Goal: Information Seeking & Learning: Learn about a topic

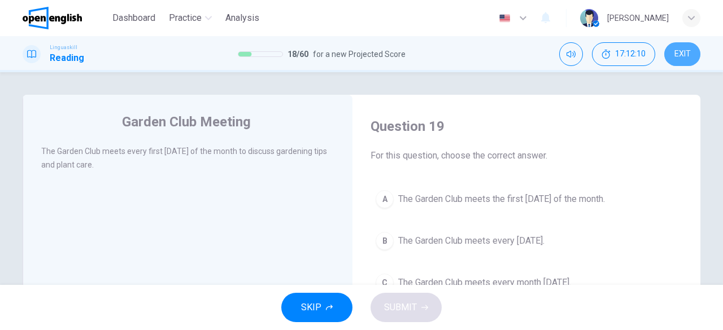
click at [686, 55] on span "EXIT" at bounding box center [682, 54] width 16 height 9
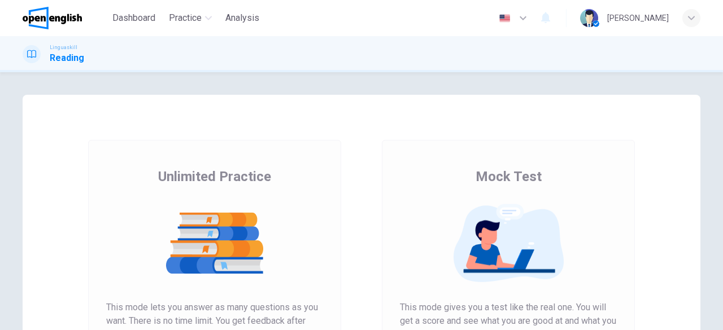
scroll to position [216, 0]
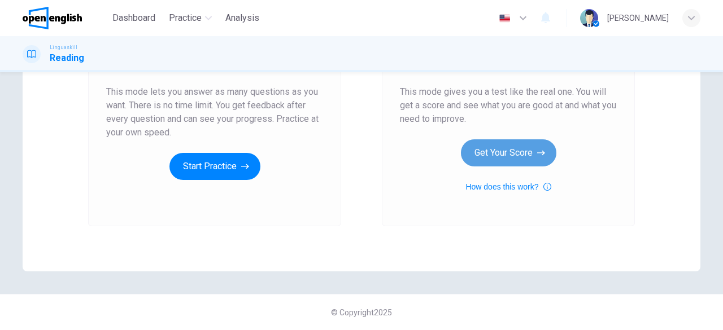
click at [513, 158] on button "Get Your Score" at bounding box center [508, 153] width 95 height 27
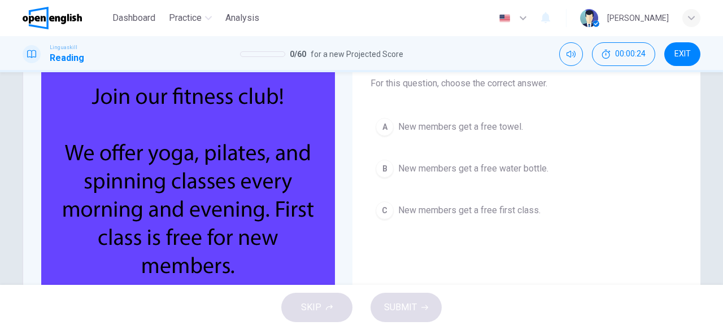
scroll to position [73, 0]
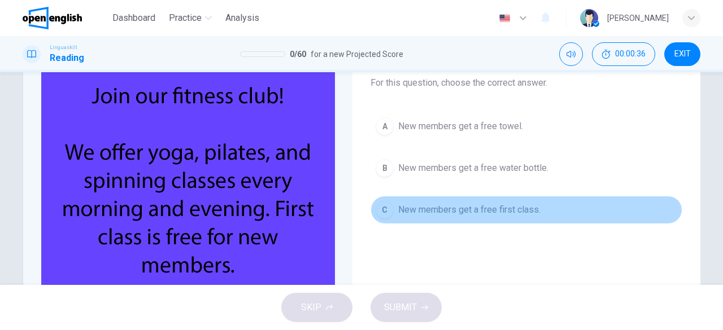
click at [506, 210] on span "New members get a free first class." at bounding box center [469, 210] width 142 height 14
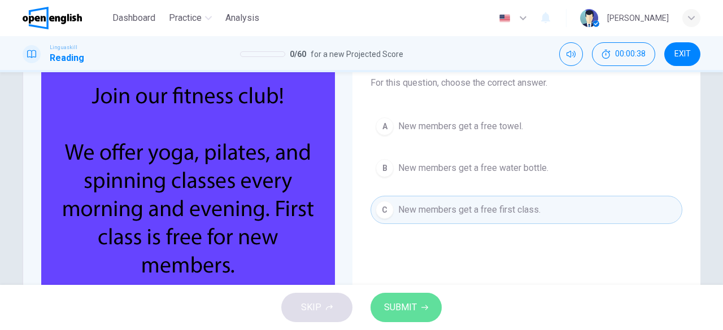
click at [422, 299] on button "SUBMIT" at bounding box center [406, 307] width 71 height 29
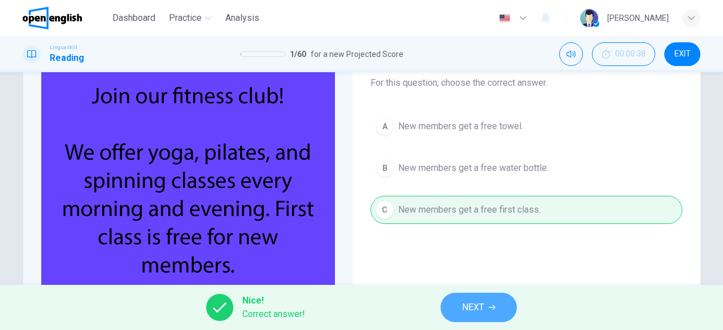
click at [494, 307] on icon "button" at bounding box center [492, 307] width 7 height 7
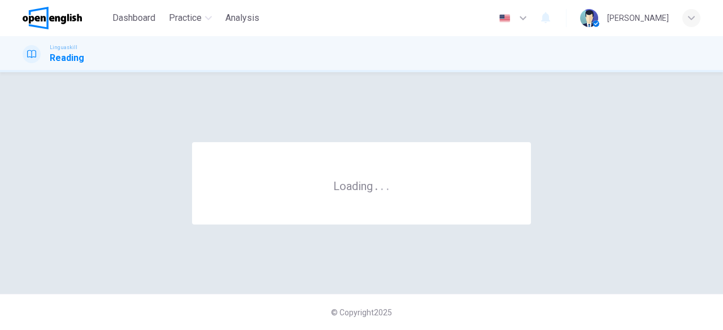
scroll to position [0, 0]
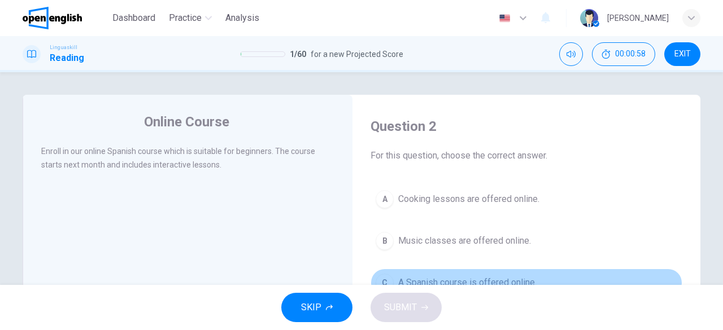
click at [519, 279] on span "A Spanish course is offered online." at bounding box center [467, 283] width 138 height 14
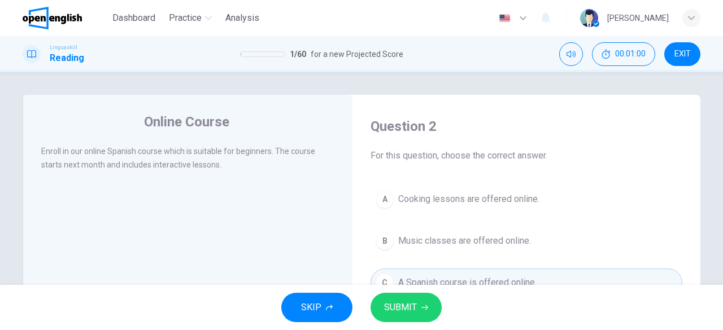
scroll to position [186, 0]
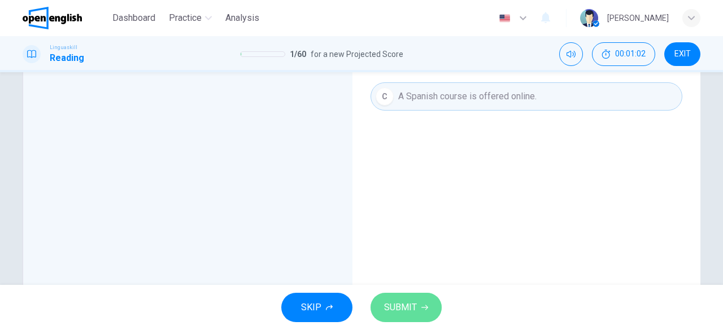
click at [396, 307] on span "SUBMIT" at bounding box center [400, 308] width 33 height 16
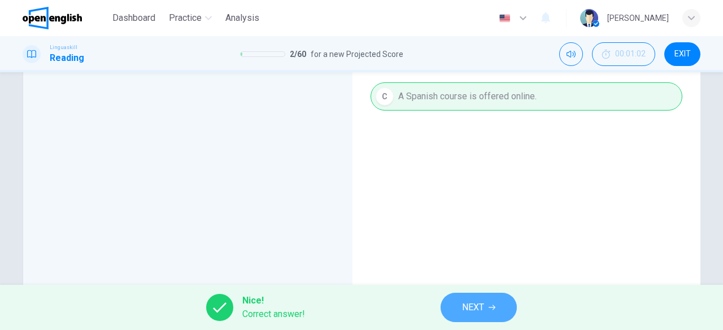
click at [479, 308] on span "NEXT" at bounding box center [473, 308] width 22 height 16
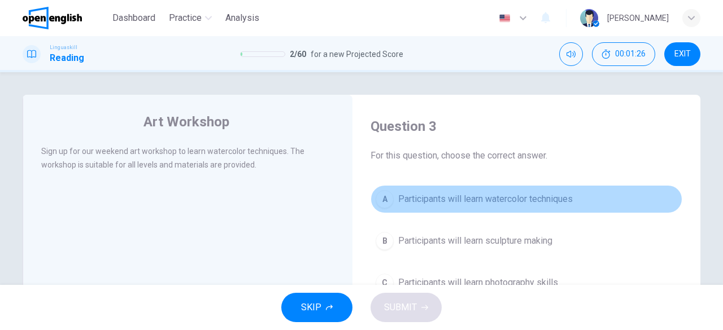
click at [385, 201] on div "A" at bounding box center [385, 199] width 18 height 18
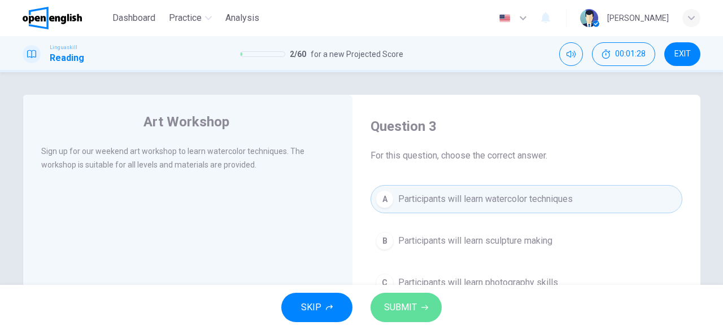
click at [401, 306] on span "SUBMIT" at bounding box center [400, 308] width 33 height 16
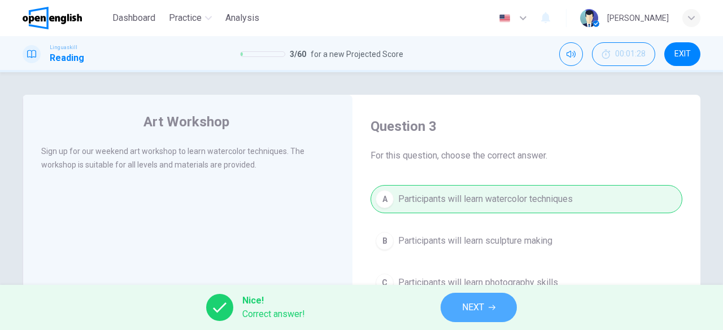
click at [483, 307] on span "NEXT" at bounding box center [473, 308] width 22 height 16
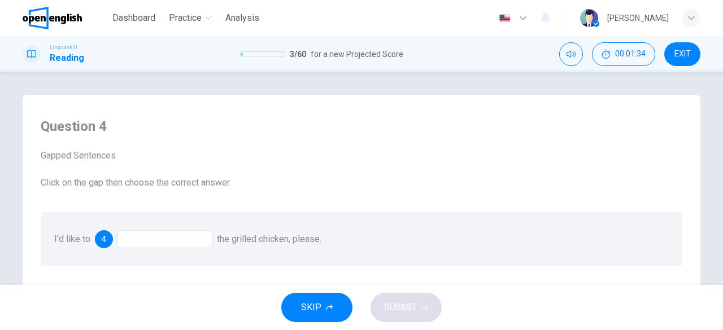
click at [173, 237] on div at bounding box center [164, 239] width 95 height 18
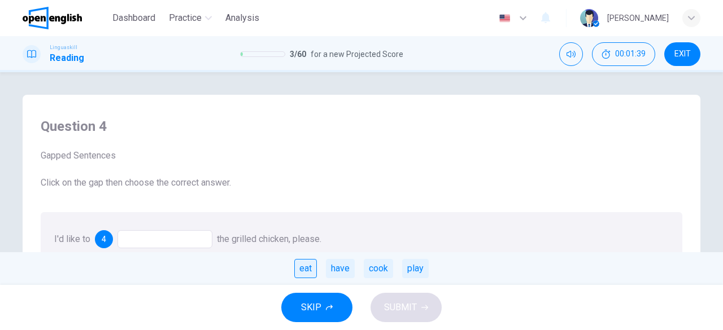
click at [310, 273] on div "eat" at bounding box center [305, 268] width 23 height 19
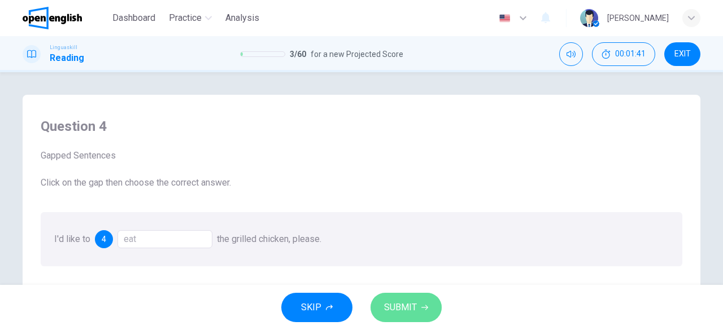
click at [410, 303] on span "SUBMIT" at bounding box center [400, 308] width 33 height 16
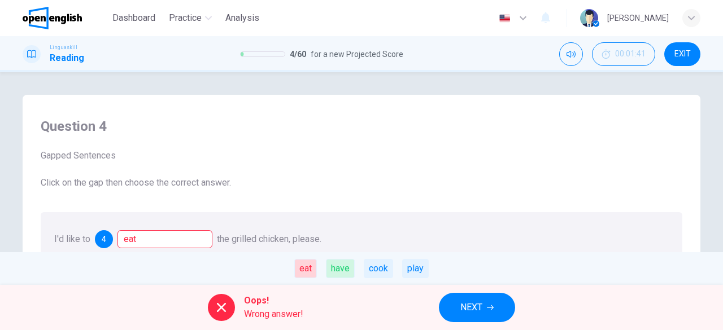
click at [467, 304] on span "NEXT" at bounding box center [471, 308] width 22 height 16
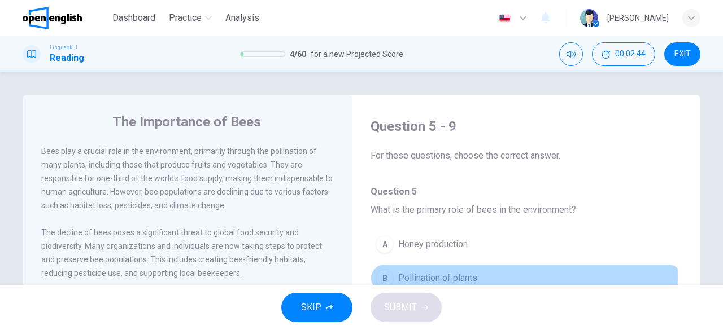
click at [471, 276] on span "Pollination of plants" at bounding box center [437, 279] width 79 height 14
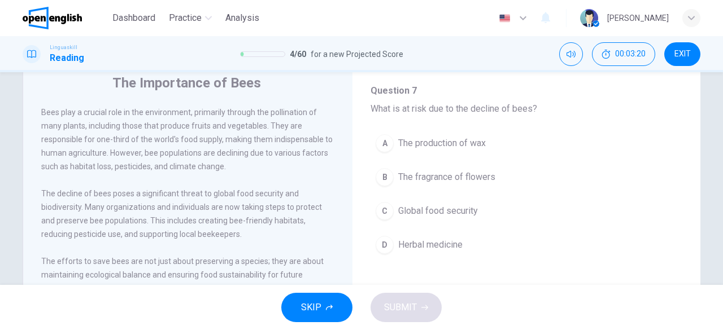
scroll to position [465, 0]
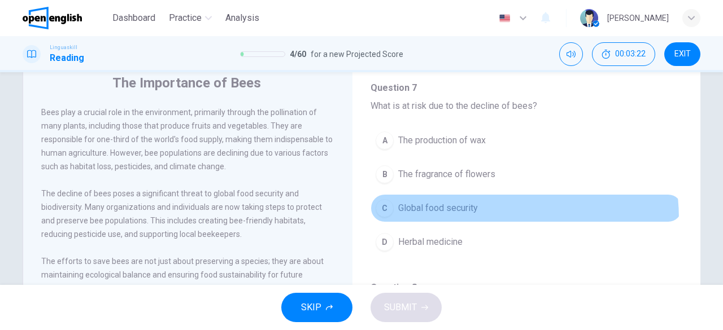
click at [454, 215] on button "C Global food security" at bounding box center [527, 208] width 312 height 28
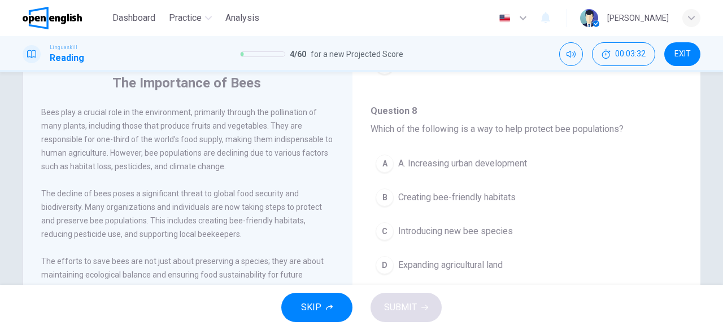
scroll to position [637, 0]
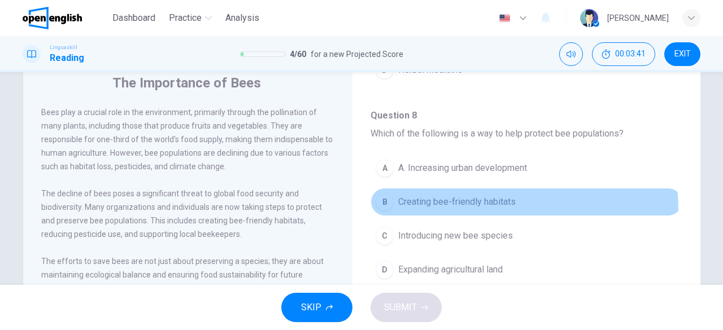
click at [487, 204] on button "B Creating bee-friendly habitats" at bounding box center [527, 202] width 312 height 28
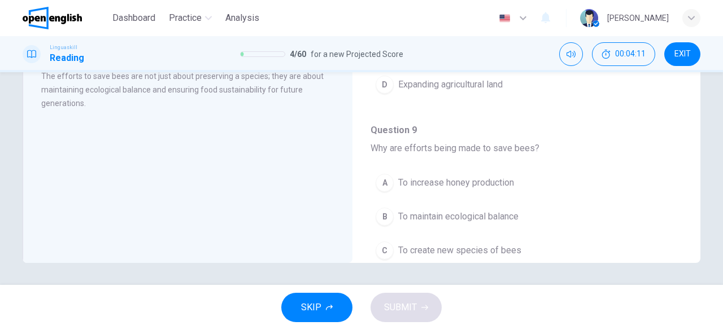
scroll to position [225, 0]
click at [519, 210] on span "To maintain ecological balance" at bounding box center [458, 217] width 120 height 14
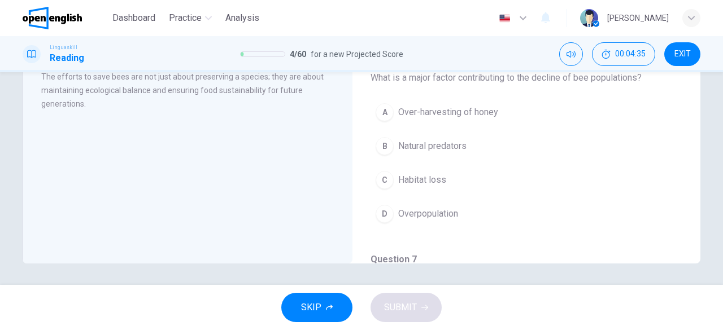
scroll to position [102, 0]
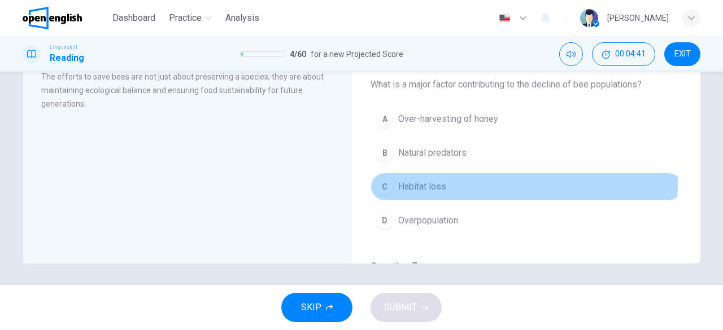
click at [385, 178] on div "C" at bounding box center [385, 187] width 18 height 18
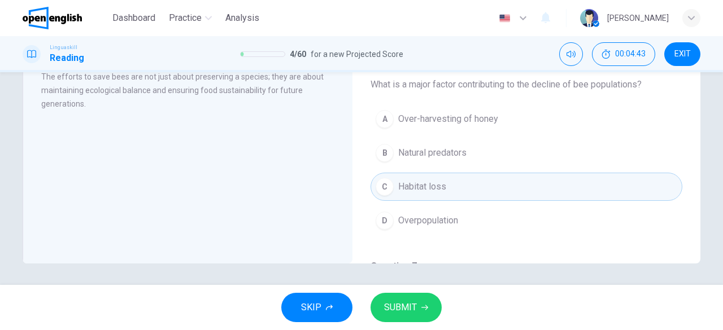
click at [398, 319] on button "SUBMIT" at bounding box center [406, 307] width 71 height 29
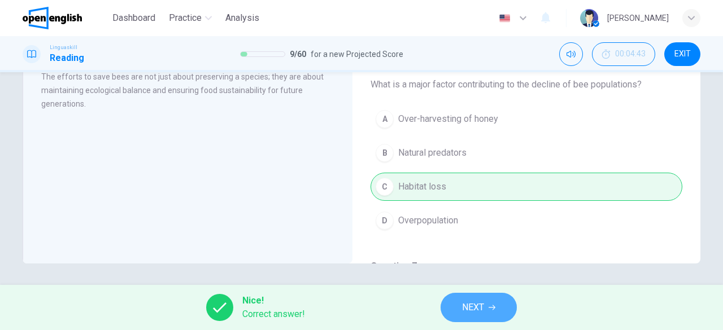
click at [472, 306] on span "NEXT" at bounding box center [473, 308] width 22 height 16
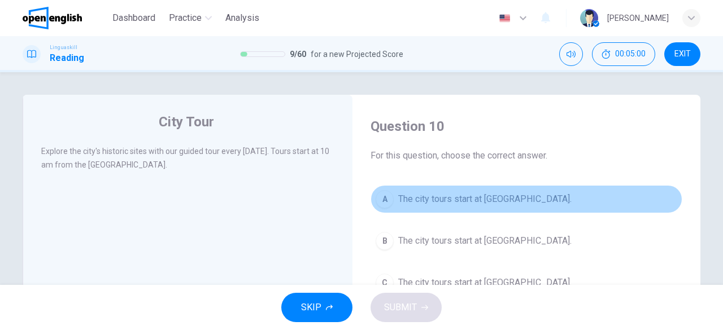
click at [386, 199] on div "A" at bounding box center [385, 199] width 18 height 18
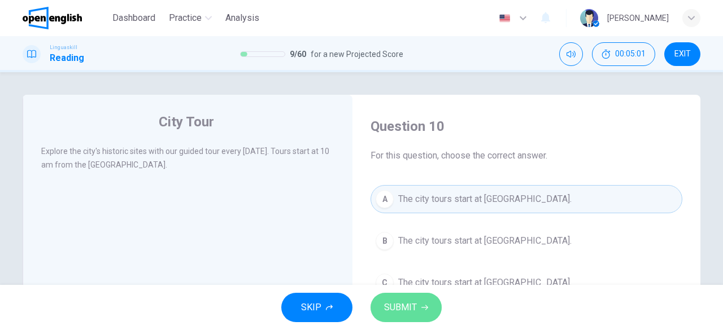
click at [401, 310] on span "SUBMIT" at bounding box center [400, 308] width 33 height 16
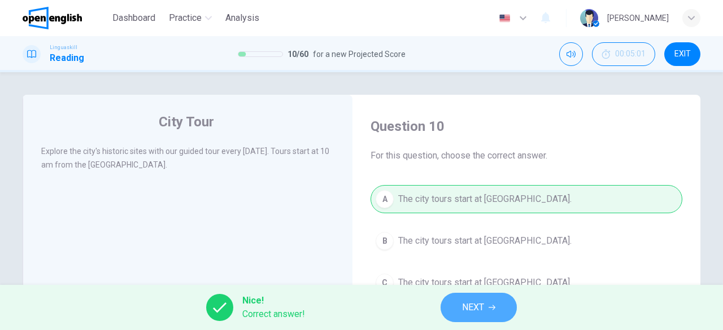
click at [472, 307] on span "NEXT" at bounding box center [473, 308] width 22 height 16
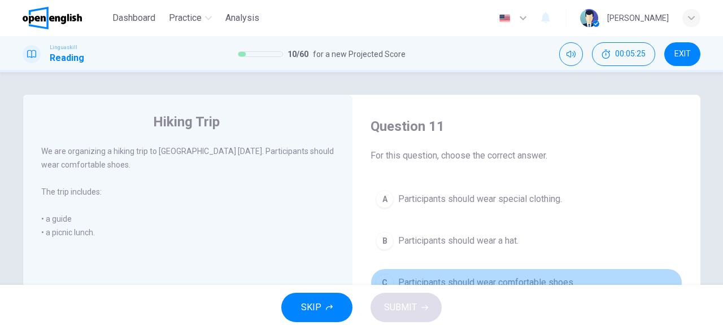
click at [552, 280] on span "Participants should wear comfortable shoes." at bounding box center [486, 283] width 177 height 14
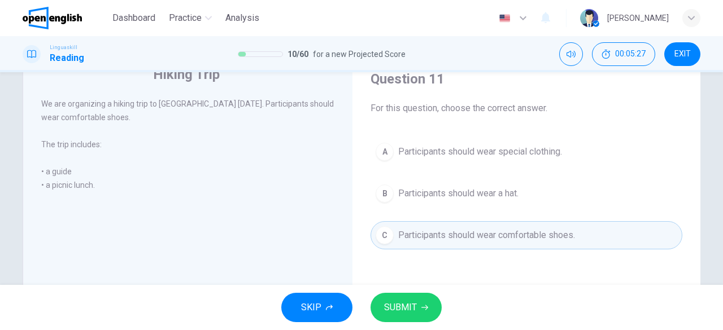
scroll to position [48, 0]
click at [406, 304] on span "SUBMIT" at bounding box center [400, 308] width 33 height 16
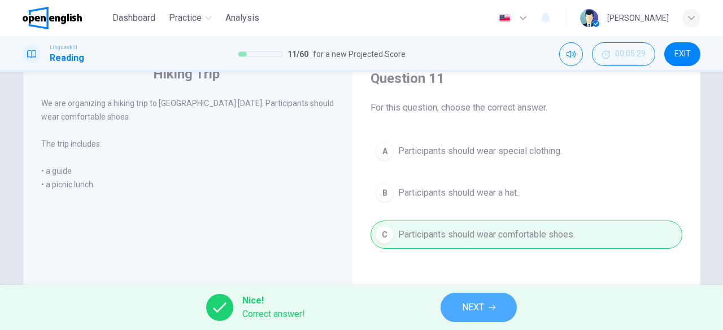
click at [485, 316] on button "NEXT" at bounding box center [479, 307] width 76 height 29
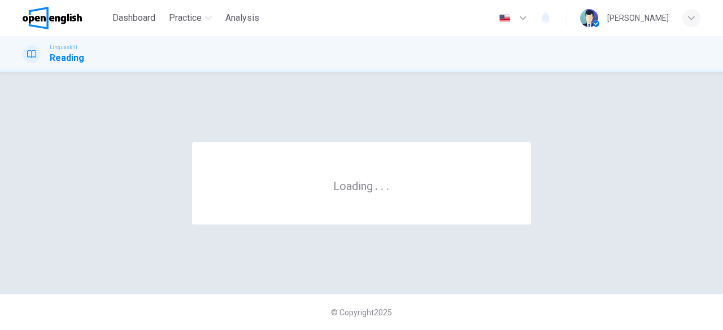
scroll to position [0, 0]
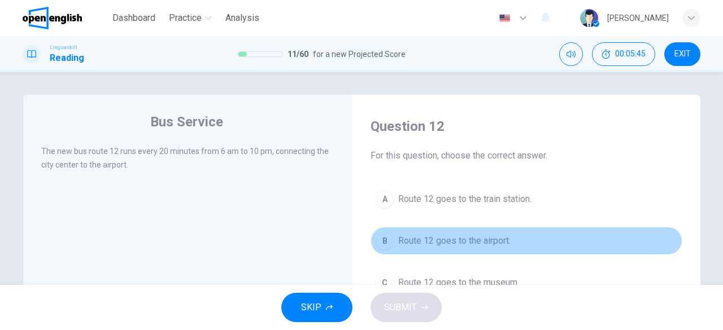
click at [477, 245] on span "Route 12 goes to the airport." at bounding box center [454, 241] width 112 height 14
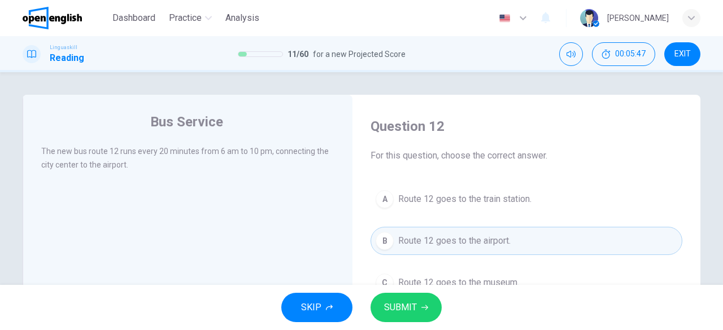
scroll to position [186, 0]
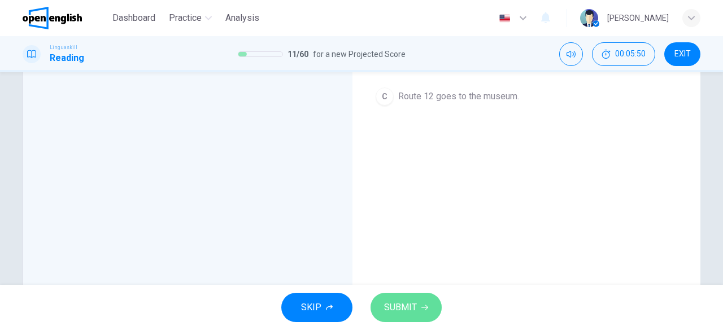
click at [410, 307] on span "SUBMIT" at bounding box center [400, 308] width 33 height 16
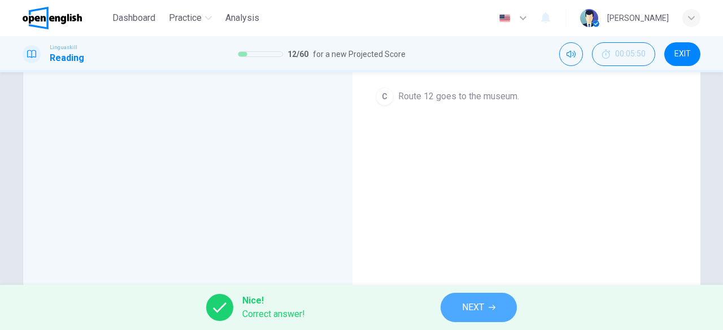
click at [474, 312] on span "NEXT" at bounding box center [473, 308] width 22 height 16
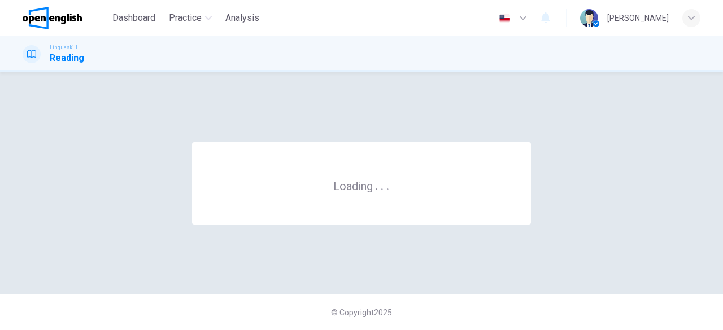
scroll to position [0, 0]
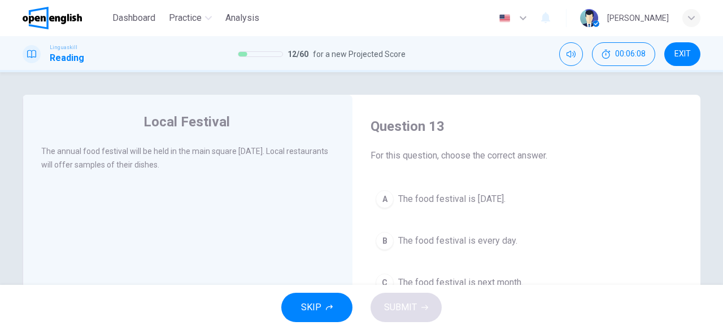
click at [489, 203] on span "The food festival is next Saturday." at bounding box center [451, 200] width 107 height 14
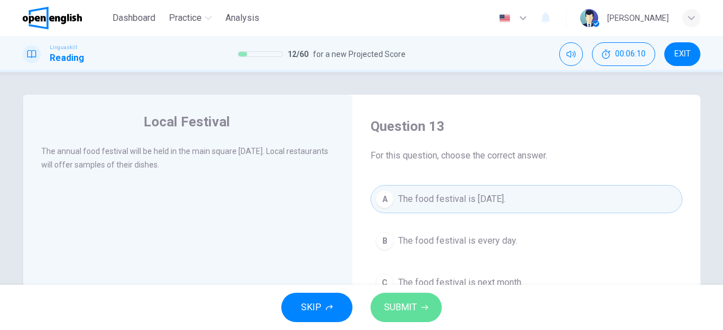
click at [402, 298] on button "SUBMIT" at bounding box center [406, 307] width 71 height 29
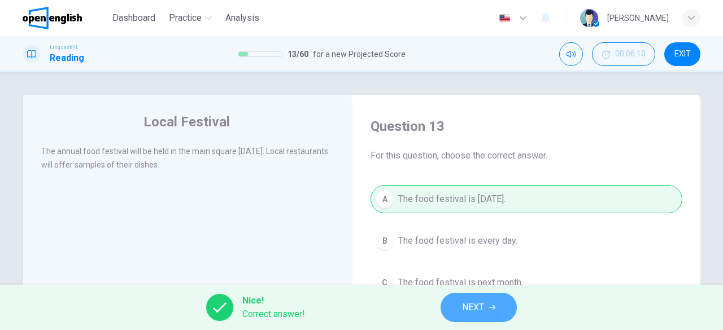
click at [489, 306] on icon "button" at bounding box center [492, 307] width 7 height 7
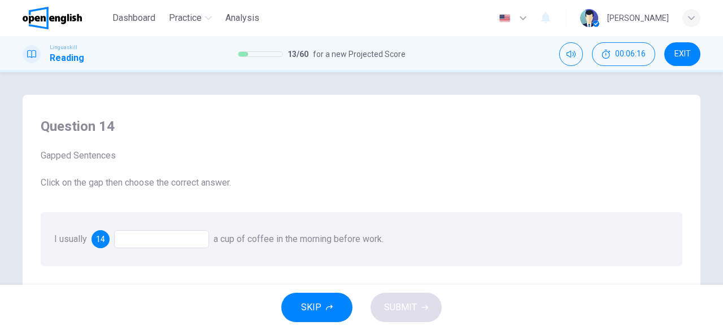
click at [164, 245] on div at bounding box center [161, 239] width 95 height 18
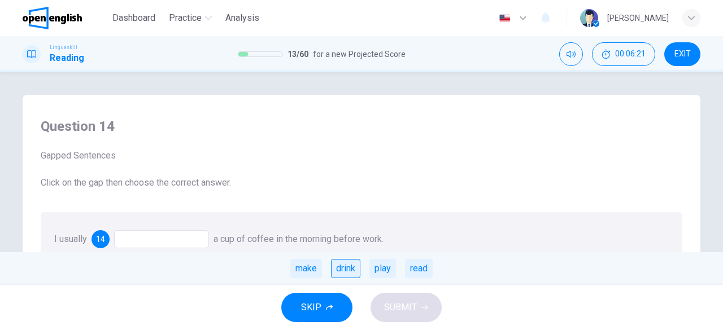
click at [342, 266] on div "drink" at bounding box center [345, 268] width 29 height 19
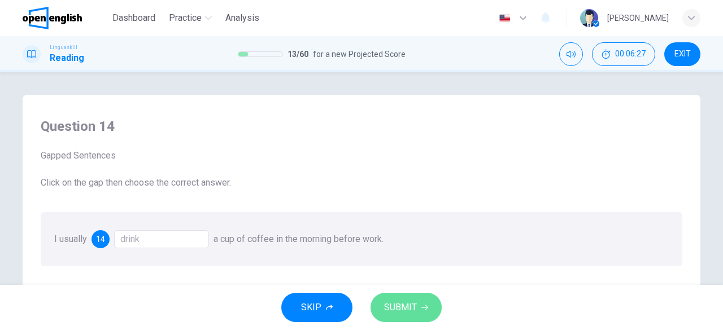
click at [416, 304] on span "SUBMIT" at bounding box center [400, 308] width 33 height 16
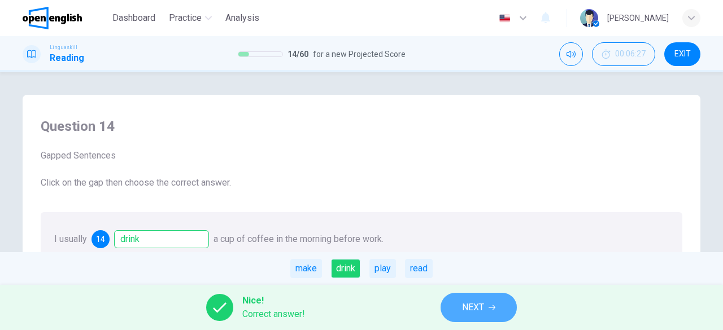
click at [482, 308] on span "NEXT" at bounding box center [473, 308] width 22 height 16
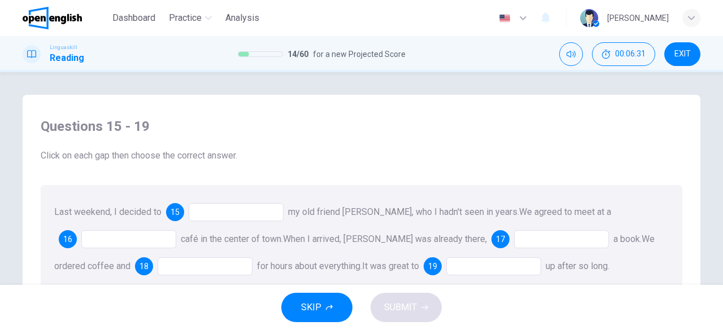
click at [175, 213] on span "15" at bounding box center [175, 212] width 9 height 8
click at [206, 212] on div at bounding box center [236, 212] width 95 height 18
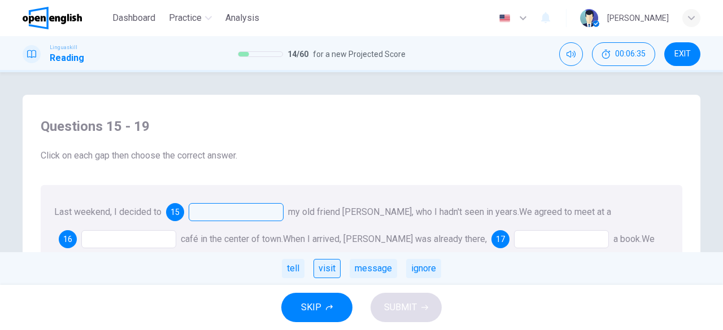
click at [331, 271] on div "visit" at bounding box center [326, 268] width 27 height 19
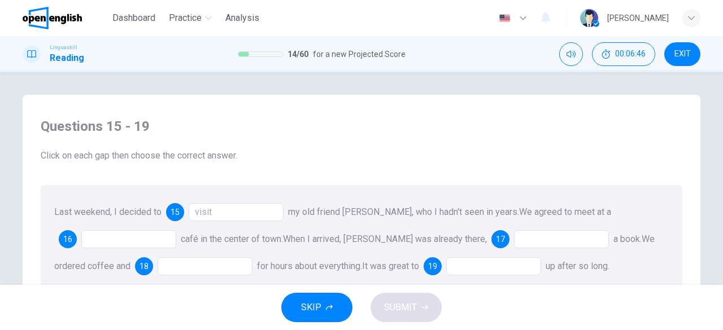
click at [331, 271] on span "for hours about everything." at bounding box center [309, 266] width 105 height 11
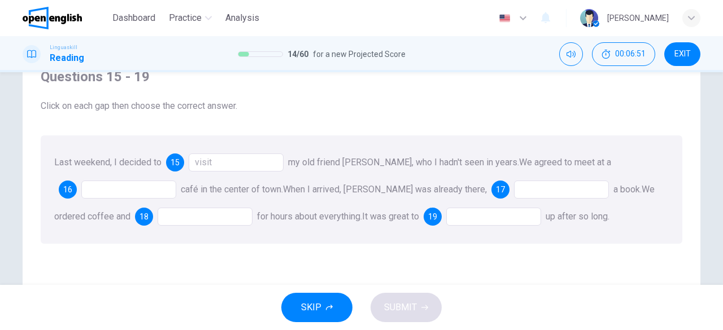
scroll to position [51, 0]
click at [93, 184] on div at bounding box center [128, 189] width 95 height 18
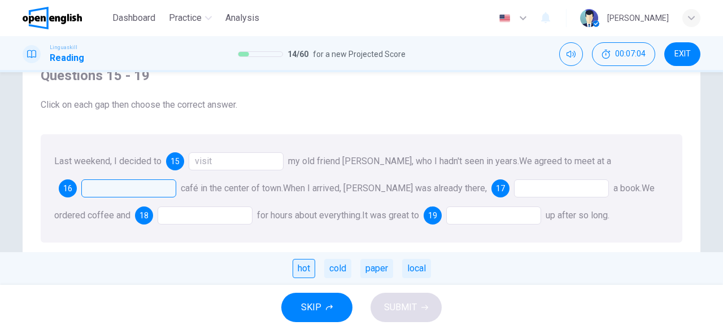
click at [310, 269] on div "hot" at bounding box center [304, 268] width 23 height 19
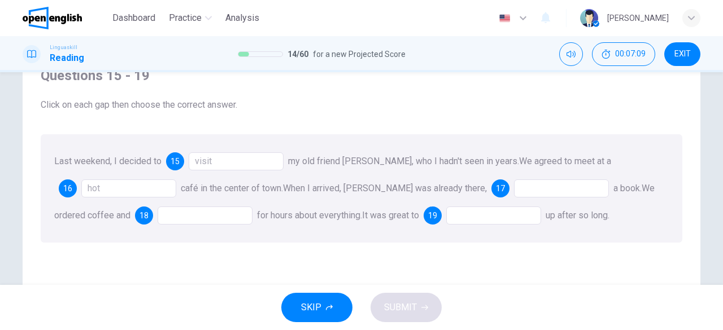
click at [514, 191] on div at bounding box center [561, 189] width 95 height 18
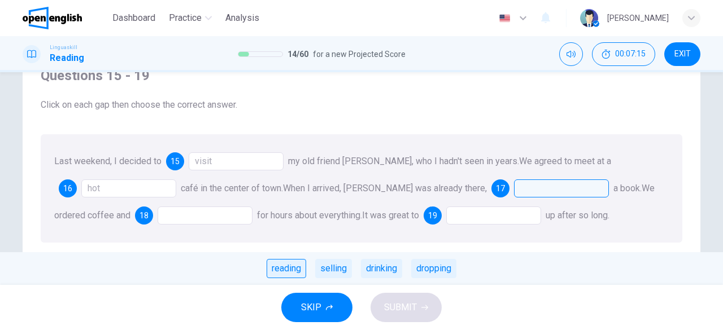
click at [285, 270] on div "reading" at bounding box center [287, 268] width 40 height 19
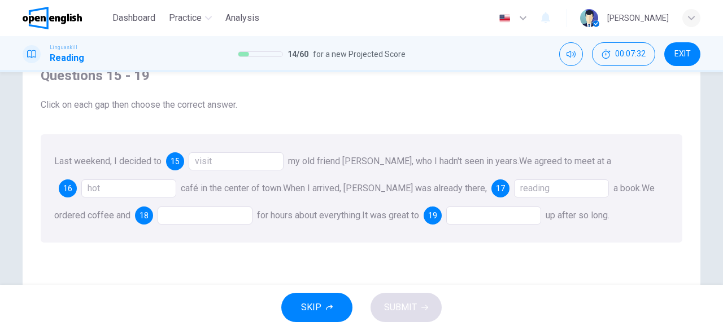
click at [174, 214] on div at bounding box center [205, 216] width 95 height 18
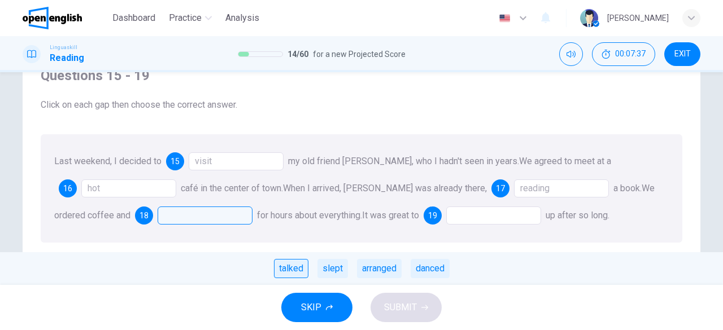
click at [289, 272] on div "talked" at bounding box center [291, 268] width 34 height 19
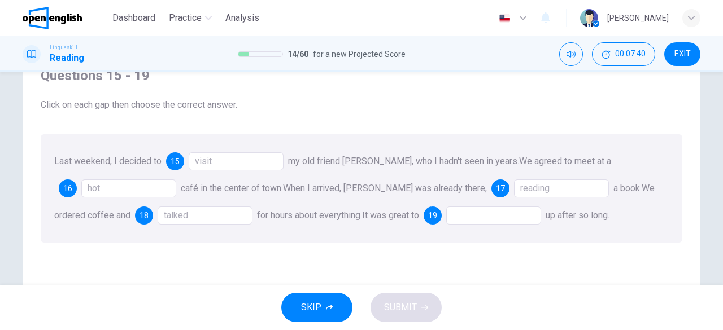
click at [446, 218] on div at bounding box center [493, 216] width 95 height 18
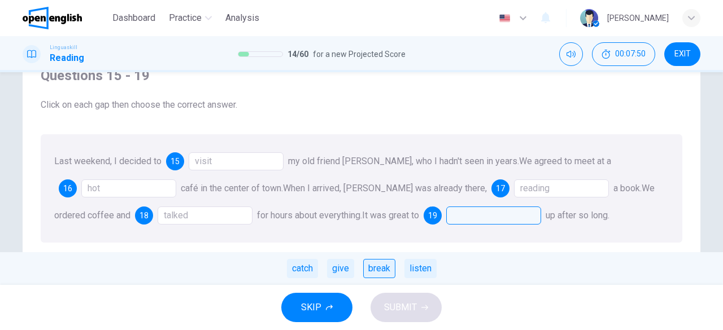
click at [377, 269] on div "break" at bounding box center [379, 268] width 32 height 19
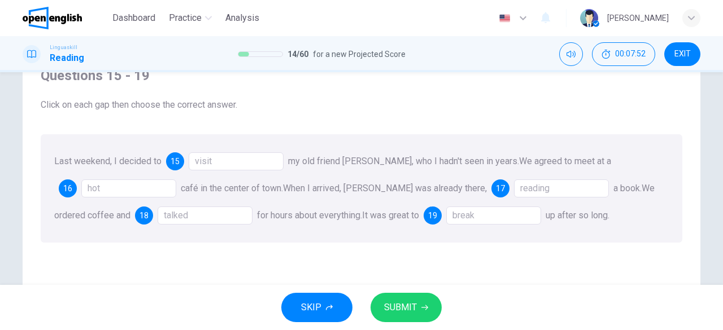
click at [455, 217] on div "break" at bounding box center [493, 216] width 95 height 18
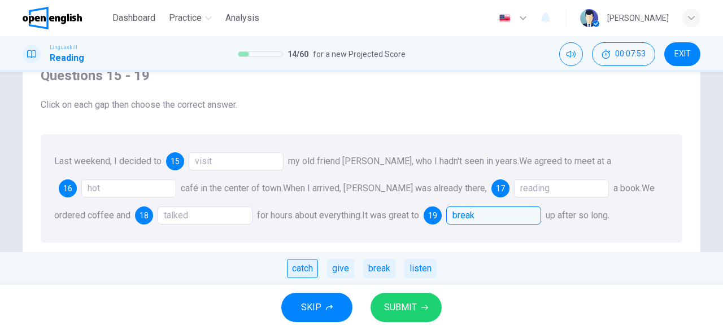
click at [307, 271] on div "catch" at bounding box center [302, 268] width 31 height 19
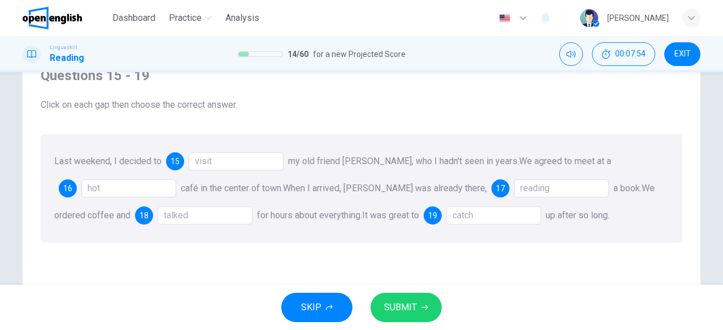
click at [421, 310] on icon "button" at bounding box center [424, 307] width 7 height 7
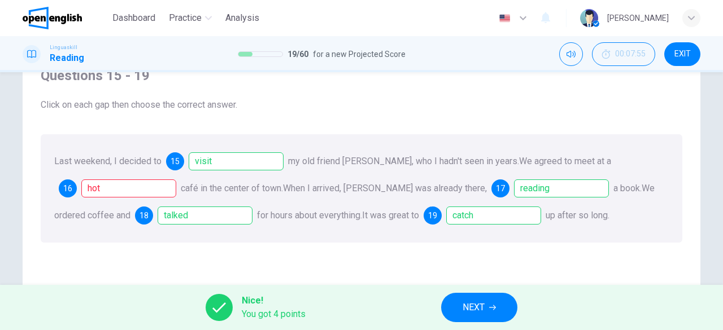
click at [463, 306] on span "NEXT" at bounding box center [474, 308] width 22 height 16
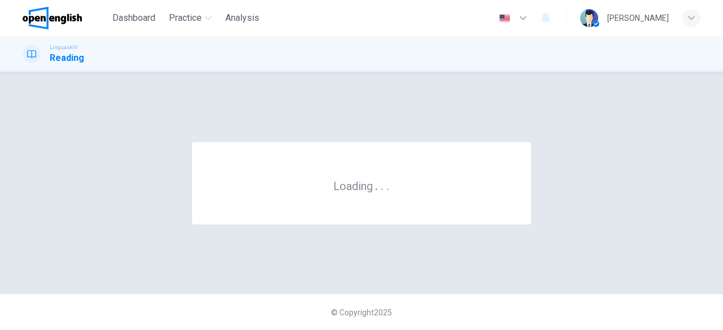
scroll to position [0, 0]
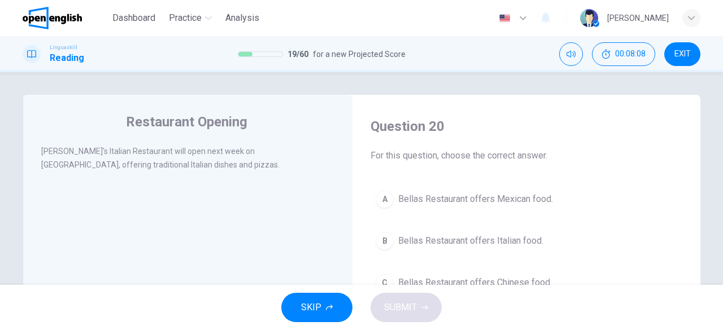
click at [503, 240] on span "Bellas Restaurant offers Italian food." at bounding box center [470, 241] width 145 height 14
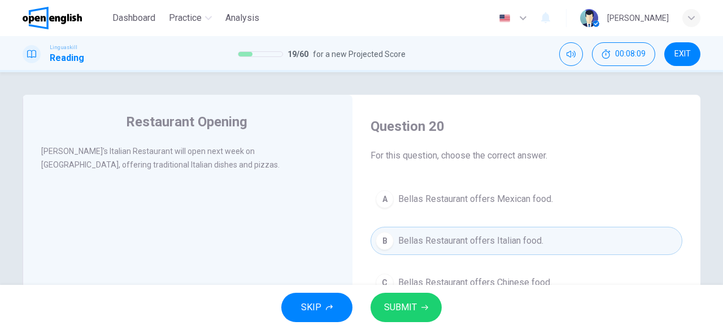
click at [413, 300] on span "SUBMIT" at bounding box center [400, 308] width 33 height 16
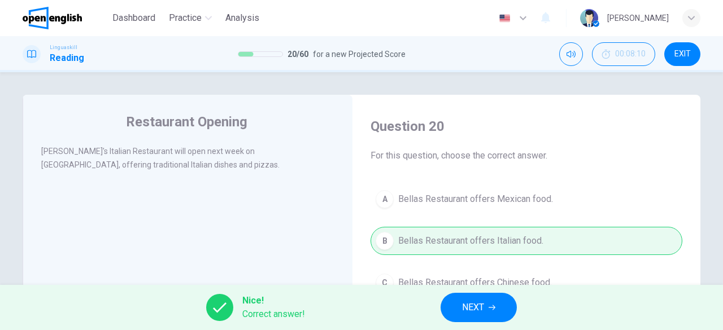
click at [465, 308] on span "NEXT" at bounding box center [473, 308] width 22 height 16
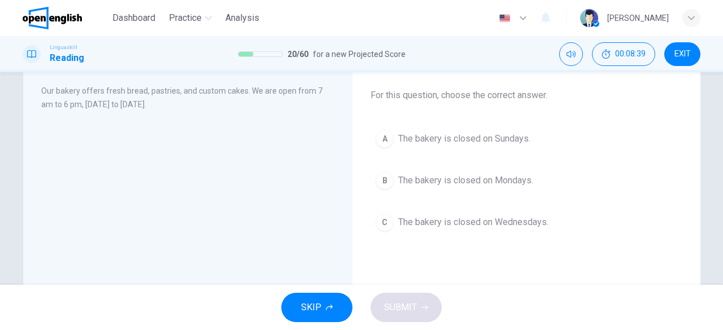
scroll to position [5, 0]
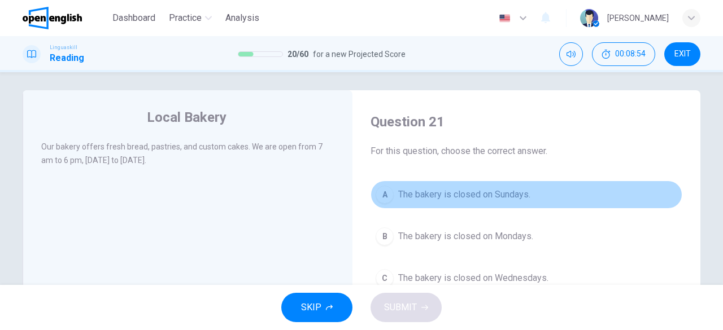
click at [502, 197] on span "The bakery is closed on Sundays." at bounding box center [464, 195] width 132 height 14
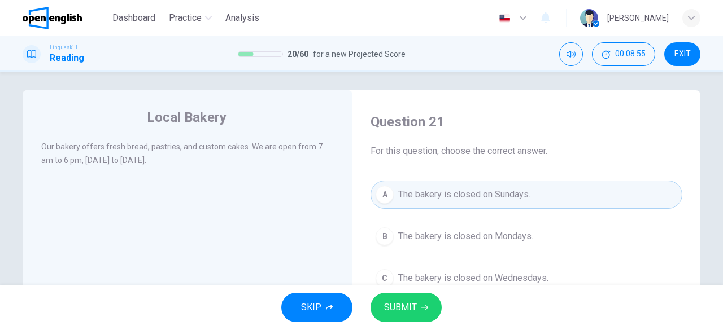
click at [404, 309] on span "SUBMIT" at bounding box center [400, 308] width 33 height 16
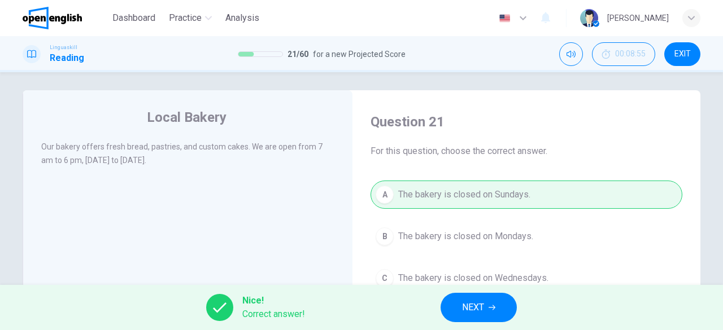
click at [483, 306] on span "NEXT" at bounding box center [473, 308] width 22 height 16
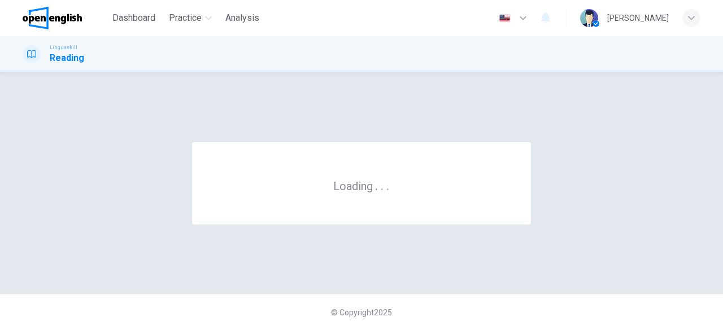
scroll to position [0, 0]
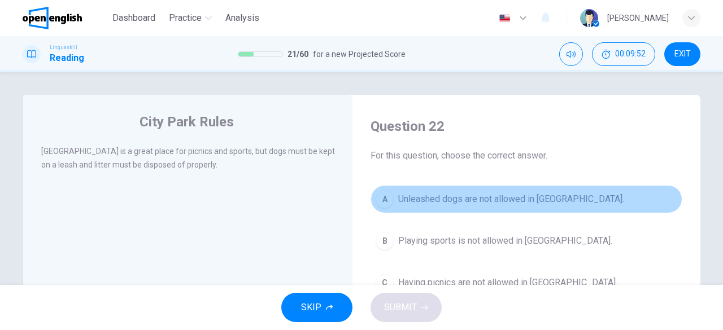
click at [437, 194] on span "Unleashed dogs are not allowed in City Park." at bounding box center [511, 200] width 226 height 14
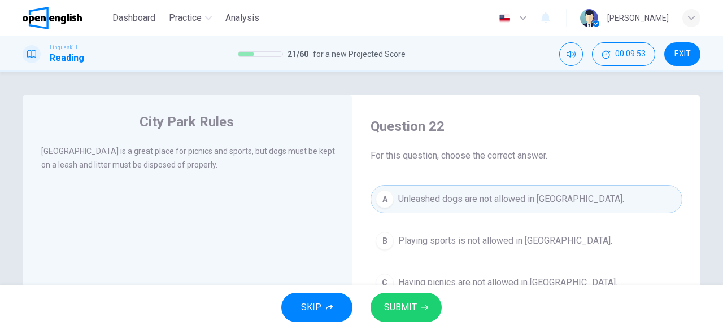
click at [393, 313] on span "SUBMIT" at bounding box center [400, 308] width 33 height 16
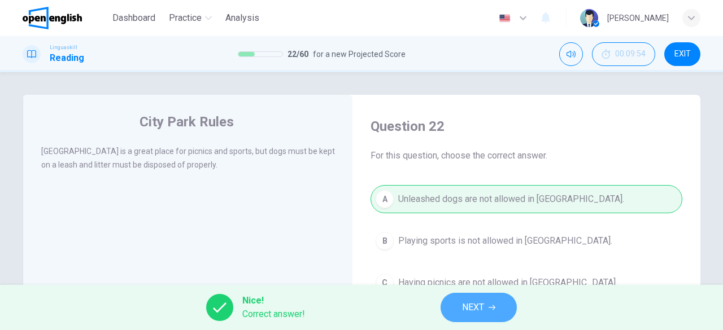
click at [469, 309] on span "NEXT" at bounding box center [473, 308] width 22 height 16
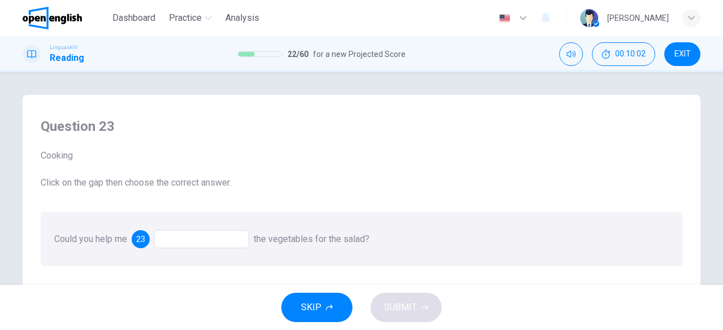
click at [171, 237] on div at bounding box center [201, 239] width 95 height 18
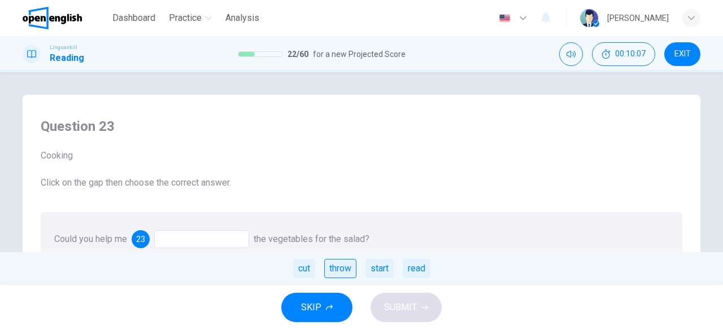
click at [339, 274] on div "throw" at bounding box center [340, 268] width 32 height 19
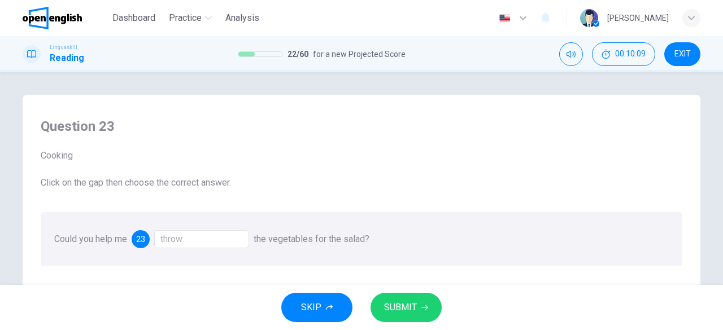
click at [407, 306] on span "SUBMIT" at bounding box center [400, 308] width 33 height 16
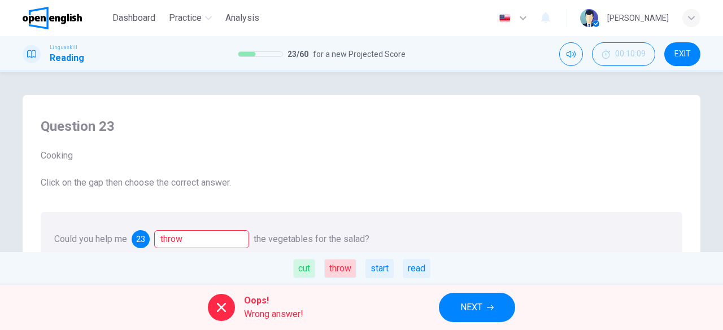
click at [480, 303] on span "NEXT" at bounding box center [471, 308] width 22 height 16
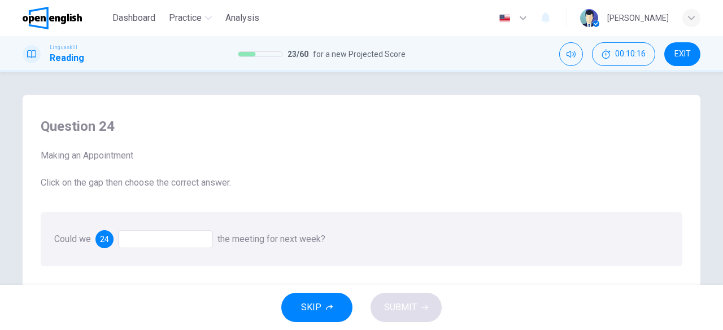
click at [193, 246] on div at bounding box center [165, 239] width 95 height 18
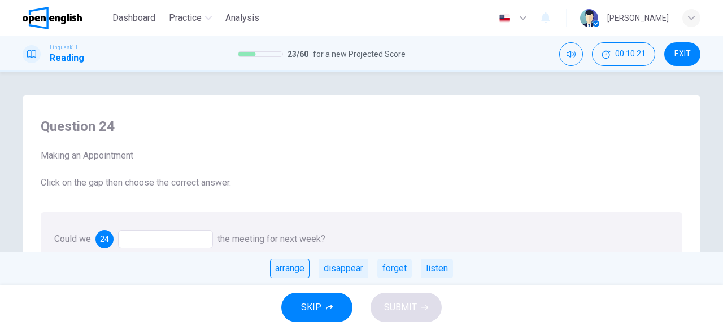
click at [281, 277] on div "arrange" at bounding box center [290, 268] width 40 height 19
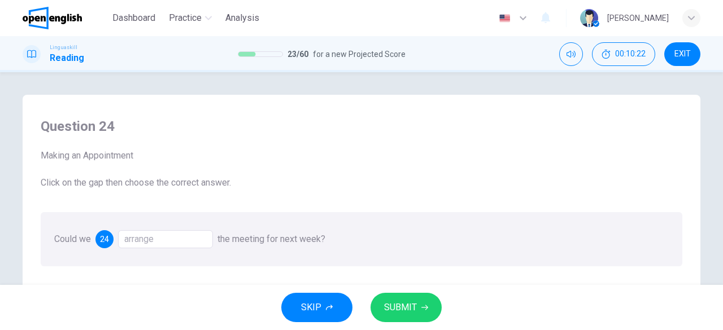
click at [398, 310] on span "SUBMIT" at bounding box center [400, 308] width 33 height 16
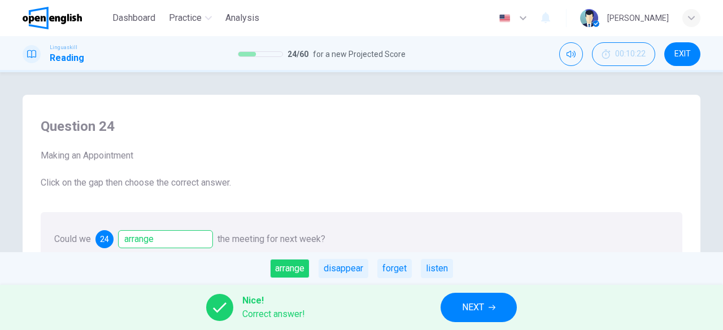
click at [476, 302] on span "NEXT" at bounding box center [473, 308] width 22 height 16
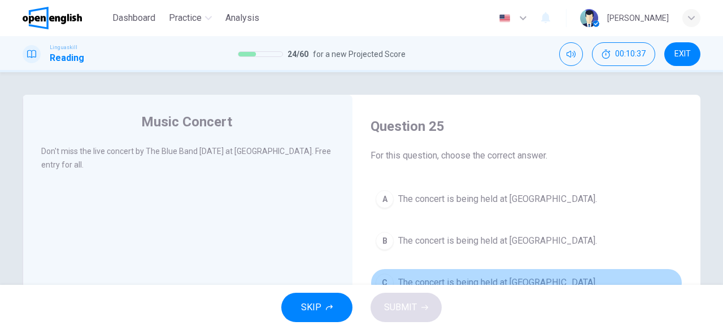
click at [383, 278] on div "C" at bounding box center [385, 283] width 18 height 18
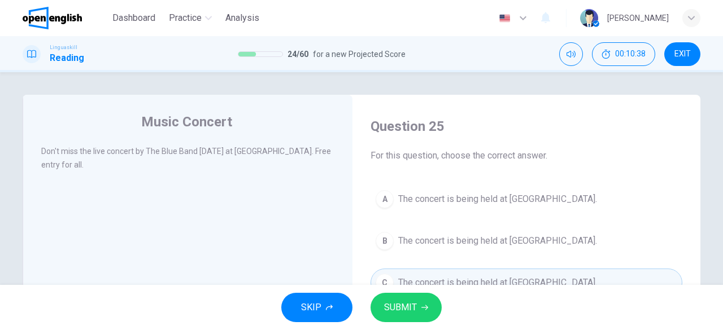
click at [417, 307] on button "SUBMIT" at bounding box center [406, 307] width 71 height 29
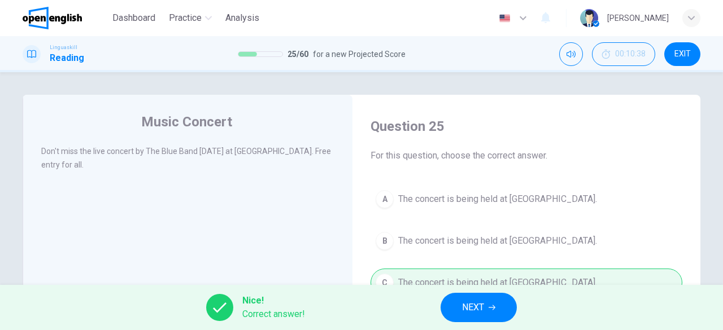
click at [474, 306] on span "NEXT" at bounding box center [473, 308] width 22 height 16
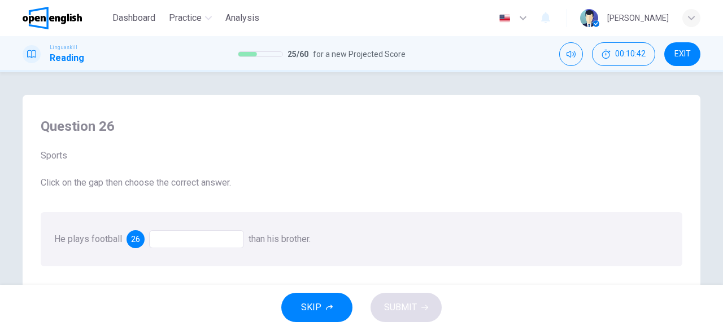
click at [175, 239] on div at bounding box center [196, 239] width 95 height 18
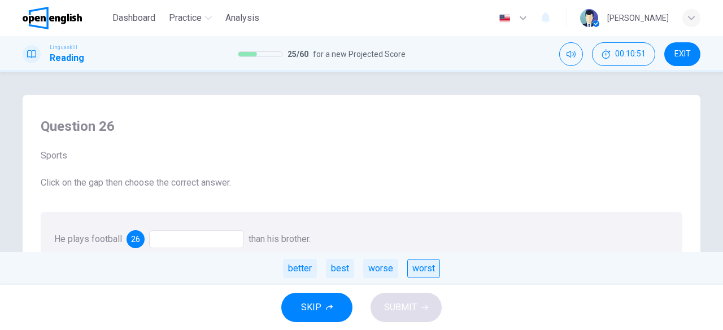
click at [419, 269] on div "worst" at bounding box center [423, 268] width 33 height 19
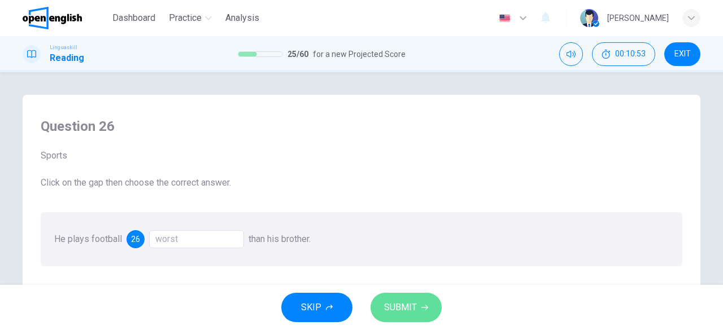
click at [404, 306] on span "SUBMIT" at bounding box center [400, 308] width 33 height 16
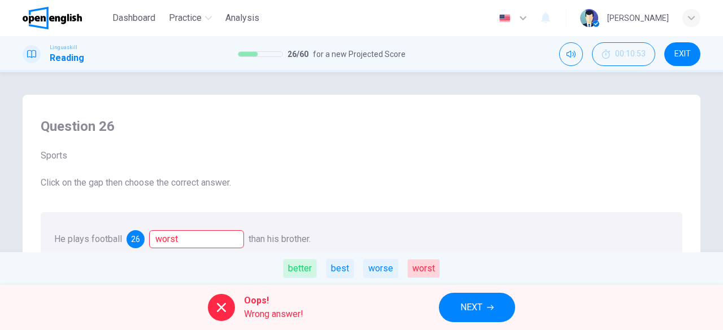
click at [476, 312] on span "NEXT" at bounding box center [471, 308] width 22 height 16
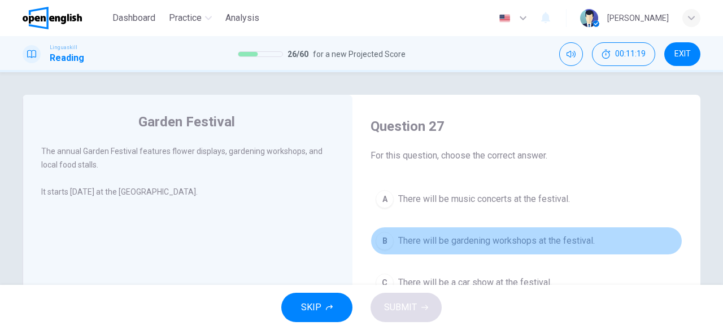
click at [387, 243] on div "B" at bounding box center [385, 241] width 18 height 18
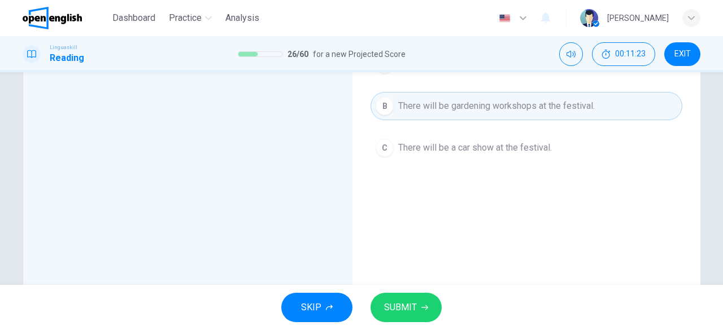
scroll to position [134, 0]
click at [417, 299] on button "SUBMIT" at bounding box center [406, 307] width 71 height 29
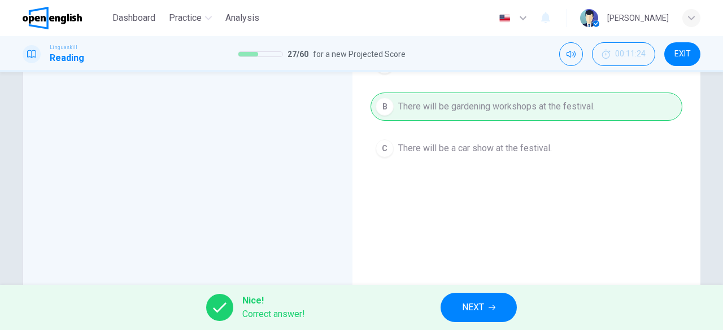
click at [469, 307] on span "NEXT" at bounding box center [473, 308] width 22 height 16
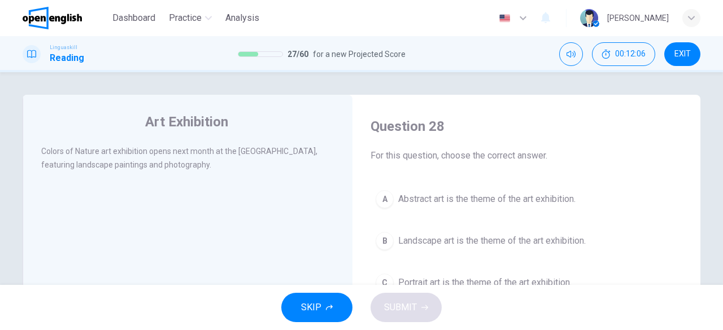
click at [377, 241] on div "B" at bounding box center [385, 241] width 18 height 18
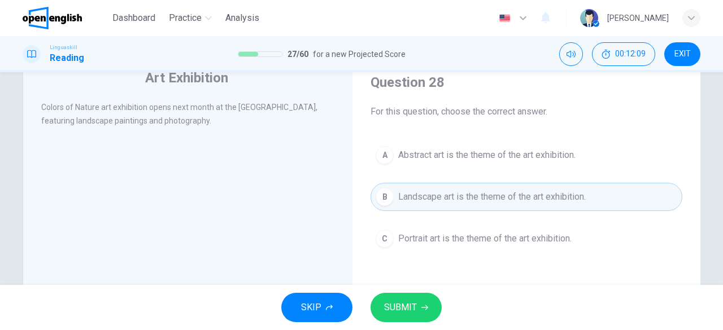
scroll to position [45, 0]
click at [404, 303] on span "SUBMIT" at bounding box center [400, 308] width 33 height 16
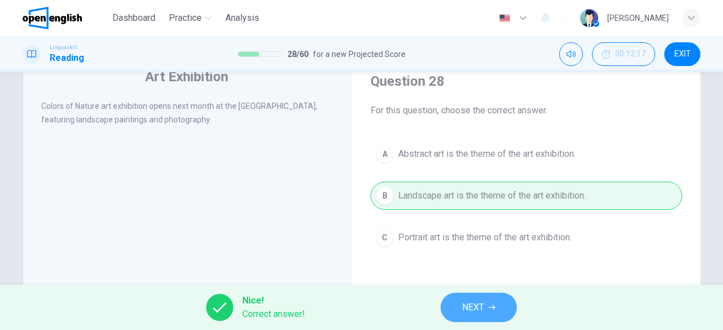
click at [488, 309] on button "NEXT" at bounding box center [479, 307] width 76 height 29
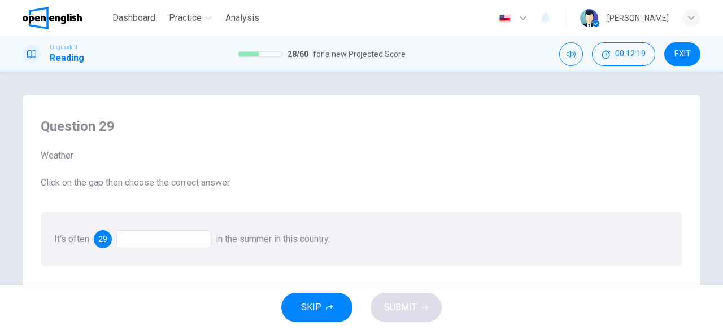
click at [162, 236] on div at bounding box center [163, 239] width 95 height 18
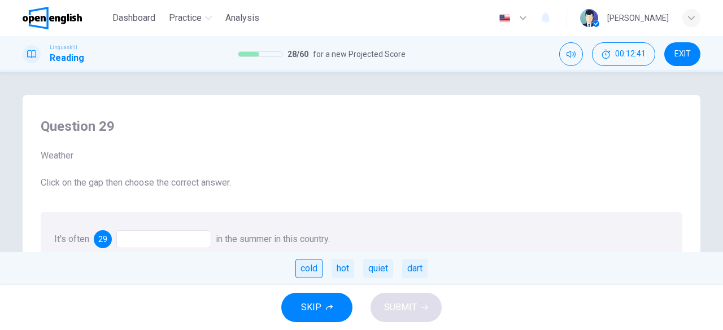
click at [314, 269] on div "cold" at bounding box center [308, 268] width 27 height 19
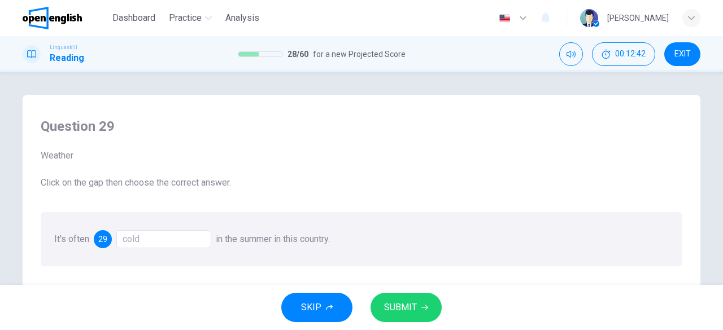
click at [397, 310] on span "SUBMIT" at bounding box center [400, 308] width 33 height 16
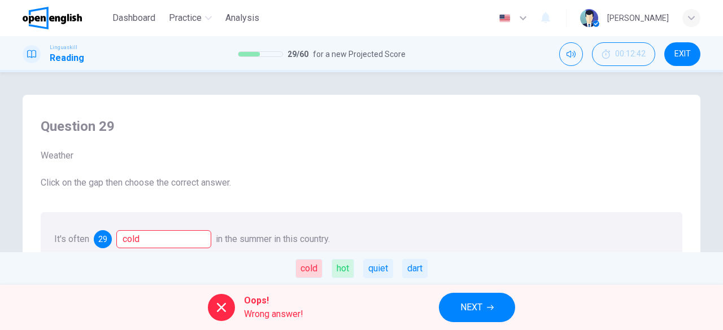
click at [687, 54] on span "EXIT" at bounding box center [682, 54] width 16 height 9
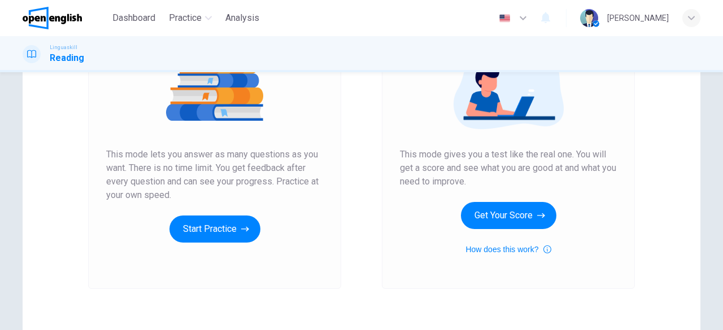
scroll to position [154, 0]
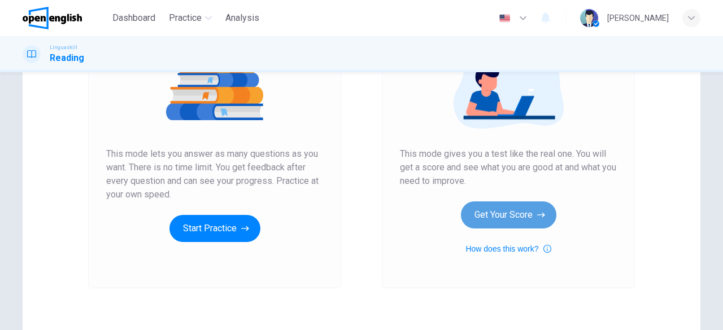
click at [497, 224] on button "Get Your Score" at bounding box center [508, 215] width 95 height 27
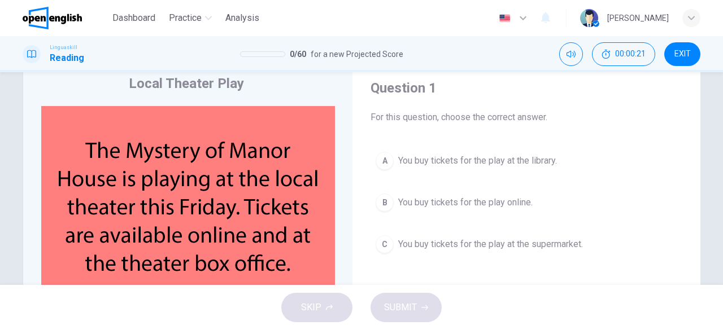
scroll to position [40, 0]
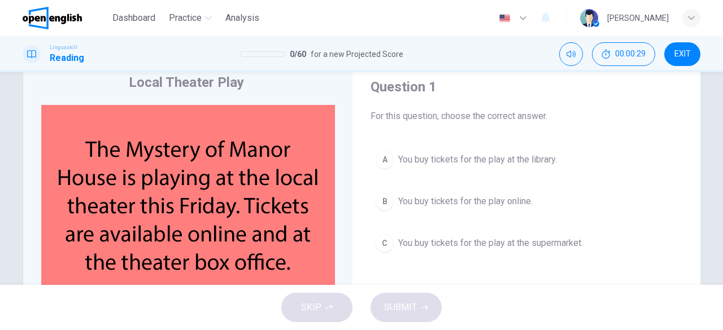
click at [516, 203] on span "You buy tickets for the play online." at bounding box center [465, 202] width 134 height 14
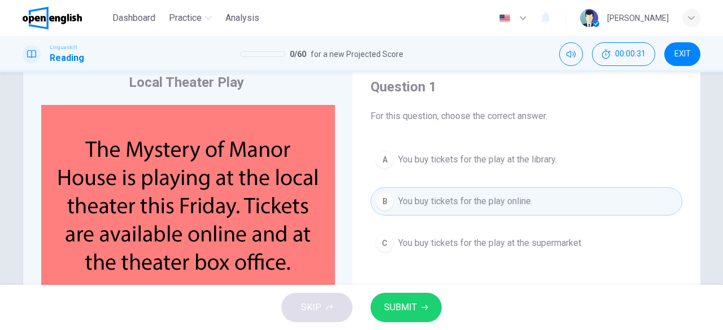
click at [401, 312] on span "SUBMIT" at bounding box center [400, 308] width 33 height 16
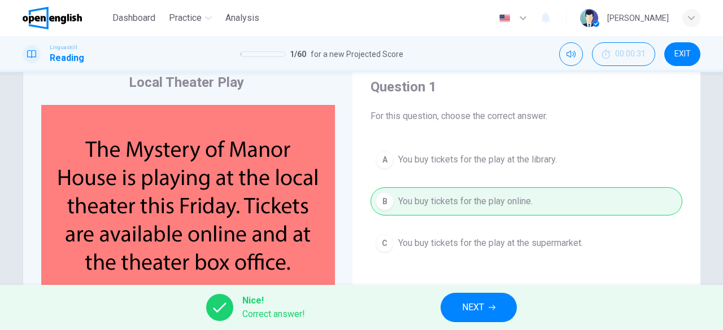
click at [473, 313] on span "NEXT" at bounding box center [473, 308] width 22 height 16
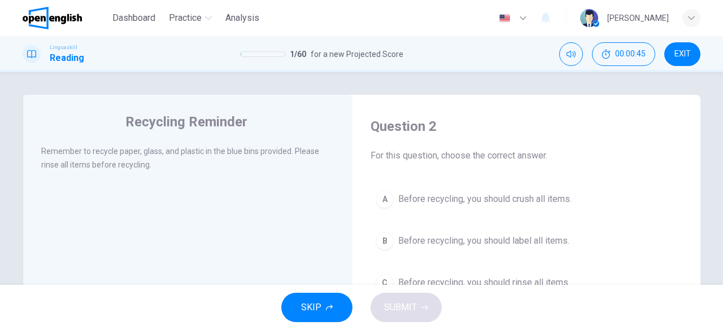
click at [473, 313] on div "SKIP SUBMIT" at bounding box center [361, 307] width 723 height 45
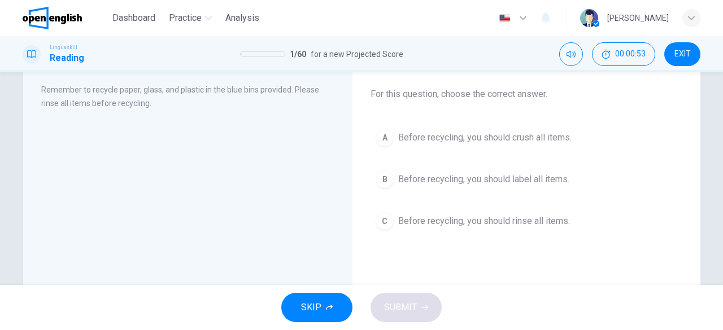
scroll to position [62, 0]
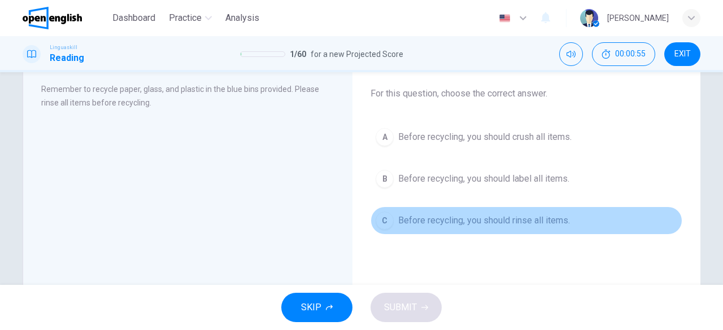
click at [385, 223] on div "C" at bounding box center [385, 221] width 18 height 18
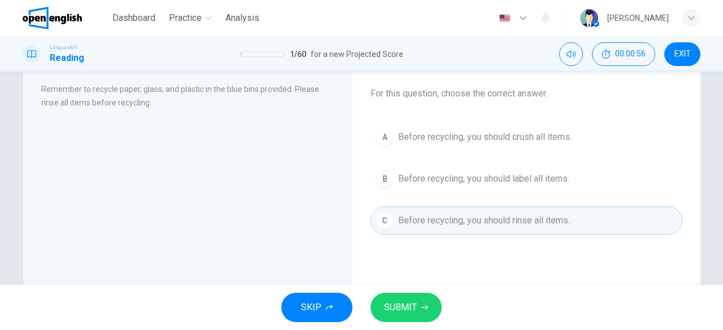
click at [395, 310] on span "SUBMIT" at bounding box center [400, 308] width 33 height 16
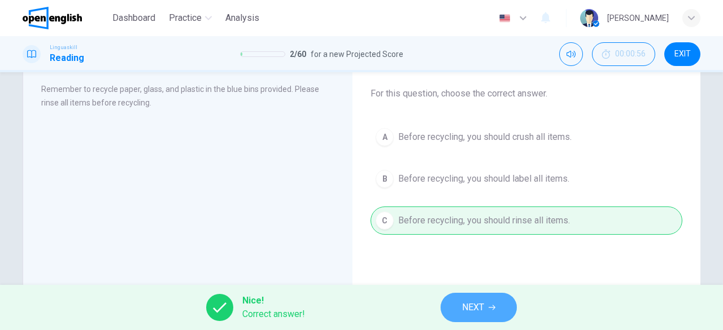
click at [469, 308] on span "NEXT" at bounding box center [473, 308] width 22 height 16
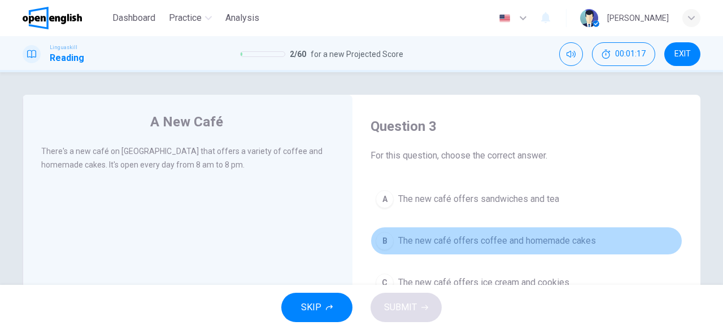
click at [483, 241] on span "The new café offers coffee and homemade cakes" at bounding box center [497, 241] width 198 height 14
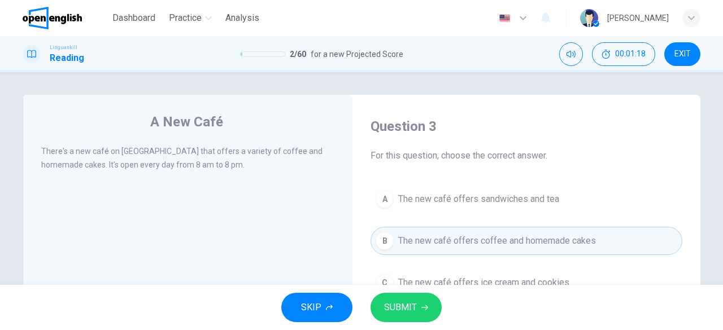
click at [411, 307] on span "SUBMIT" at bounding box center [400, 308] width 33 height 16
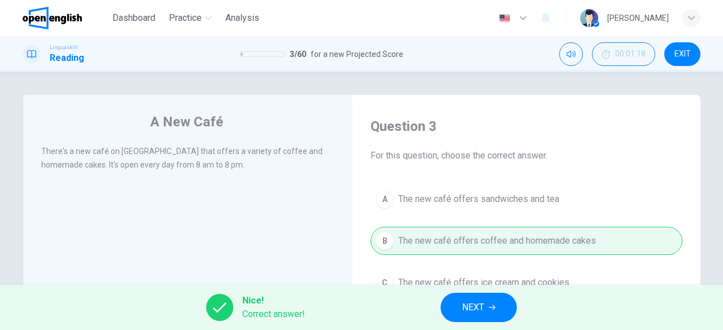
click at [482, 313] on span "NEXT" at bounding box center [473, 308] width 22 height 16
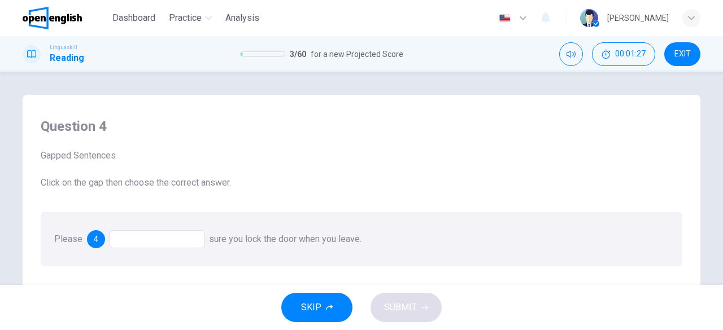
click at [146, 241] on div at bounding box center [157, 239] width 95 height 18
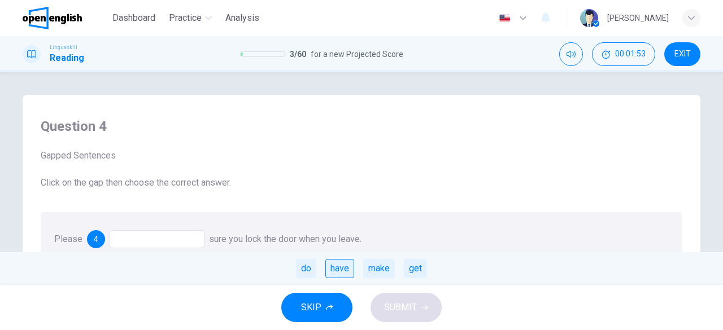
click at [336, 272] on div "have" at bounding box center [339, 268] width 29 height 19
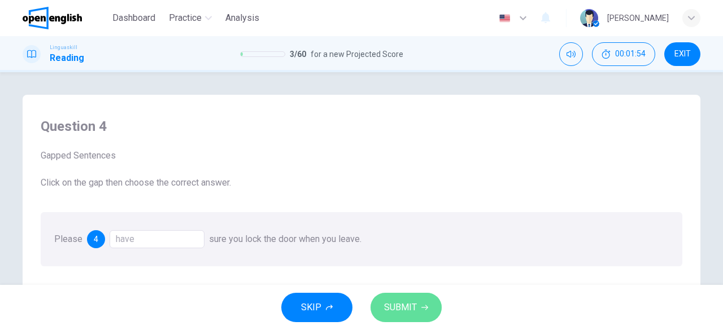
click at [406, 306] on span "SUBMIT" at bounding box center [400, 308] width 33 height 16
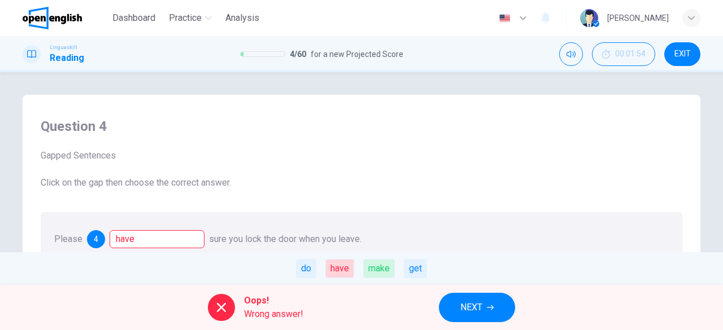
click at [471, 307] on span "NEXT" at bounding box center [471, 308] width 22 height 16
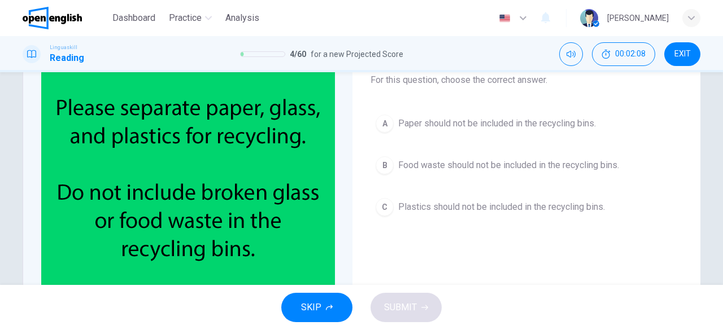
scroll to position [76, 0]
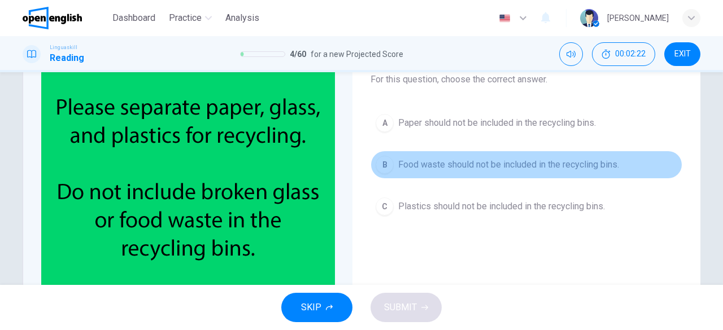
click at [505, 170] on span "Food waste should not be included in the recycling bins." at bounding box center [508, 165] width 221 height 14
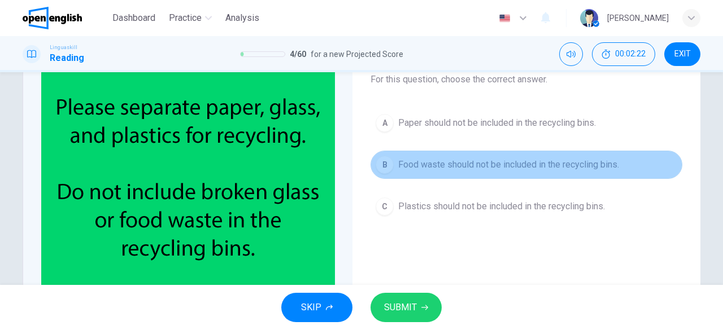
click at [505, 170] on span "Food waste should not be included in the recycling bins." at bounding box center [508, 165] width 221 height 14
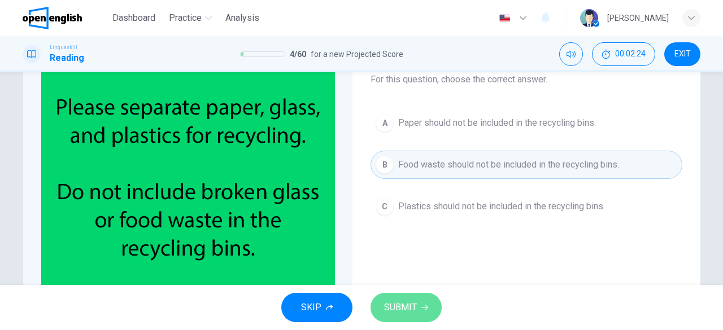
click at [404, 306] on span "SUBMIT" at bounding box center [400, 308] width 33 height 16
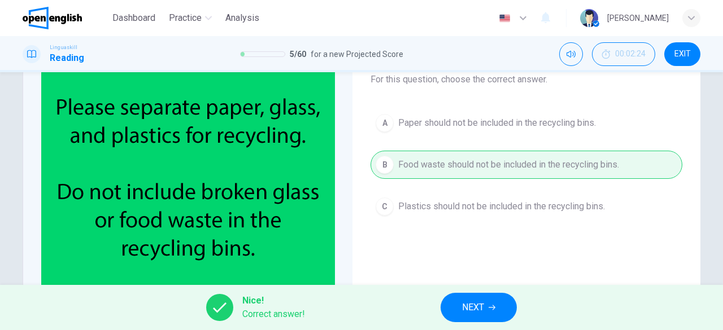
click at [482, 309] on span "NEXT" at bounding box center [473, 308] width 22 height 16
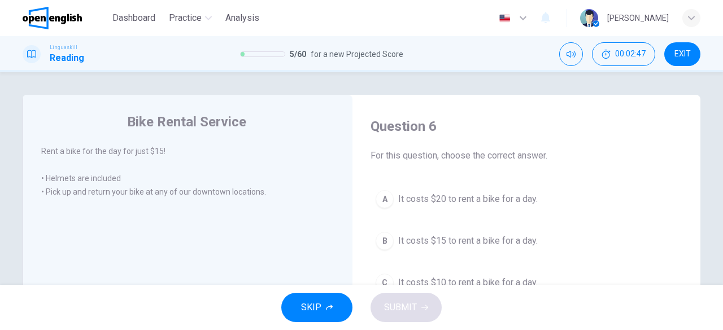
click at [463, 243] on span "It costs $15 to rent a bike for a day." at bounding box center [468, 241] width 140 height 14
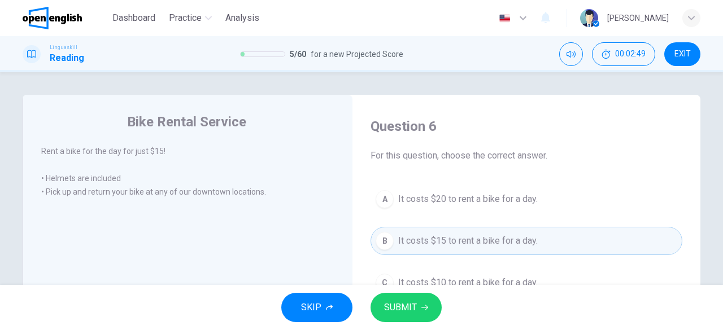
click at [412, 308] on span "SUBMIT" at bounding box center [400, 308] width 33 height 16
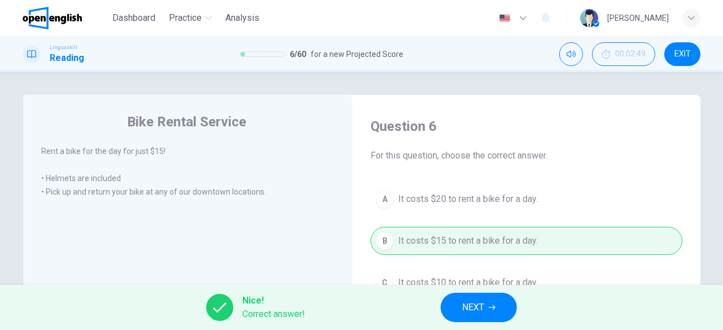
click at [478, 306] on span "NEXT" at bounding box center [473, 308] width 22 height 16
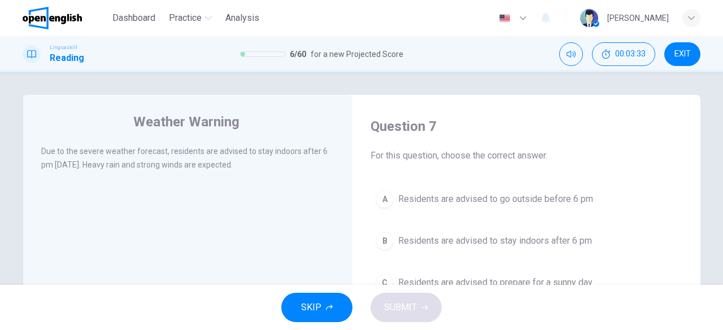
click at [486, 199] on span "Residents are advised to go outside before 6 pm" at bounding box center [495, 200] width 195 height 14
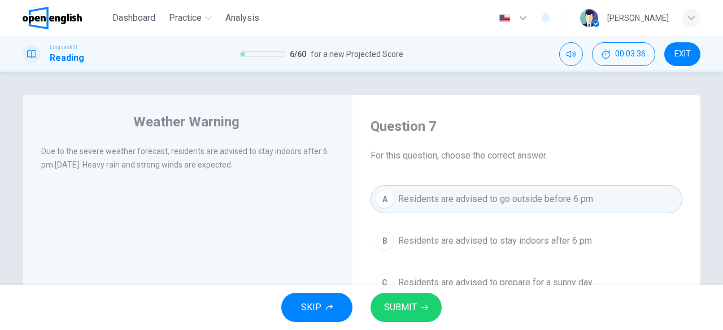
click at [415, 303] on span "SUBMIT" at bounding box center [400, 308] width 33 height 16
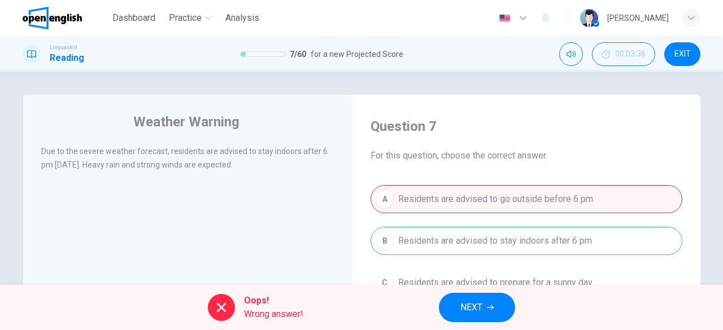
click at [461, 306] on span "NEXT" at bounding box center [471, 308] width 22 height 16
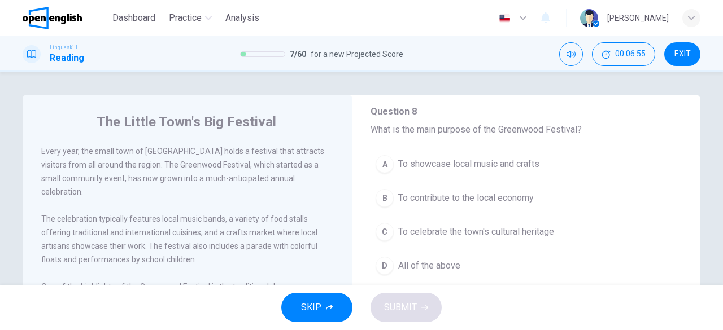
scroll to position [75, 0]
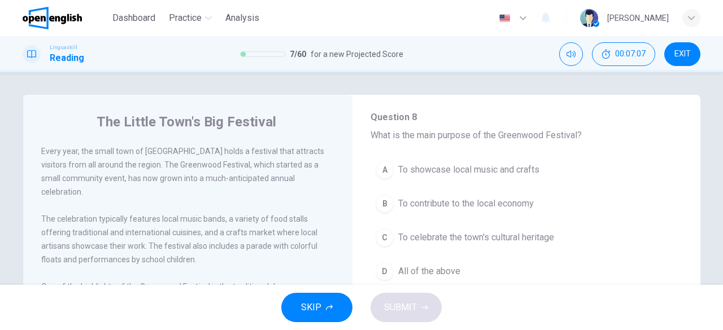
drag, startPoint x: 688, startPoint y: 185, endPoint x: 718, endPoint y: 211, distance: 39.3
click at [718, 211] on div "The Little Town's Big Festival Every year, the small town of Greenwood holds a …" at bounding box center [361, 178] width 723 height 213
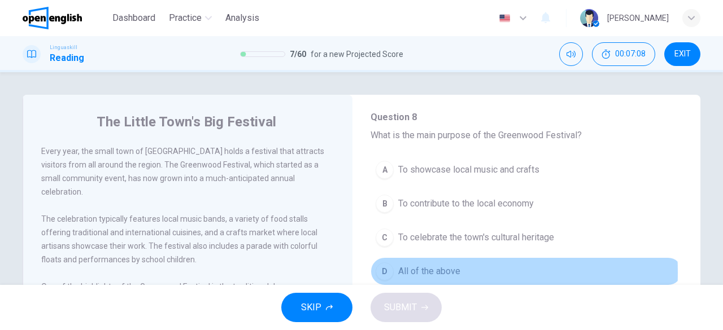
click at [383, 272] on div "D" at bounding box center [385, 272] width 18 height 18
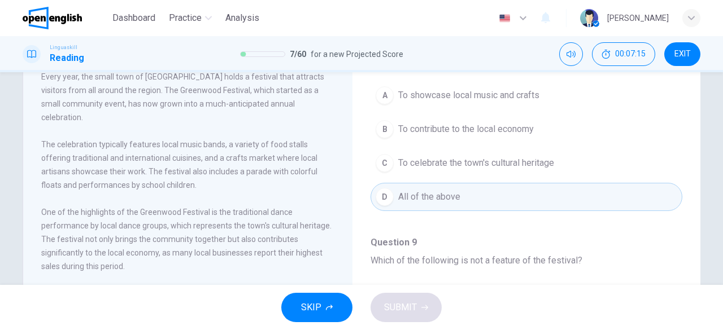
click at [673, 56] on button "EXIT" at bounding box center [682, 54] width 36 height 24
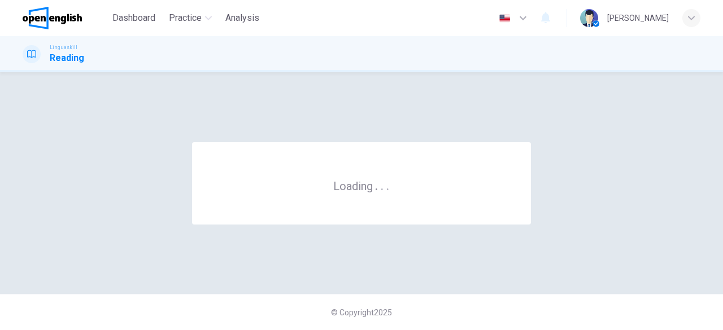
scroll to position [0, 0]
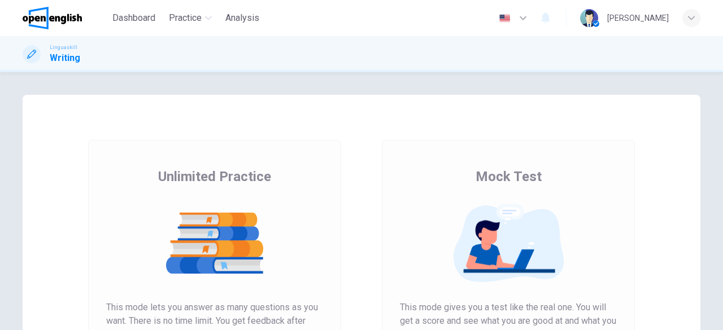
scroll to position [102, 0]
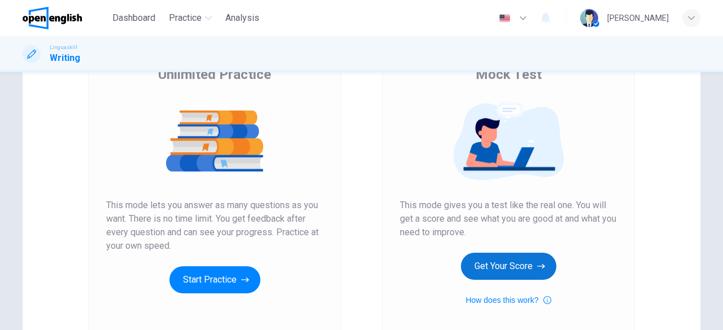
click at [506, 265] on button "Get Your Score" at bounding box center [508, 266] width 95 height 27
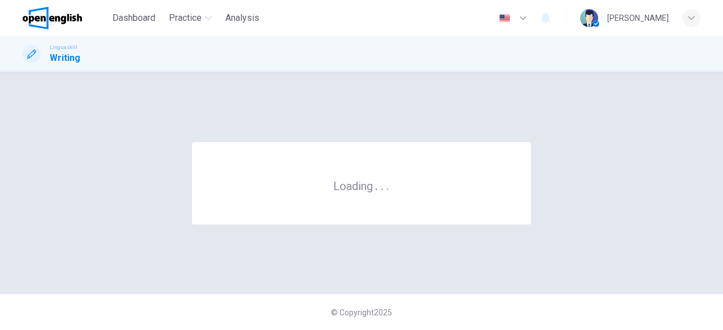
scroll to position [0, 0]
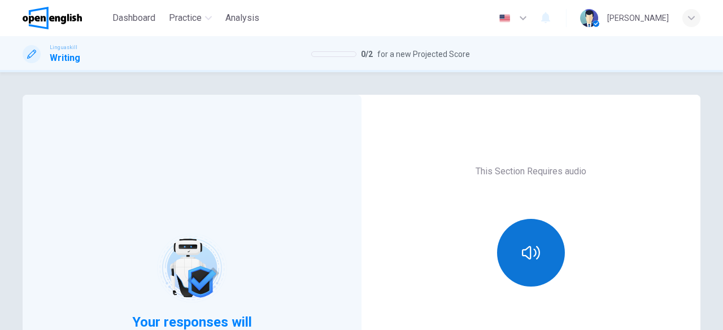
click at [515, 257] on button "button" at bounding box center [531, 253] width 68 height 68
click at [528, 256] on icon "button" at bounding box center [531, 253] width 18 height 14
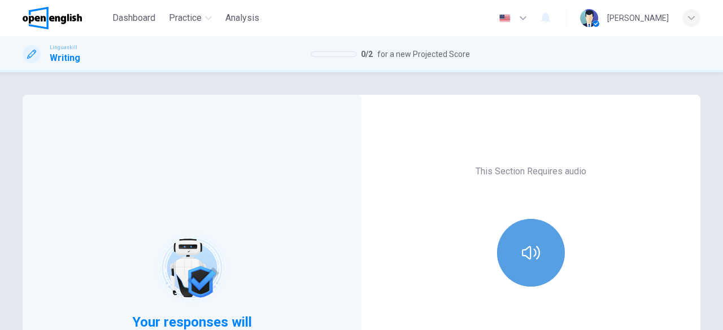
click at [528, 256] on icon "button" at bounding box center [531, 253] width 18 height 14
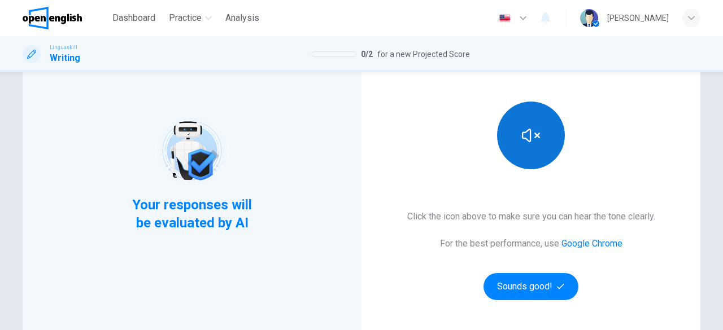
scroll to position [185, 0]
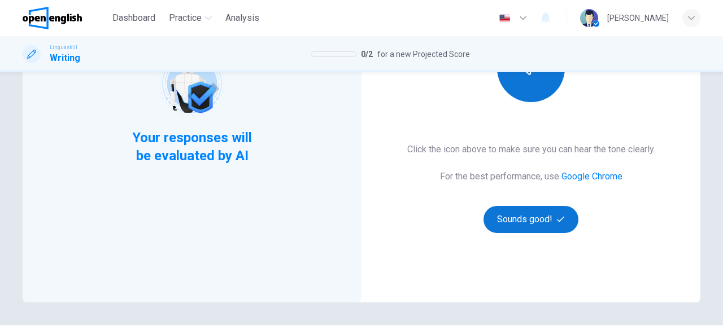
click at [530, 220] on button "Sounds good!" at bounding box center [530, 219] width 95 height 27
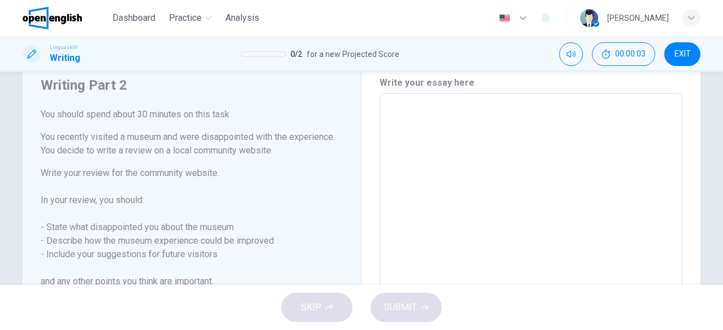
scroll to position [20, 0]
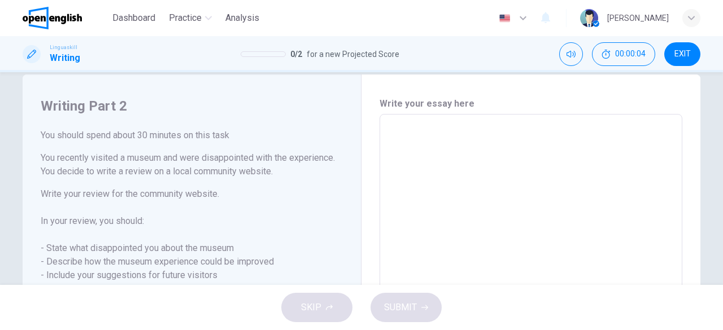
click at [716, 116] on div "Writing Part 2 You should spend about 30 minutes on this task You recently visi…" at bounding box center [361, 178] width 723 height 213
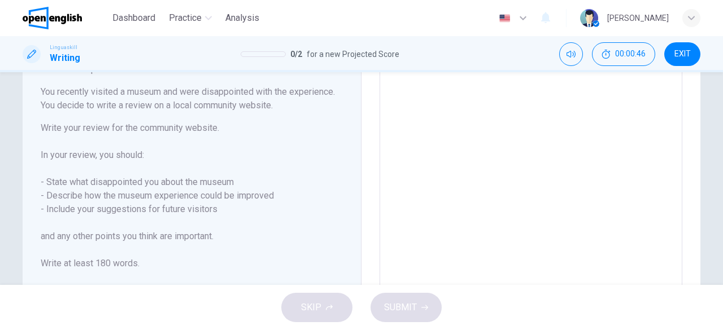
scroll to position [0, 0]
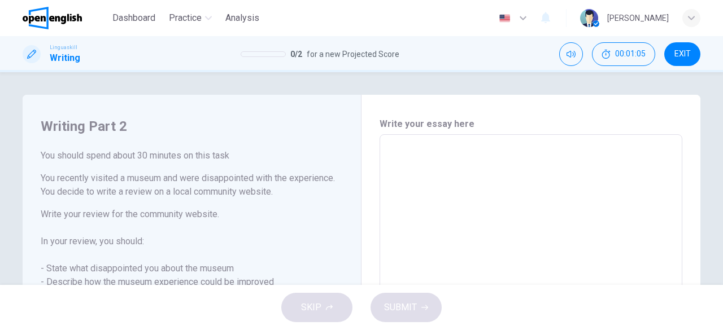
click at [680, 59] on button "EXIT" at bounding box center [682, 54] width 36 height 24
click at [423, 165] on textarea at bounding box center [530, 291] width 287 height 294
type textarea "*"
type textarea "**"
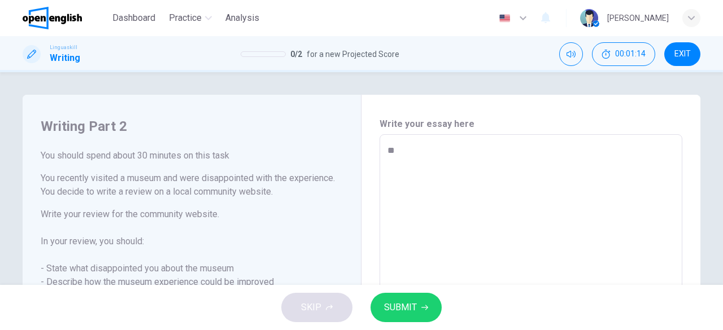
type textarea "*"
type textarea "**"
type textarea "*"
type textarea "**"
type textarea "*"
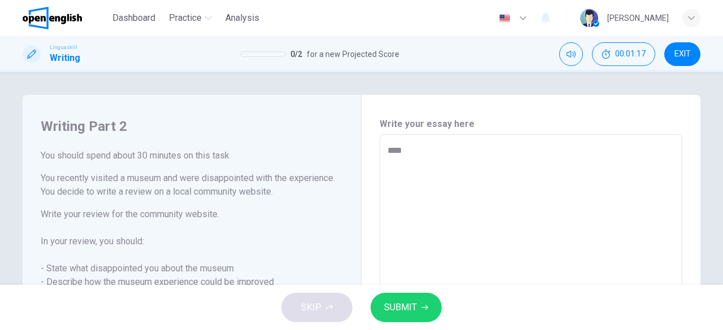
type textarea "** *"
type textarea "*"
type textarea "** **"
type textarea "*"
type textarea "** ***"
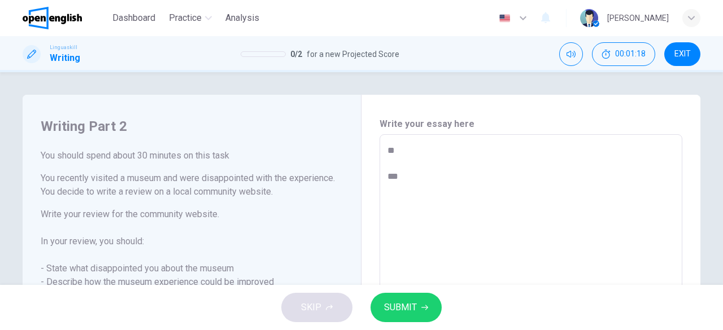
type textarea "*"
type textarea "** ***"
type textarea "*"
type textarea "** *****"
type textarea "*"
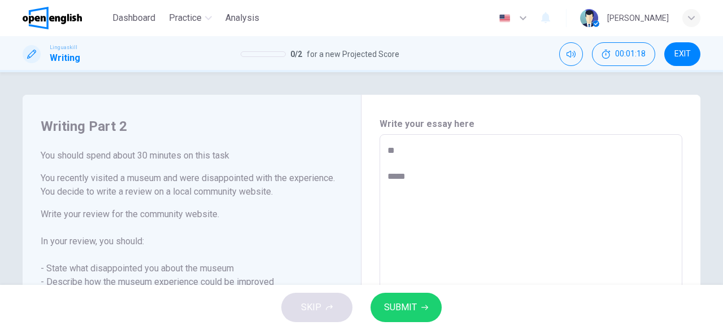
type textarea "** ******"
type textarea "*"
type textarea "** *******"
type textarea "*"
type textarea "** ********"
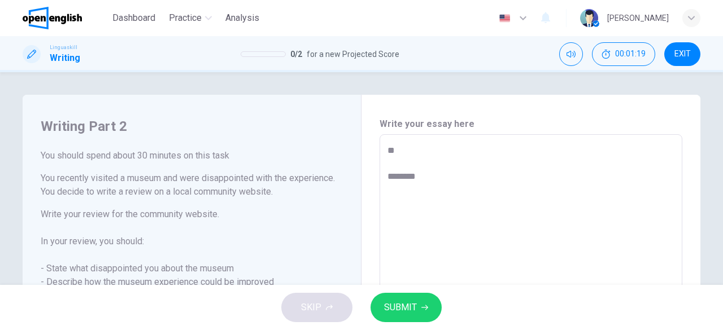
type textarea "*"
type textarea "** *********"
type textarea "*"
type textarea "**********"
type textarea "*"
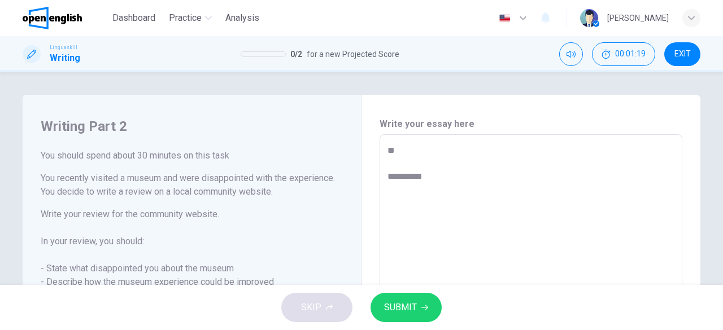
type textarea "**********"
type textarea "*"
type textarea "**********"
type textarea "*"
type textarea "**********"
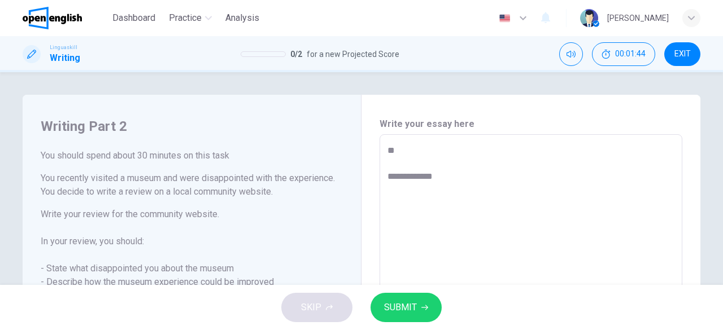
type textarea "*"
type textarea "**********"
type textarea "*"
type textarea "**********"
type textarea "*"
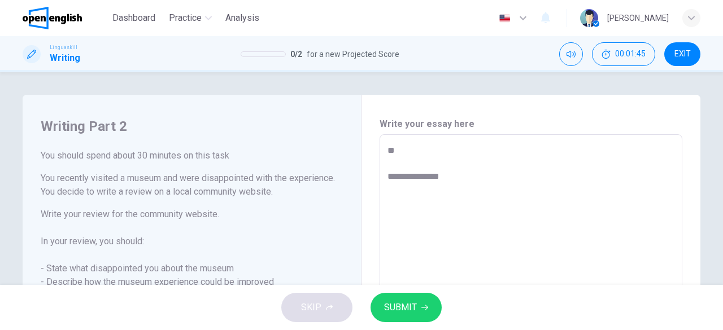
type textarea "**********"
type textarea "*"
type textarea "**********"
type textarea "*"
type textarea "**********"
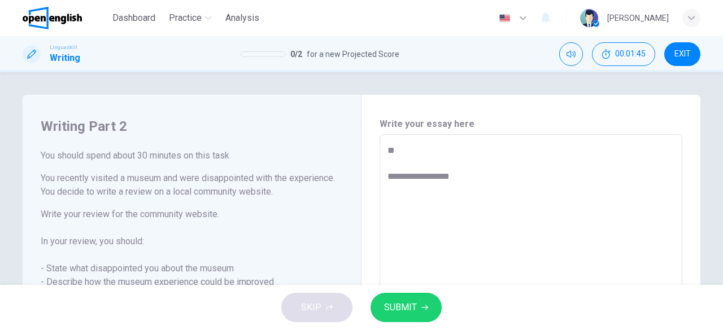
type textarea "*"
type textarea "**********"
type textarea "*"
type textarea "**********"
type textarea "*"
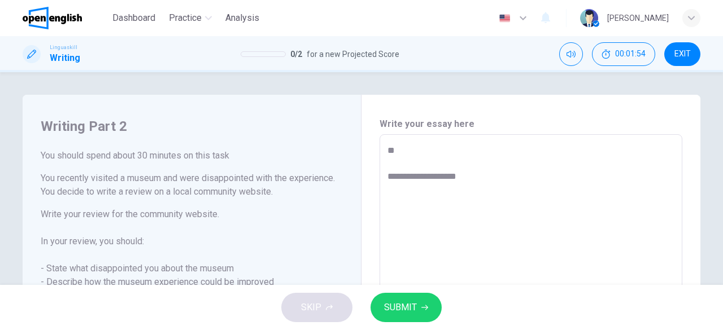
type textarea "**********"
type textarea "*"
type textarea "**********"
type textarea "*"
type textarea "**********"
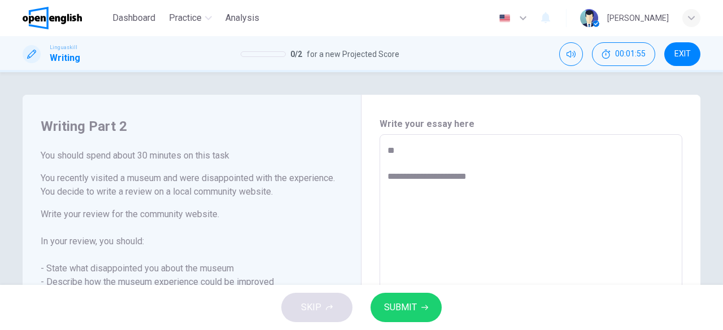
type textarea "*"
type textarea "**********"
type textarea "*"
type textarea "**********"
type textarea "*"
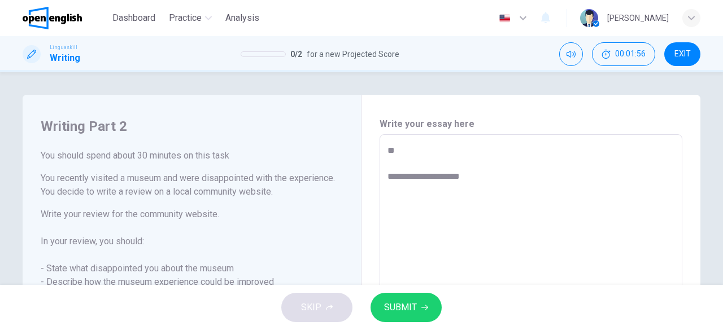
type textarea "**********"
type textarea "*"
type textarea "**********"
type textarea "*"
type textarea "**********"
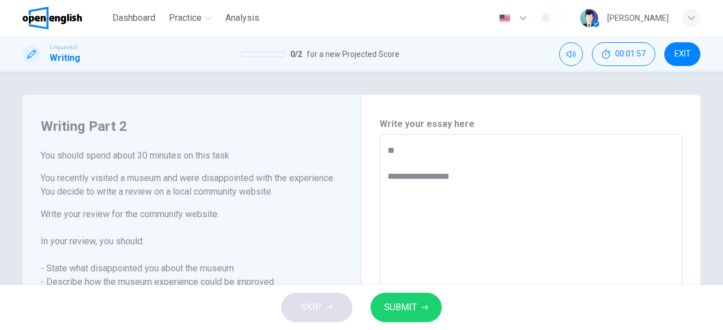
type textarea "*"
type textarea "**********"
type textarea "*"
type textarea "**********"
type textarea "*"
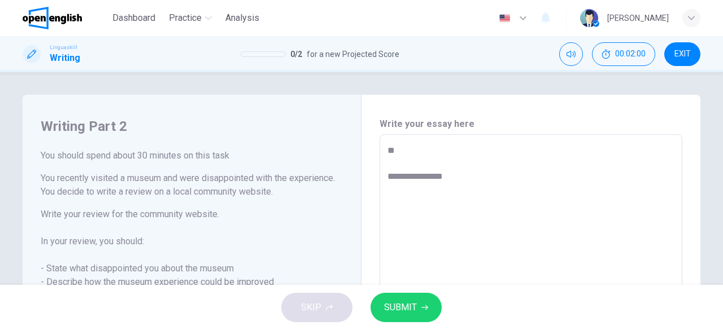
type textarea "**********"
type textarea "*"
type textarea "**********"
type textarea "*"
type textarea "**********"
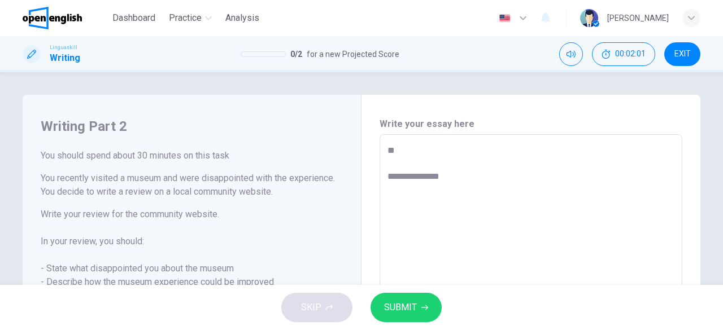
type textarea "*"
type textarea "**********"
type textarea "*"
type textarea "**********"
type textarea "*"
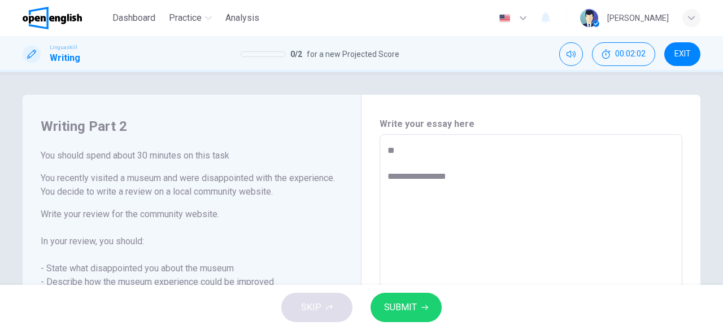
type textarea "**********"
type textarea "*"
type textarea "**********"
type textarea "*"
type textarea "**********"
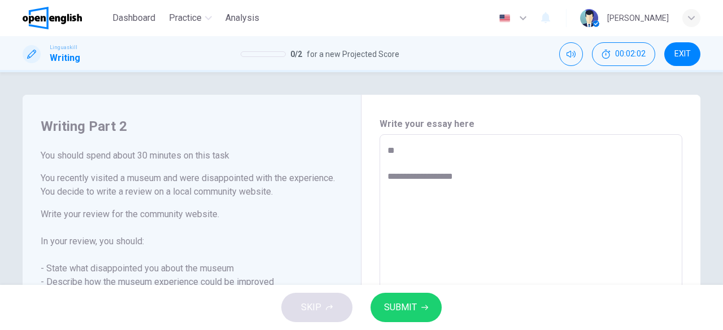
type textarea "*"
type textarea "**********"
type textarea "*"
type textarea "**********"
type textarea "*"
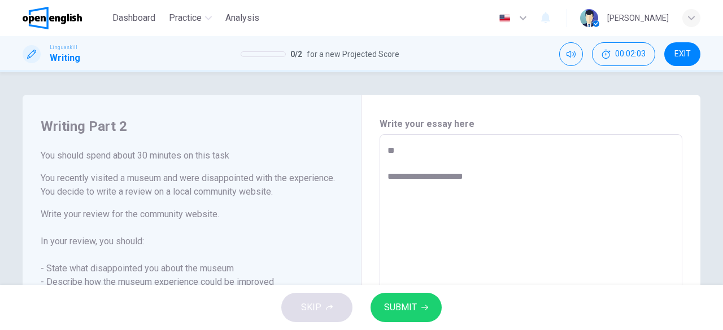
type textarea "**********"
type textarea "*"
type textarea "**********"
type textarea "*"
type textarea "**********"
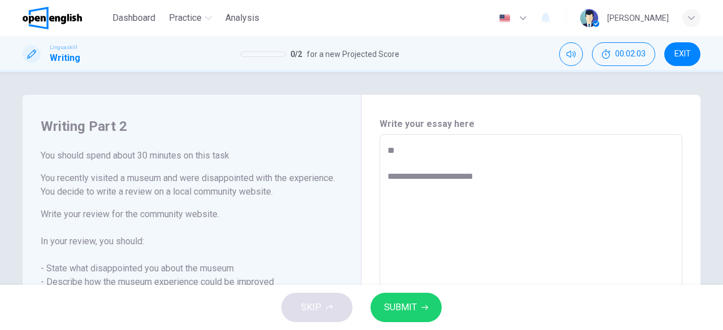
type textarea "*"
type textarea "**********"
type textarea "*"
type textarea "**********"
type textarea "*"
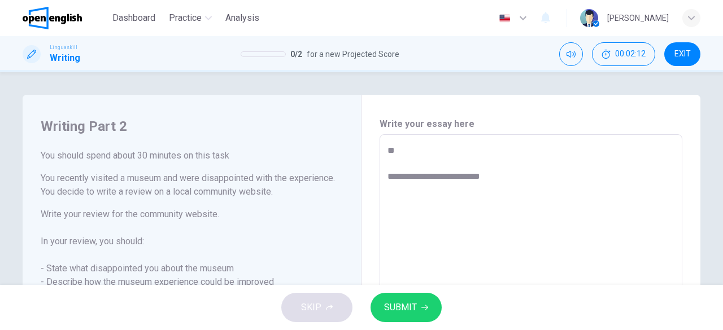
type textarea "**********"
type textarea "*"
type textarea "**********"
type textarea "*"
type textarea "**********"
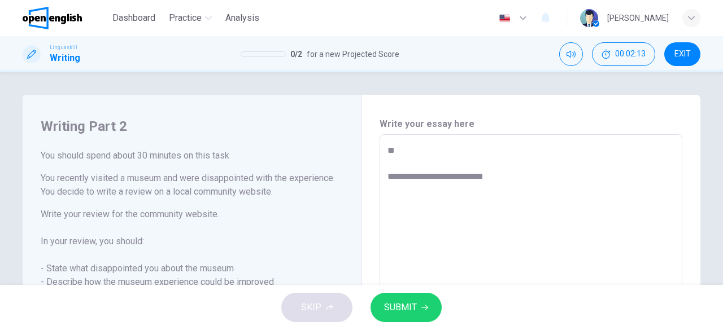
type textarea "*"
type textarea "**********"
type textarea "*"
type textarea "**********"
type textarea "*"
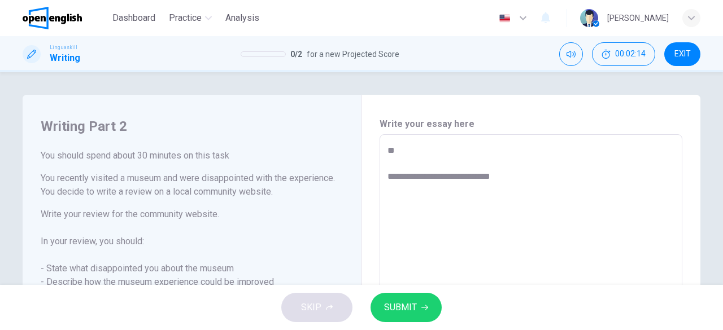
type textarea "**********"
type textarea "*"
type textarea "**********"
type textarea "*"
type textarea "**********"
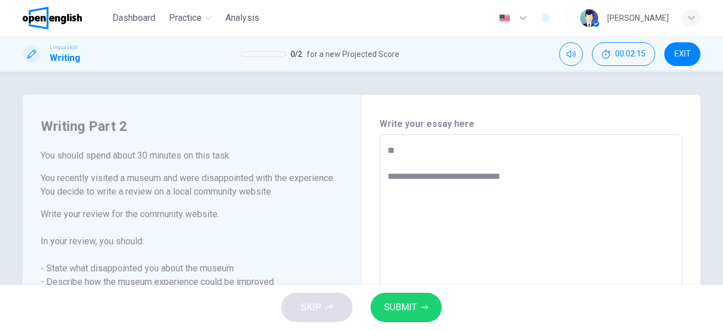
type textarea "*"
type textarea "**********"
type textarea "*"
type textarea "**********"
type textarea "*"
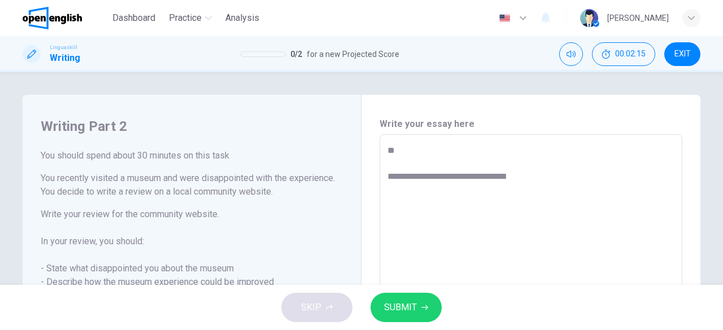
type textarea "**********"
type textarea "*"
type textarea "**********"
type textarea "*"
type textarea "**********"
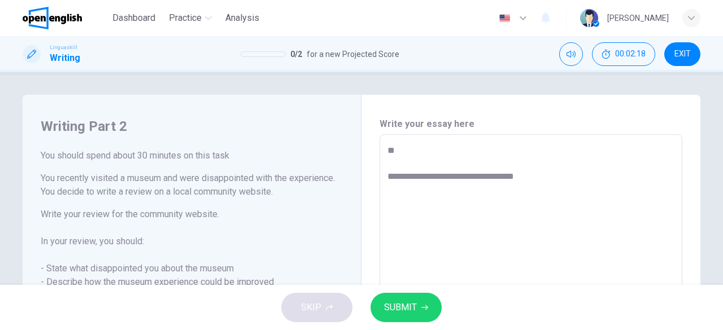
type textarea "*"
type textarea "**********"
type textarea "*"
type textarea "**********"
type textarea "*"
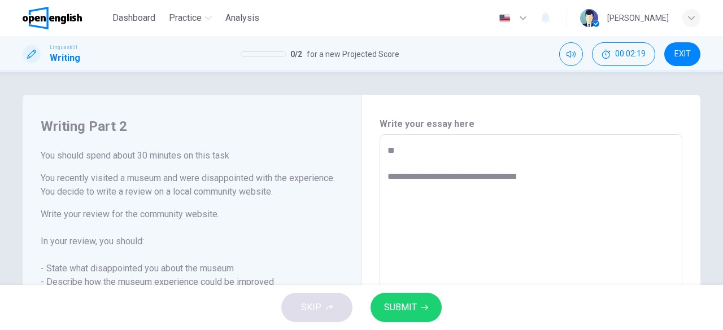
type textarea "**********"
type textarea "*"
type textarea "**********"
type textarea "*"
type textarea "**********"
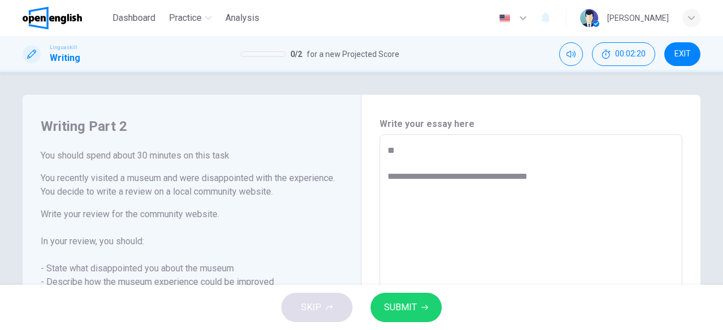
type textarea "*"
type textarea "**********"
type textarea "*"
type textarea "**********"
type textarea "*"
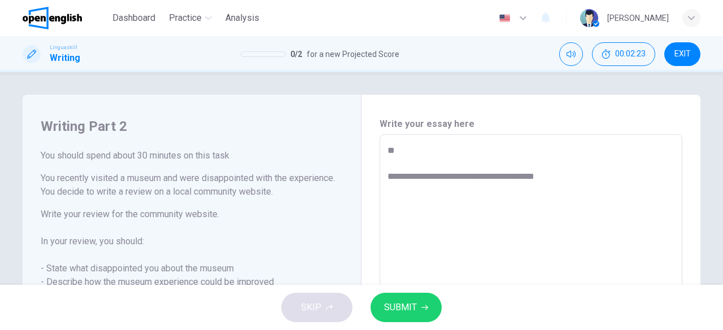
type textarea "**********"
type textarea "*"
type textarea "**********"
type textarea "*"
type textarea "**********"
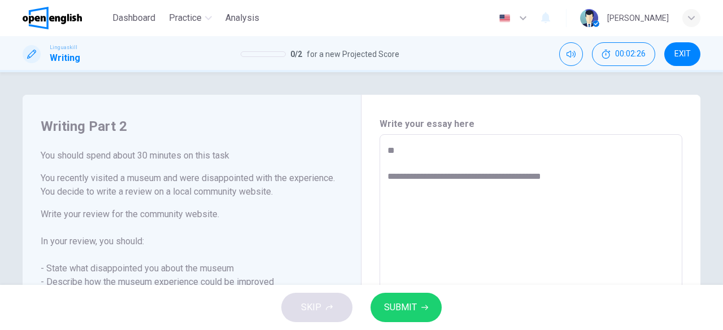
type textarea "*"
type textarea "**********"
type textarea "*"
type textarea "**********"
type textarea "*"
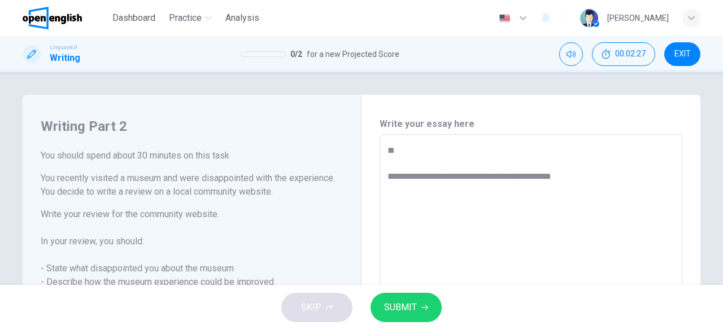
type textarea "**********"
type textarea "*"
type textarea "**********"
type textarea "*"
type textarea "**********"
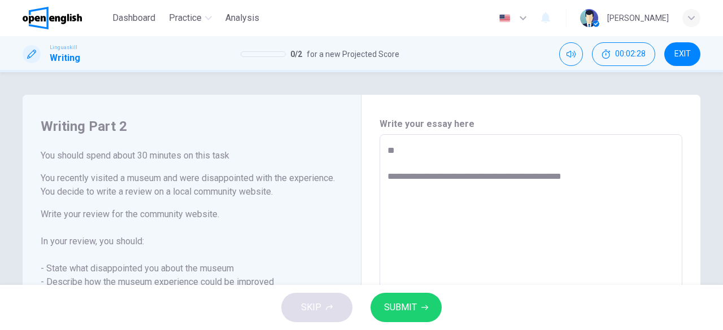
type textarea "*"
type textarea "**********"
type textarea "*"
type textarea "**********"
type textarea "*"
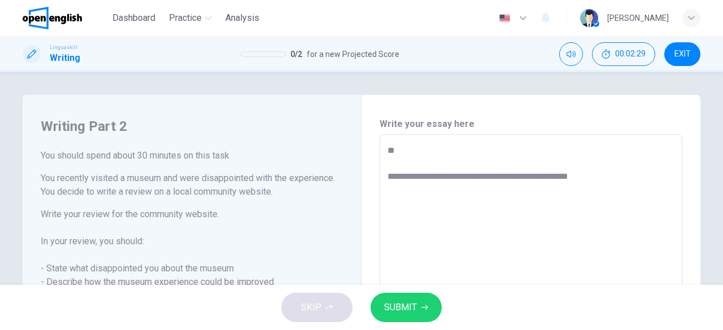
type textarea "**********"
type textarea "*"
type textarea "**********"
type textarea "*"
type textarea "**********"
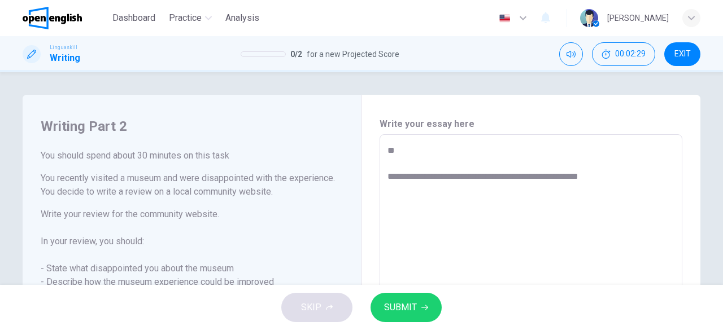
type textarea "*"
type textarea "**********"
type textarea "*"
type textarea "**********"
type textarea "*"
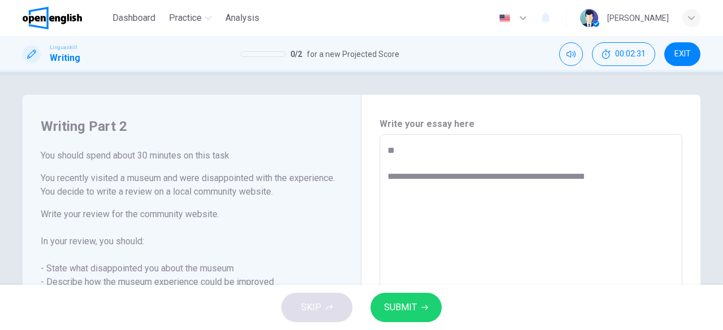
type textarea "**********"
type textarea "*"
type textarea "**********"
type textarea "*"
type textarea "**********"
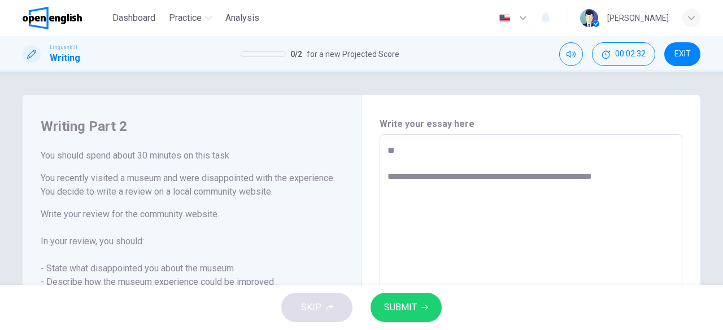
type textarea "*"
type textarea "**********"
type textarea "*"
type textarea "**********"
type textarea "*"
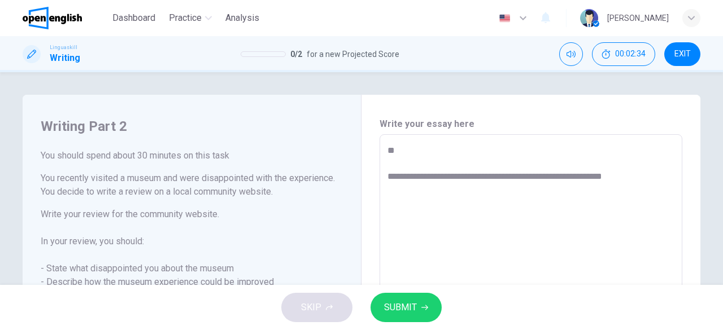
type textarea "**********"
type textarea "*"
type textarea "**********"
type textarea "*"
type textarea "**********"
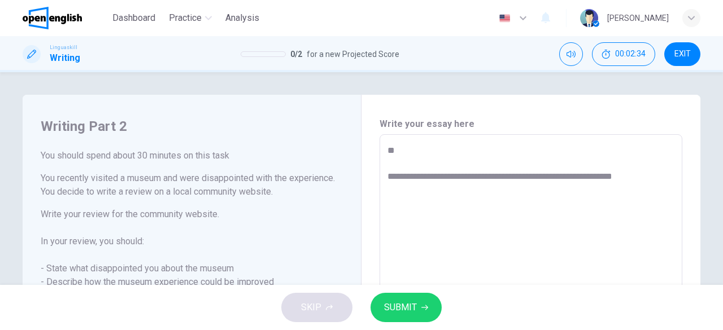
type textarea "*"
type textarea "**********"
type textarea "*"
type textarea "**********"
type textarea "*"
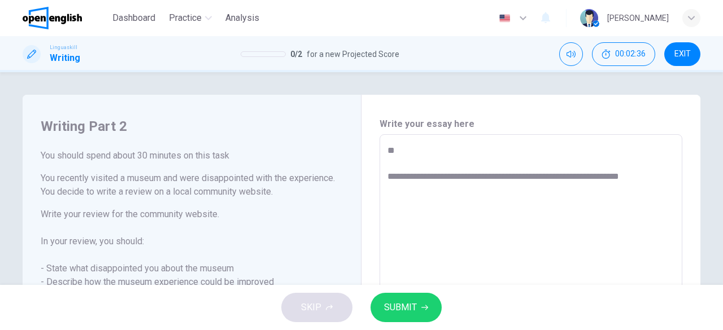
type textarea "**********"
type textarea "*"
type textarea "**********"
type textarea "*"
type textarea "**********"
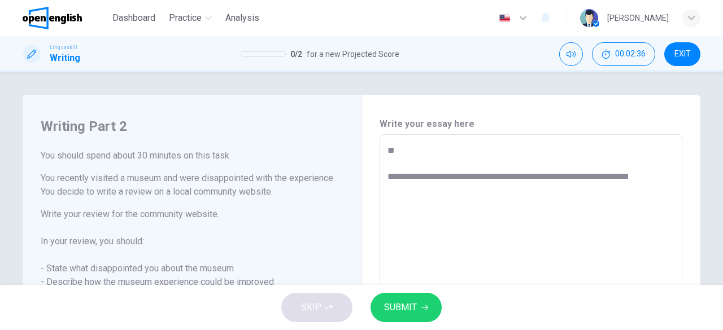
type textarea "*"
type textarea "**********"
type textarea "*"
type textarea "**********"
type textarea "*"
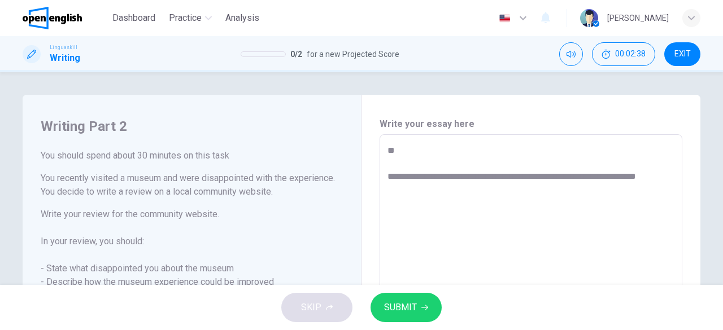
type textarea "**********"
type textarea "*"
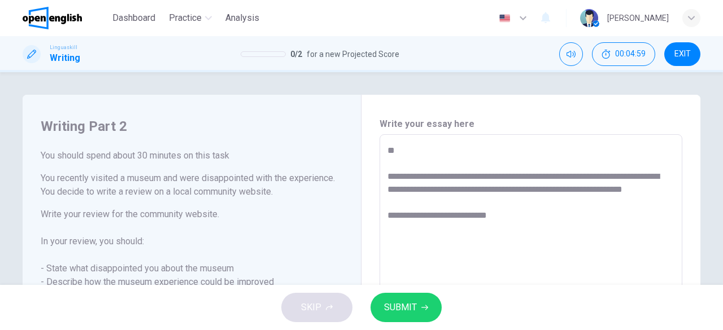
click at [413, 228] on textarea "**********" at bounding box center [530, 291] width 287 height 294
click at [414, 228] on textarea "**********" at bounding box center [530, 291] width 287 height 294
click at [524, 232] on textarea "**********" at bounding box center [530, 291] width 287 height 294
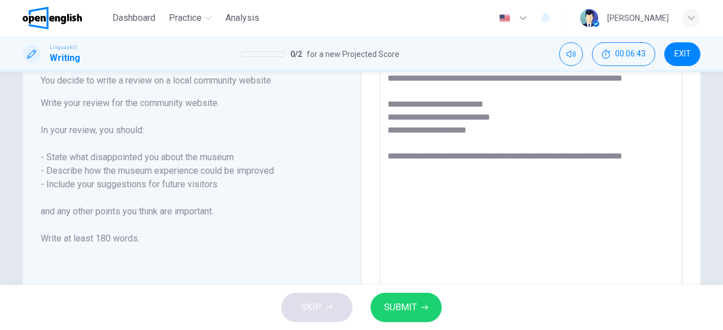
scroll to position [113, 0]
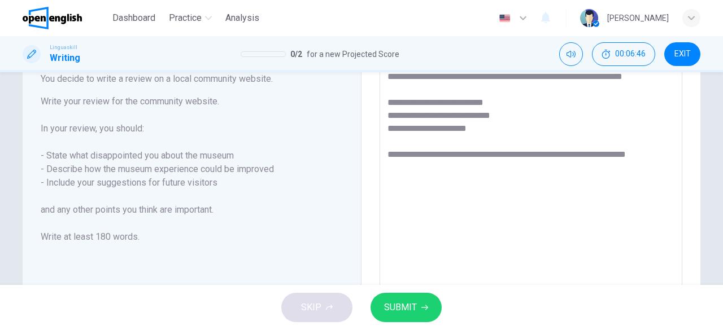
click at [403, 308] on span "SUBMIT" at bounding box center [400, 308] width 33 height 16
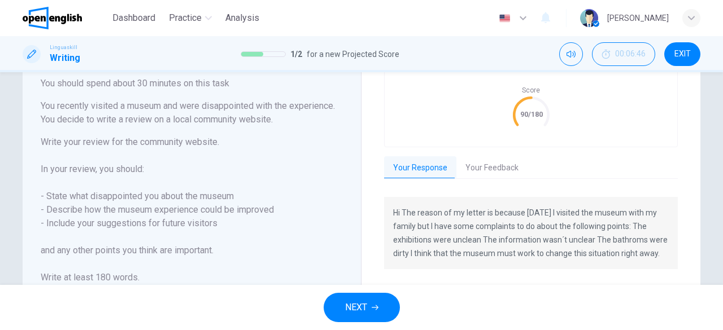
scroll to position [73, 0]
click at [374, 313] on button "NEXT" at bounding box center [362, 307] width 76 height 29
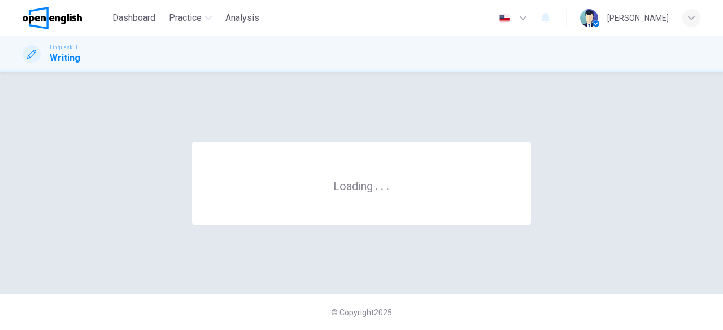
scroll to position [0, 0]
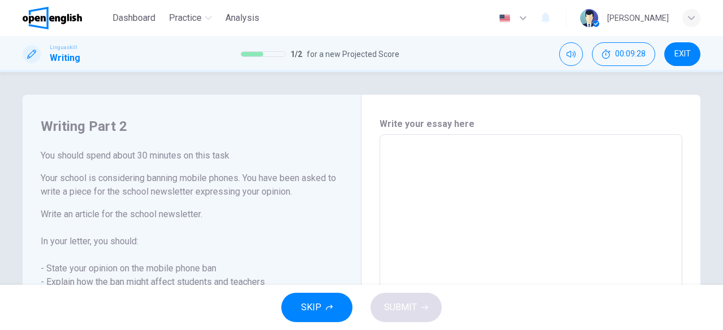
click at [398, 153] on textarea at bounding box center [530, 291] width 287 height 294
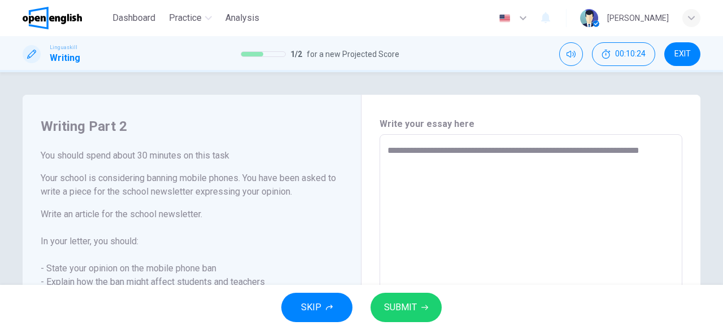
click at [407, 170] on textarea "**********" at bounding box center [530, 291] width 287 height 294
click at [623, 164] on textarea "**********" at bounding box center [530, 291] width 287 height 294
click at [652, 159] on textarea "**********" at bounding box center [530, 291] width 287 height 294
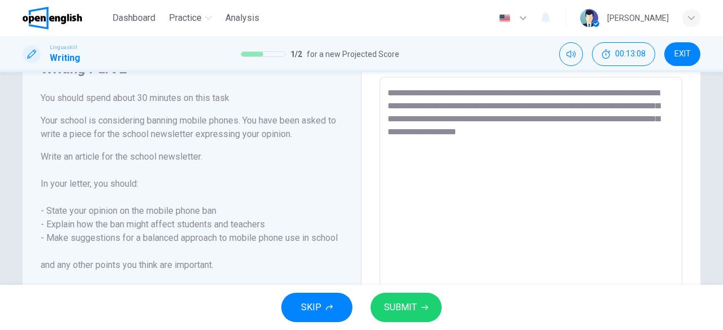
scroll to position [57, 0]
click at [51, 240] on h6 "Write an article for the school newsletter. In your letter, you should: - State…" at bounding box center [192, 225] width 302 height 149
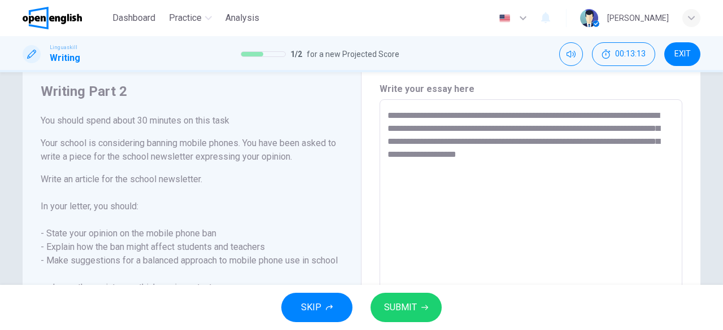
scroll to position [29, 0]
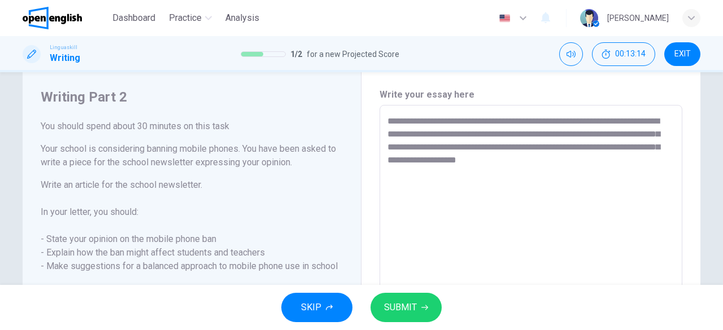
click at [596, 165] on textarea "**********" at bounding box center [530, 262] width 287 height 294
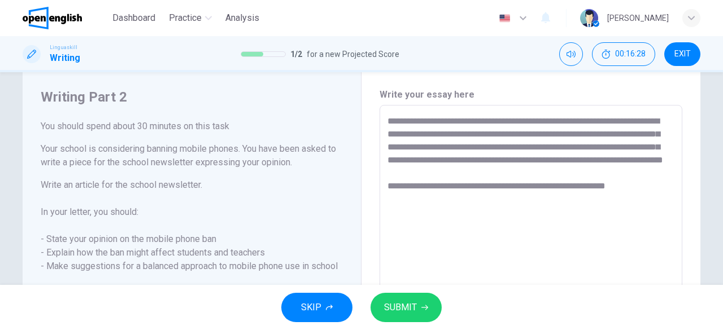
click at [437, 201] on textarea "**********" at bounding box center [530, 262] width 287 height 294
click at [420, 228] on textarea "**********" at bounding box center [530, 262] width 287 height 294
click at [412, 204] on textarea "**********" at bounding box center [530, 262] width 287 height 294
click at [412, 214] on textarea "**********" at bounding box center [530, 262] width 287 height 294
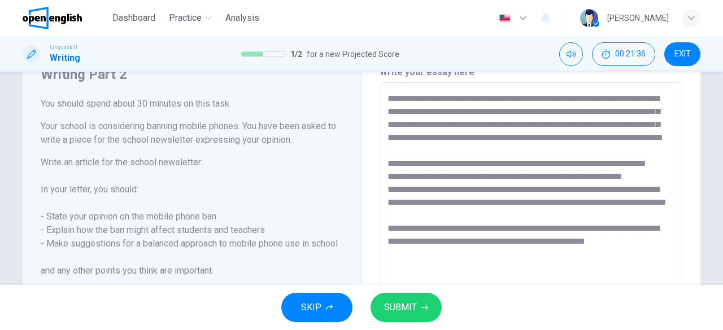
scroll to position [65, 0]
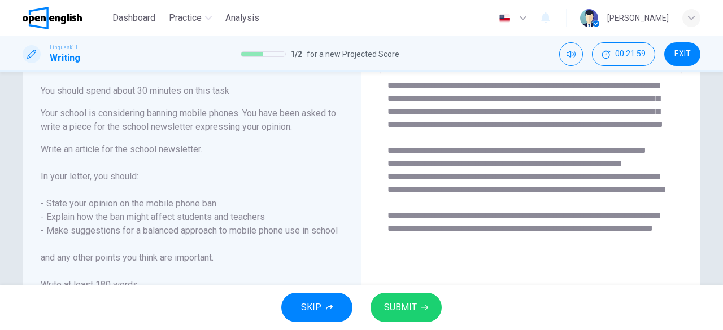
click at [413, 324] on div "SKIP SUBMIT" at bounding box center [361, 307] width 723 height 45
click at [403, 306] on span "SUBMIT" at bounding box center [400, 308] width 33 height 16
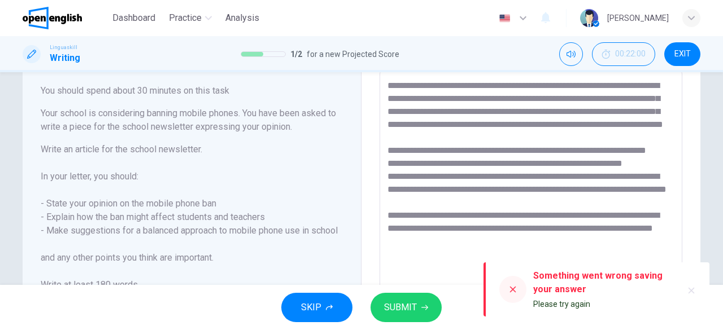
click at [519, 288] on div at bounding box center [512, 289] width 27 height 27
click at [506, 291] on div at bounding box center [512, 289] width 27 height 27
click at [509, 291] on icon at bounding box center [512, 289] width 9 height 9
click at [694, 289] on icon "button" at bounding box center [692, 291] width 6 height 6
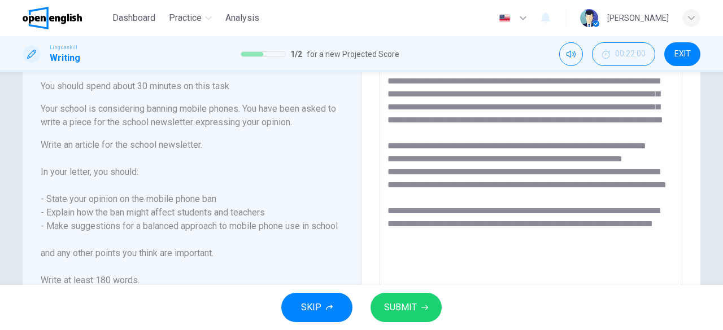
scroll to position [72, 0]
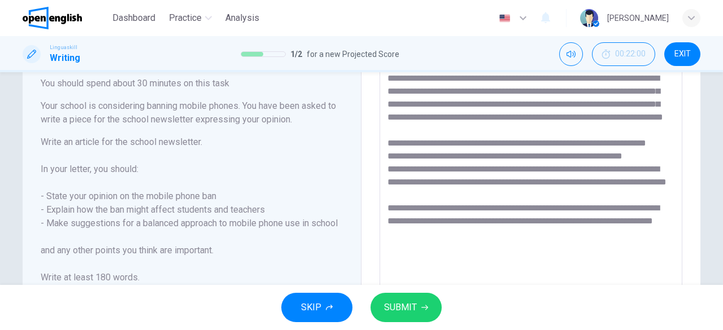
click at [387, 249] on textarea "**********" at bounding box center [530, 219] width 287 height 294
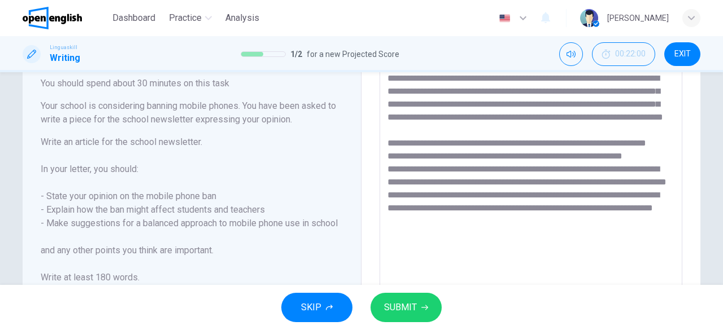
click at [399, 311] on span "SUBMIT" at bounding box center [400, 308] width 33 height 16
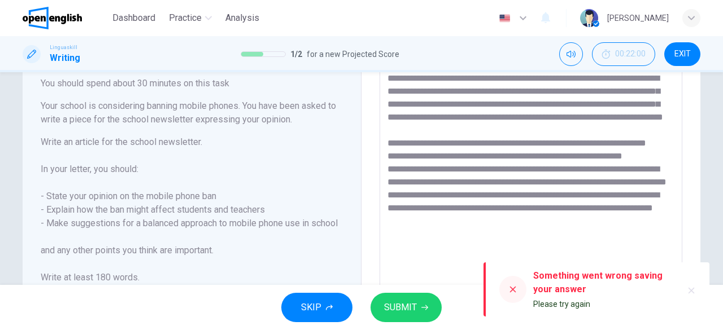
click at [511, 288] on icon at bounding box center [513, 290] width 6 height 6
click at [514, 296] on div at bounding box center [512, 289] width 27 height 27
click at [695, 292] on icon "button" at bounding box center [691, 290] width 9 height 9
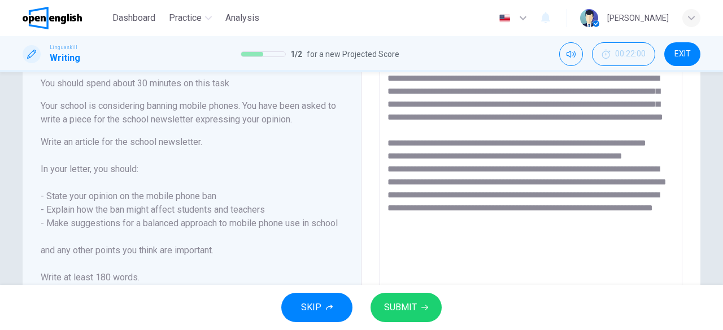
click at [417, 307] on button "SUBMIT" at bounding box center [406, 307] width 71 height 29
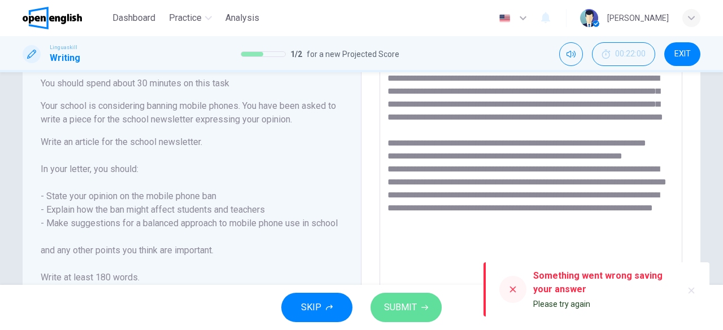
click at [417, 307] on button "SUBMIT" at bounding box center [406, 307] width 71 height 29
click at [690, 48] on button "EXIT" at bounding box center [682, 54] width 36 height 24
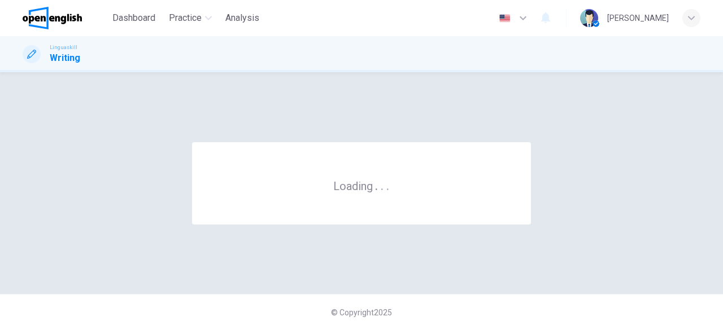
scroll to position [0, 0]
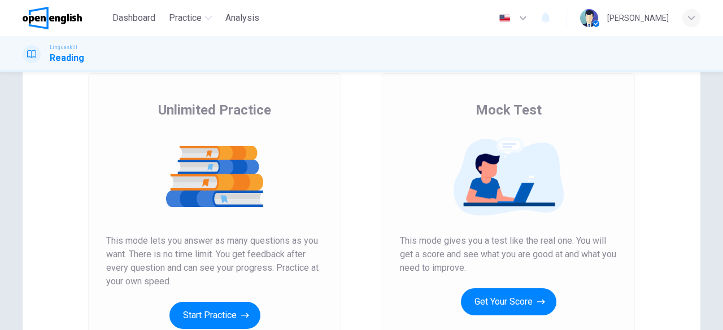
scroll to position [145, 0]
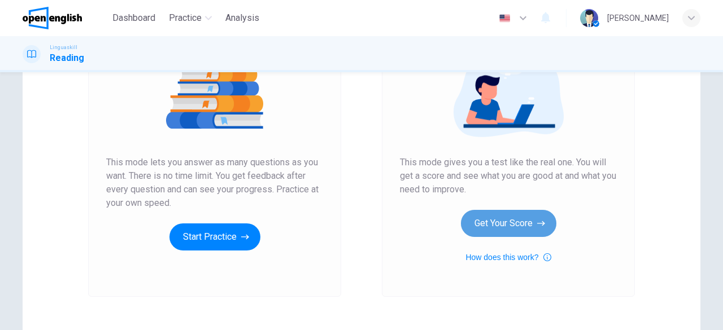
click at [502, 221] on button "Get Your Score" at bounding box center [508, 223] width 95 height 27
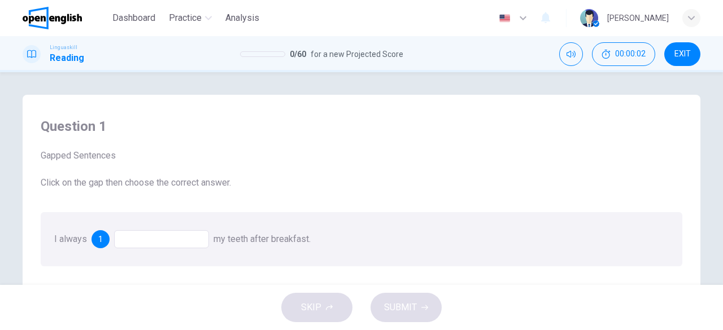
click at [157, 240] on div at bounding box center [161, 239] width 95 height 18
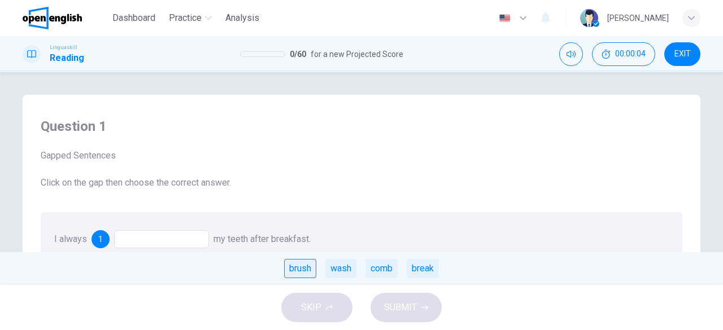
click at [304, 267] on div "brush" at bounding box center [300, 268] width 32 height 19
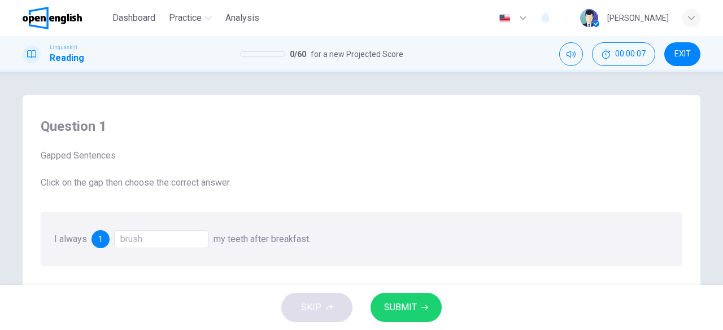
click at [408, 311] on span "SUBMIT" at bounding box center [400, 308] width 33 height 16
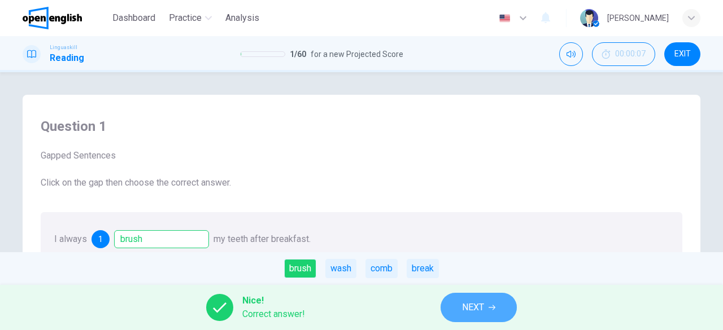
click at [481, 312] on span "NEXT" at bounding box center [473, 308] width 22 height 16
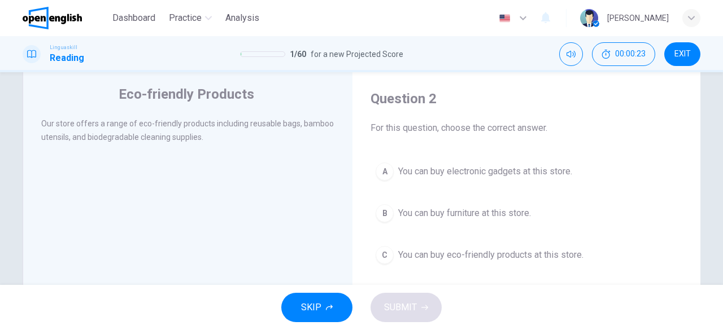
scroll to position [42, 0]
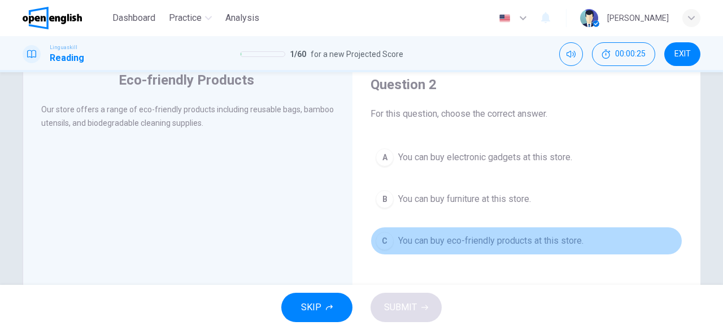
click at [387, 239] on div "C" at bounding box center [385, 241] width 18 height 18
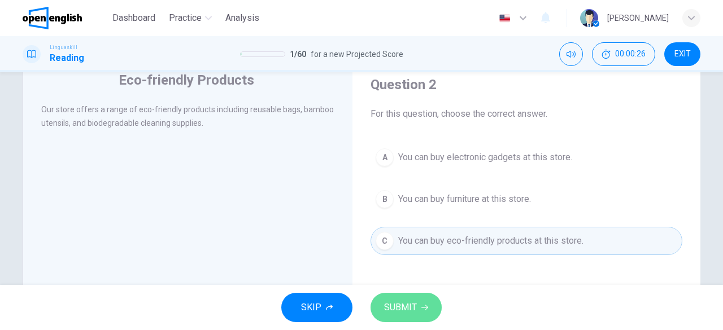
click at [400, 311] on span "SUBMIT" at bounding box center [400, 308] width 33 height 16
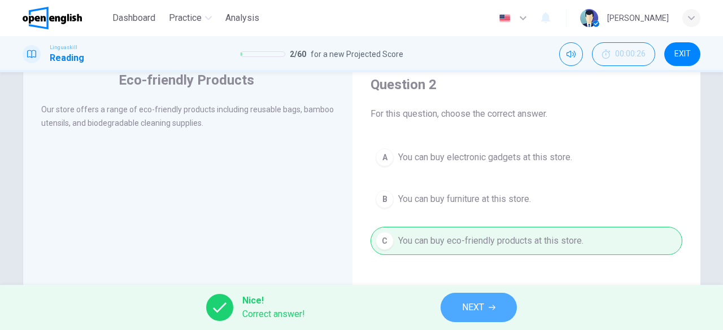
click at [476, 309] on span "NEXT" at bounding box center [473, 308] width 22 height 16
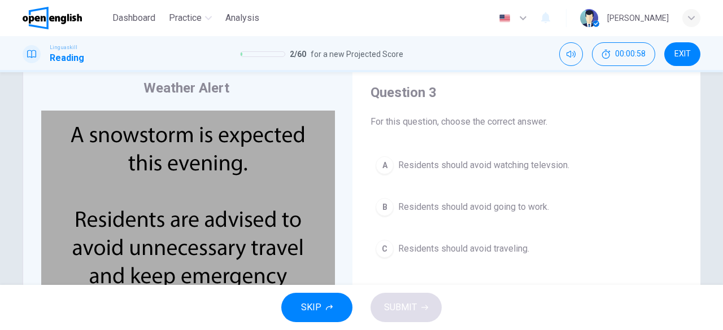
scroll to position [32, 0]
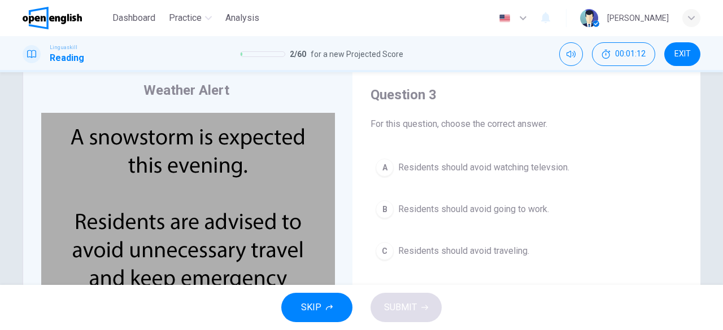
click at [394, 255] on button "C Residents should avoid traveling." at bounding box center [527, 251] width 312 height 28
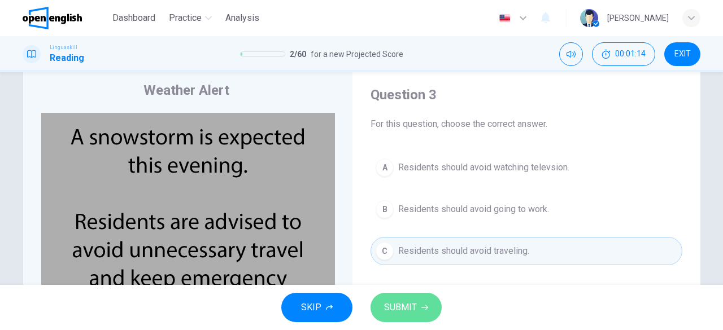
click at [425, 305] on icon "button" at bounding box center [424, 307] width 7 height 7
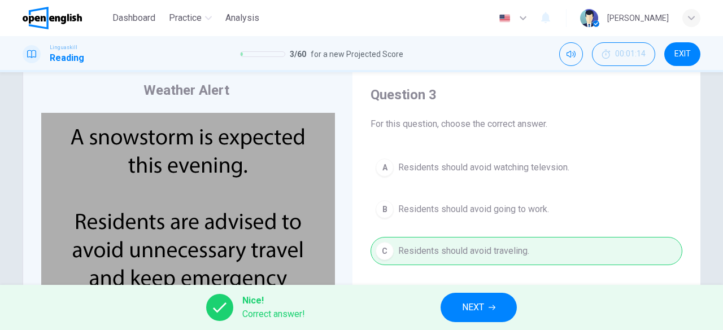
click at [472, 312] on span "NEXT" at bounding box center [473, 308] width 22 height 16
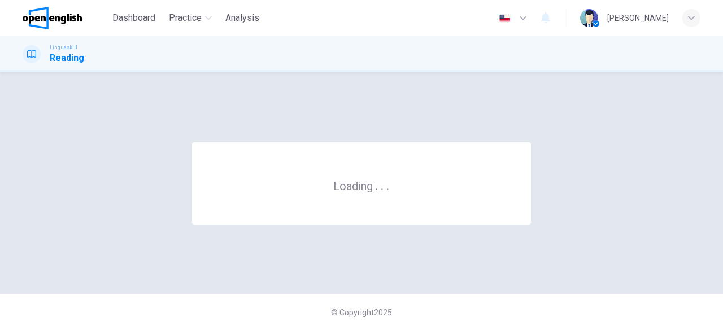
scroll to position [0, 0]
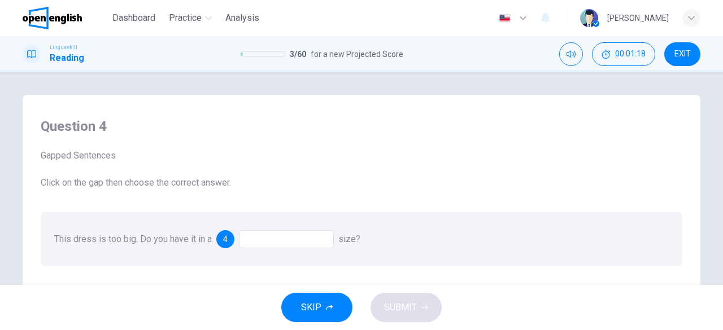
click at [260, 235] on div at bounding box center [286, 239] width 95 height 18
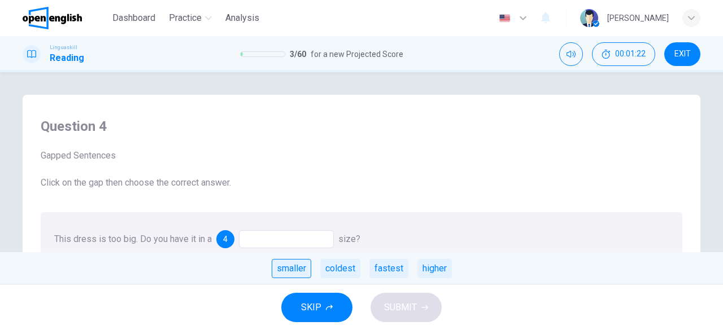
click at [300, 265] on div "smaller" at bounding box center [292, 268] width 40 height 19
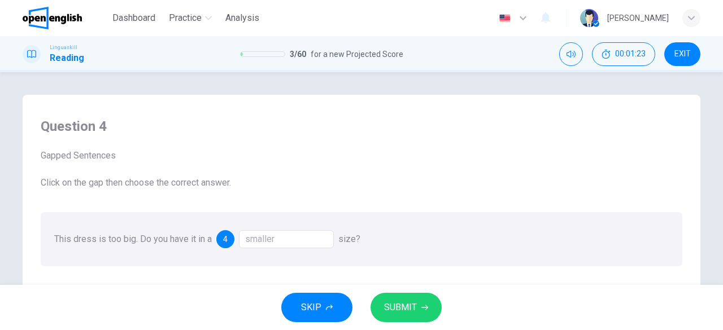
click at [409, 313] on span "SUBMIT" at bounding box center [400, 308] width 33 height 16
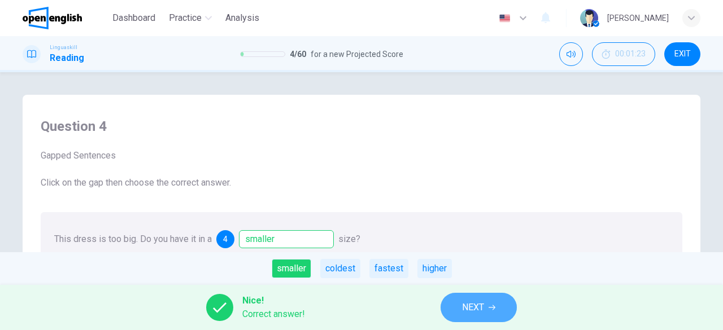
click at [473, 310] on span "NEXT" at bounding box center [473, 308] width 22 height 16
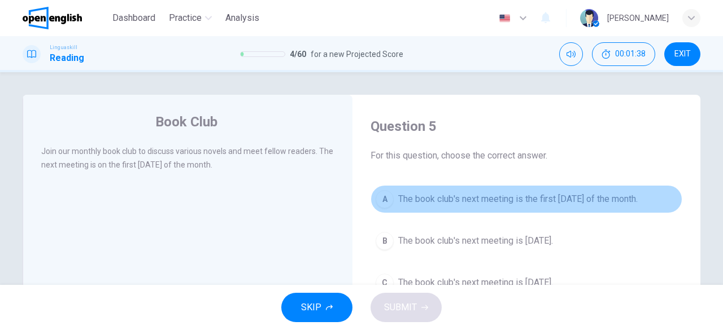
click at [389, 201] on div "A" at bounding box center [385, 199] width 18 height 18
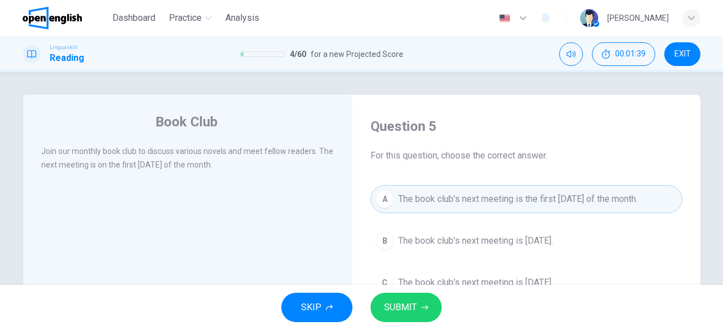
click at [412, 310] on span "SUBMIT" at bounding box center [400, 308] width 33 height 16
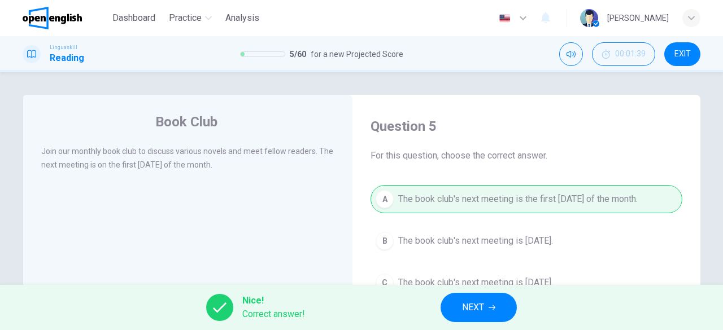
click at [471, 311] on span "NEXT" at bounding box center [473, 308] width 22 height 16
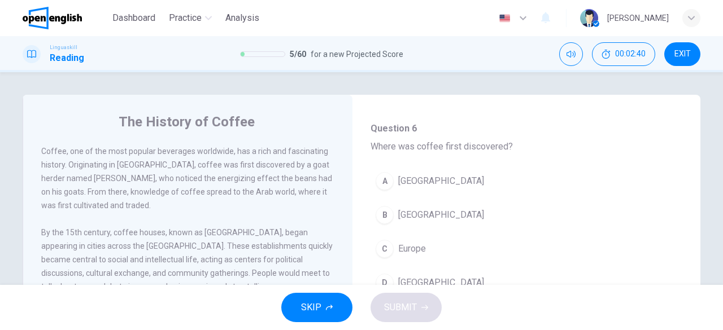
scroll to position [71, 0]
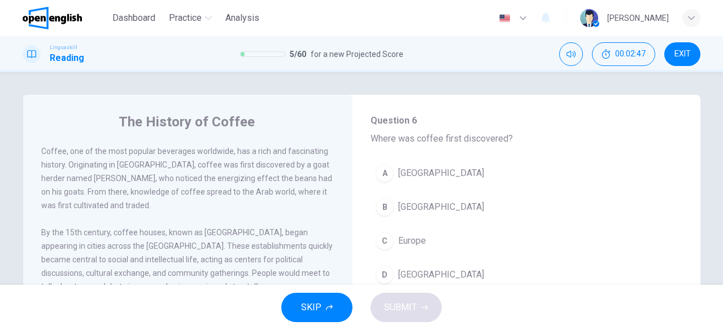
click at [424, 207] on span "[GEOGRAPHIC_DATA]" at bounding box center [441, 208] width 86 height 14
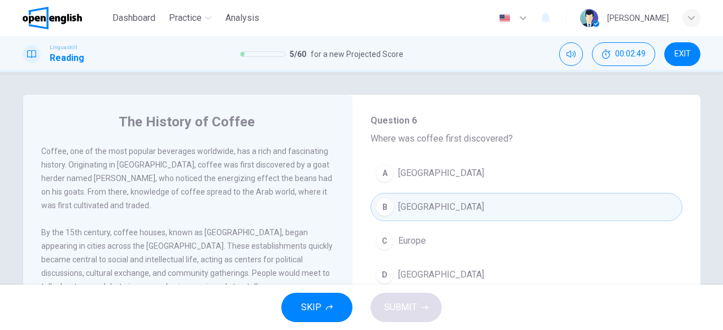
click at [420, 208] on span "[GEOGRAPHIC_DATA]" at bounding box center [441, 208] width 86 height 14
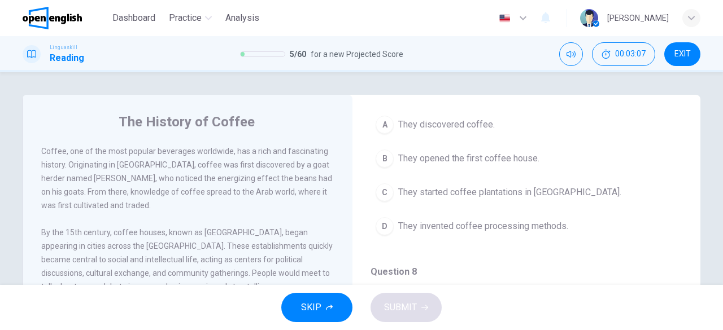
scroll to position [337, 0]
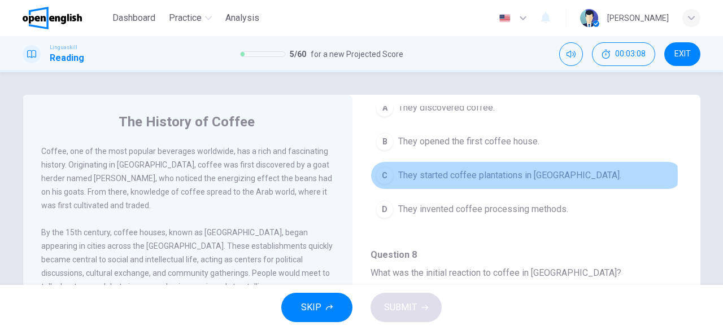
click at [502, 174] on span "They started coffee plantations in [GEOGRAPHIC_DATA]." at bounding box center [509, 176] width 223 height 14
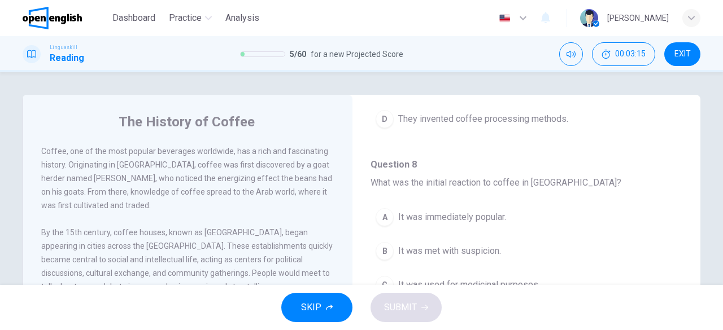
scroll to position [453, 0]
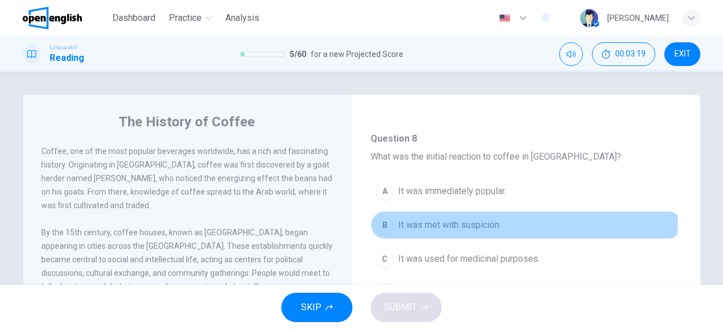
click at [430, 219] on span "It was met with suspicion." at bounding box center [449, 226] width 103 height 14
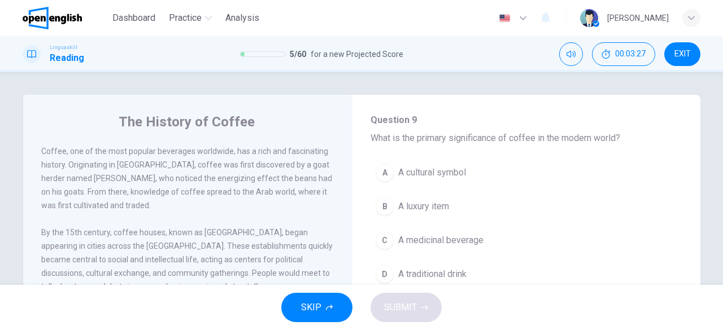
scroll to position [682, 0]
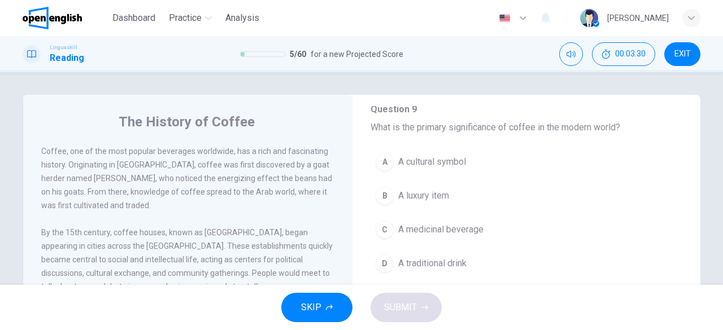
click at [411, 266] on button "D A traditional drink" at bounding box center [527, 264] width 312 height 28
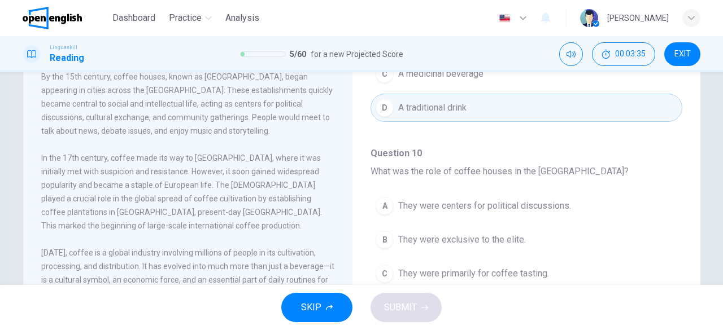
scroll to position [157, 0]
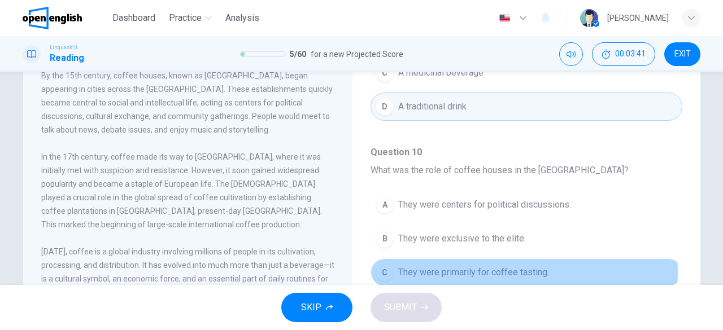
click at [502, 266] on span "They were primarily for coffee tasting." at bounding box center [473, 273] width 151 height 14
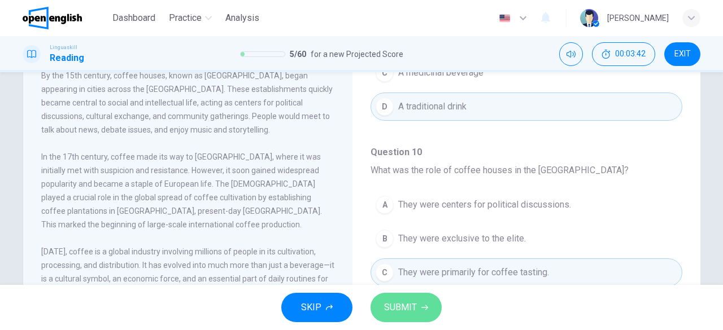
click at [397, 309] on span "SUBMIT" at bounding box center [400, 308] width 33 height 16
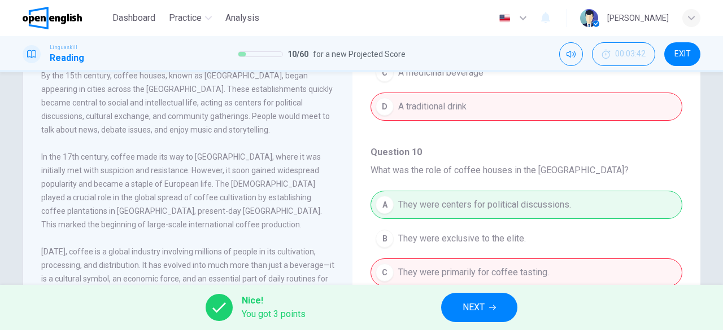
click at [483, 313] on span "NEXT" at bounding box center [474, 308] width 22 height 16
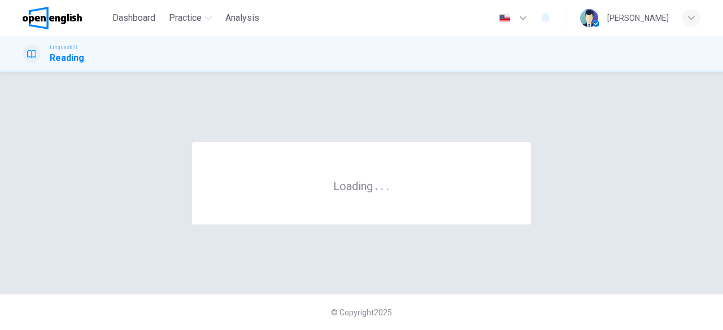
scroll to position [0, 0]
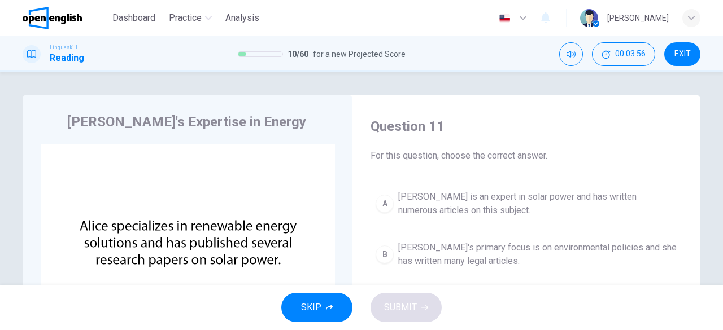
click at [516, 204] on span "[PERSON_NAME] is an expert in solar power and has written numerous articles on …" at bounding box center [537, 203] width 279 height 27
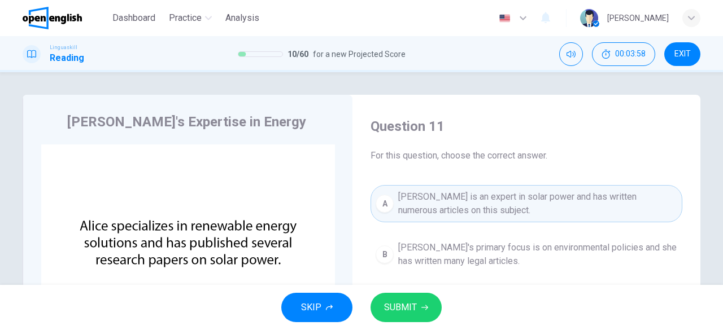
click at [406, 313] on span "SUBMIT" at bounding box center [400, 308] width 33 height 16
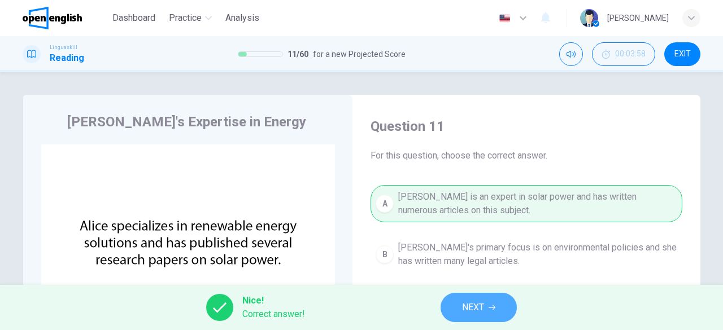
click at [479, 308] on span "NEXT" at bounding box center [473, 308] width 22 height 16
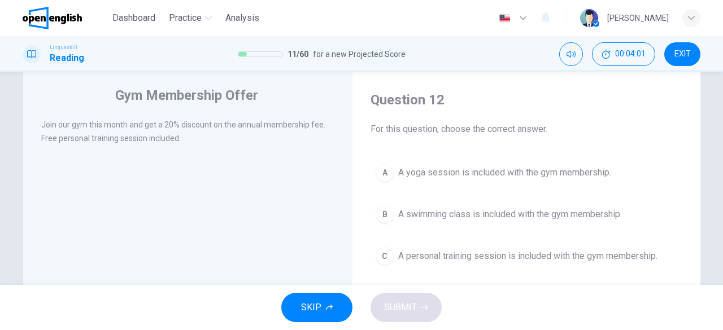
scroll to position [28, 0]
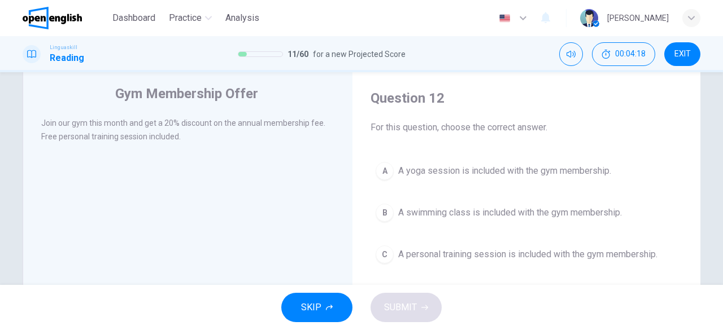
click at [386, 255] on div "C" at bounding box center [385, 255] width 18 height 18
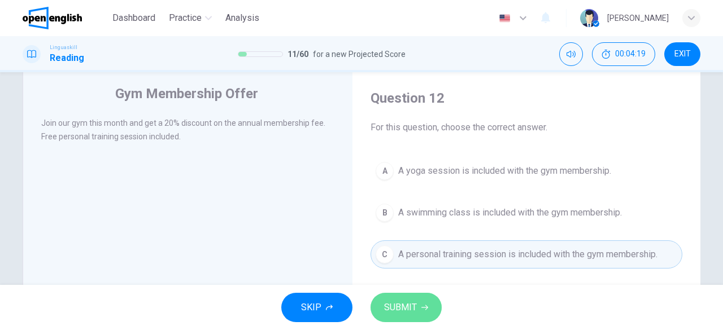
click at [407, 303] on span "SUBMIT" at bounding box center [400, 308] width 33 height 16
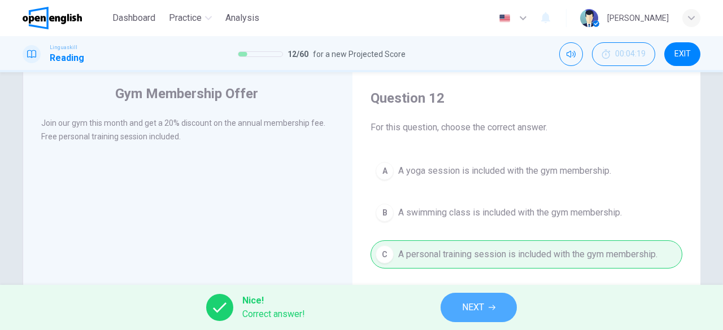
click at [466, 310] on span "NEXT" at bounding box center [473, 308] width 22 height 16
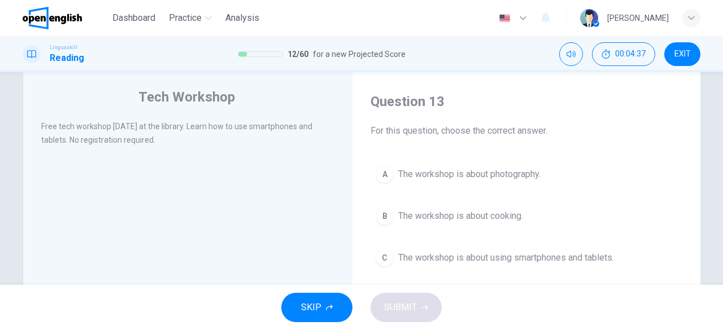
scroll to position [46, 0]
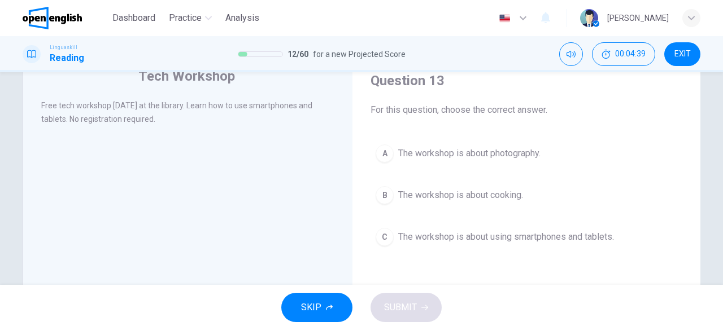
click at [503, 243] on button "C The workshop is about using smartphones and tablets." at bounding box center [527, 237] width 312 height 28
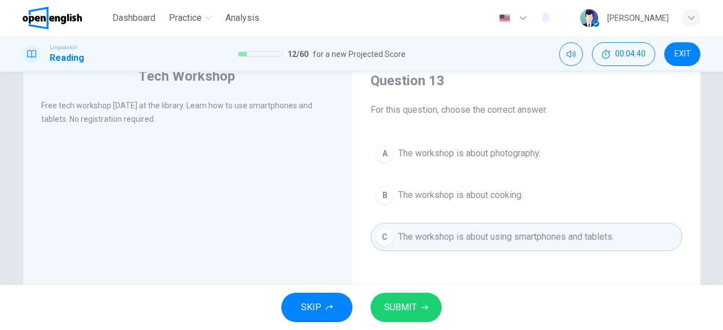
click at [415, 299] on button "SUBMIT" at bounding box center [406, 307] width 71 height 29
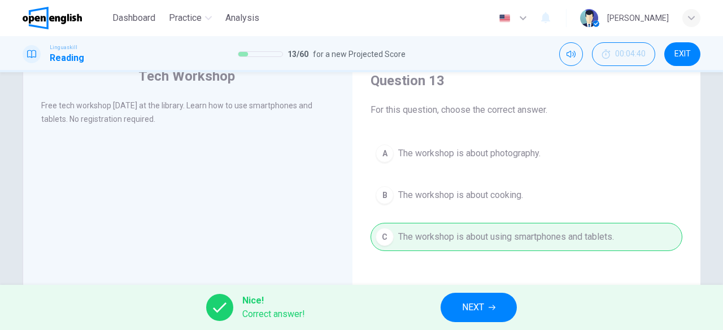
click at [472, 309] on span "NEXT" at bounding box center [473, 308] width 22 height 16
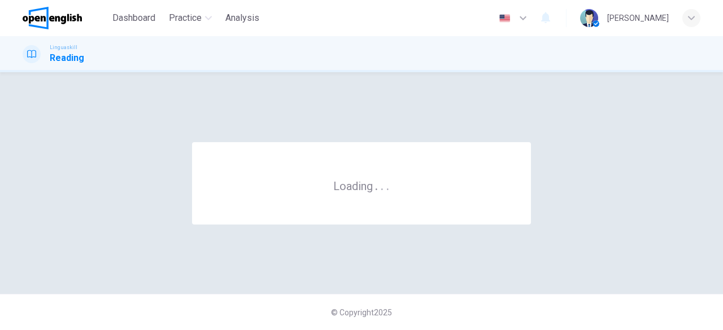
scroll to position [0, 0]
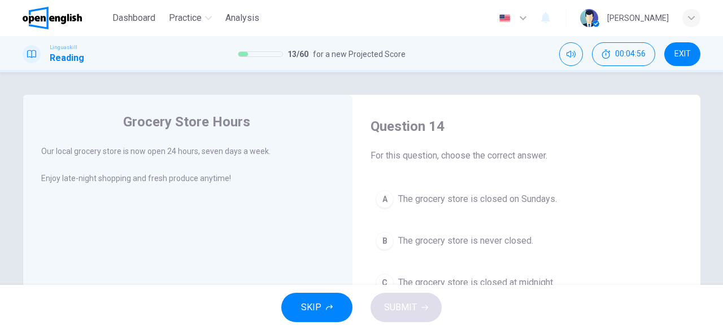
click at [463, 244] on span "The grocery store is never closed." at bounding box center [465, 241] width 135 height 14
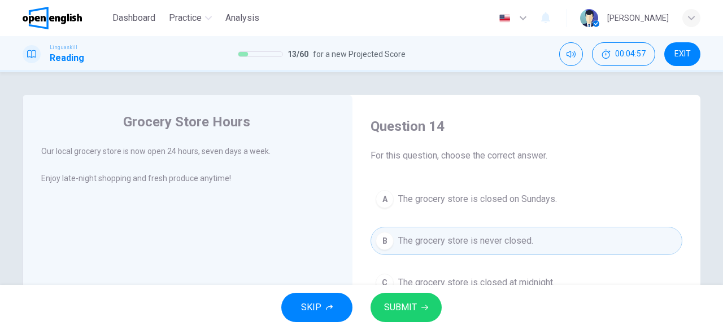
click at [411, 312] on span "SUBMIT" at bounding box center [400, 308] width 33 height 16
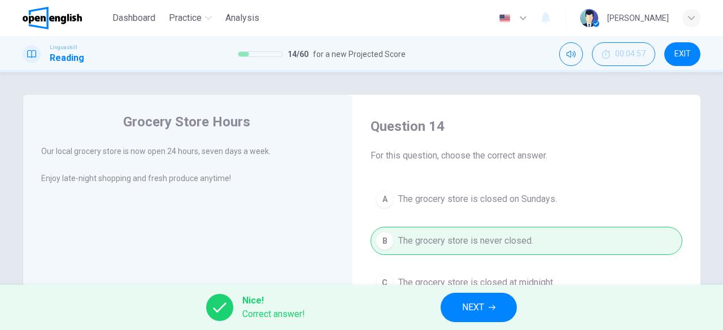
click at [463, 307] on span "NEXT" at bounding box center [473, 308] width 22 height 16
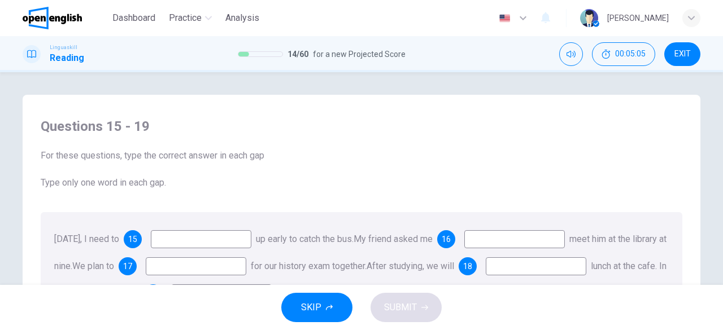
click at [210, 241] on input at bounding box center [201, 239] width 101 height 18
type input "*******"
click at [517, 239] on input at bounding box center [514, 239] width 101 height 18
type input "*"
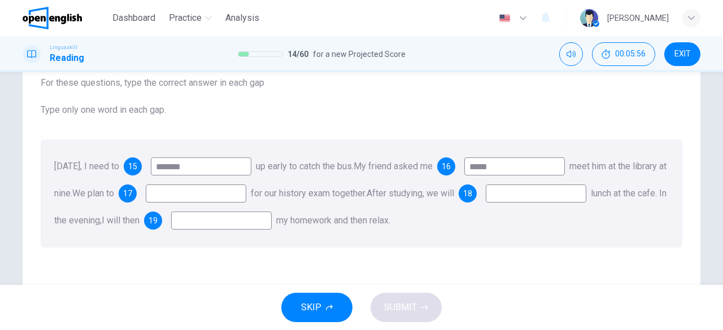
type input "*****"
click at [246, 198] on input at bounding box center [196, 194] width 101 height 18
type input "****"
click at [486, 203] on input at bounding box center [536, 194] width 101 height 18
type input "*****"
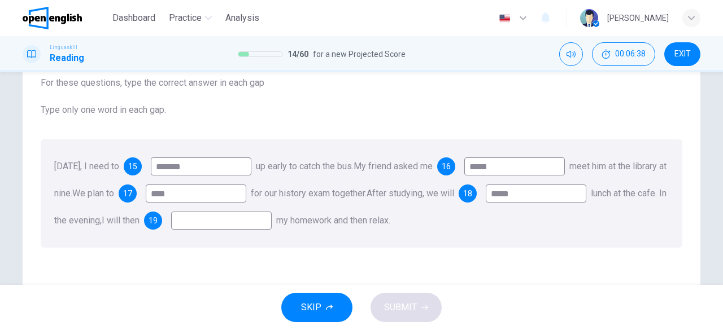
click at [272, 219] on input at bounding box center [221, 221] width 101 height 18
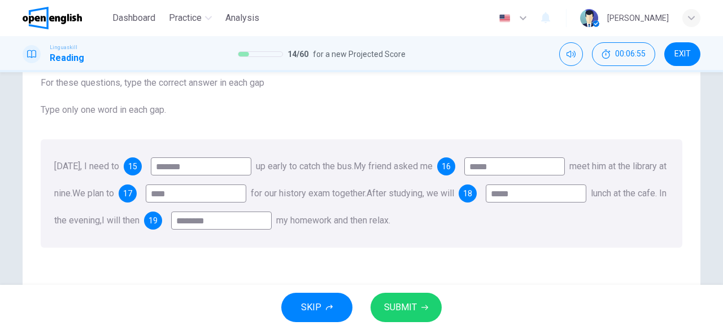
type input "********"
click at [422, 312] on button "SUBMIT" at bounding box center [406, 307] width 71 height 29
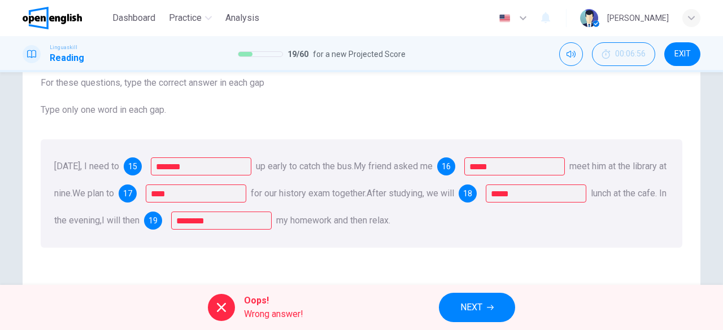
click at [142, 172] on div "15" at bounding box center [133, 167] width 18 height 18
click at [310, 164] on div "wake" at bounding box center [308, 167] width 46 height 18
click at [451, 164] on span "16" at bounding box center [446, 167] width 9 height 8
click at [132, 197] on span "17" at bounding box center [127, 194] width 9 height 8
click at [463, 198] on span "18" at bounding box center [467, 194] width 9 height 8
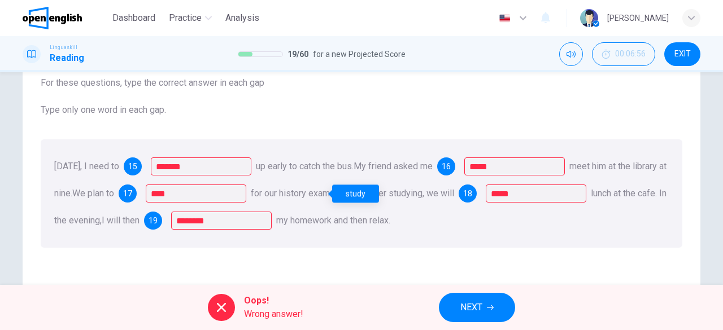
click at [158, 219] on span "19" at bounding box center [153, 221] width 9 height 8
click at [479, 311] on span "NEXT" at bounding box center [471, 308] width 22 height 16
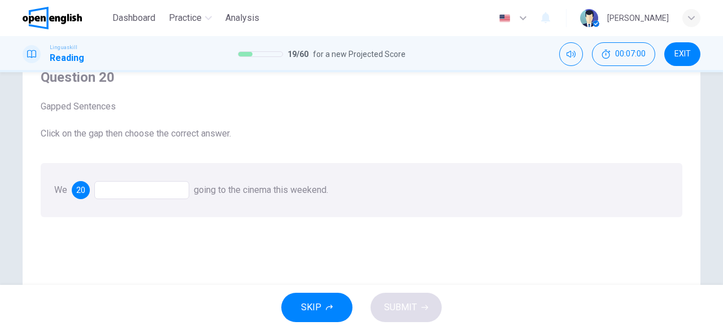
scroll to position [50, 0]
click at [156, 185] on div at bounding box center [141, 190] width 95 height 18
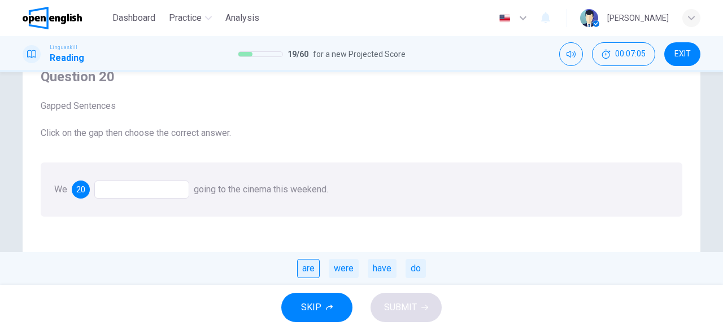
click at [308, 269] on div "are" at bounding box center [308, 268] width 23 height 19
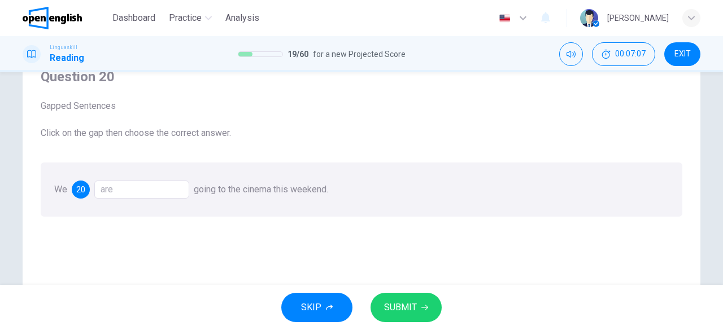
click at [411, 316] on button "SUBMIT" at bounding box center [406, 307] width 71 height 29
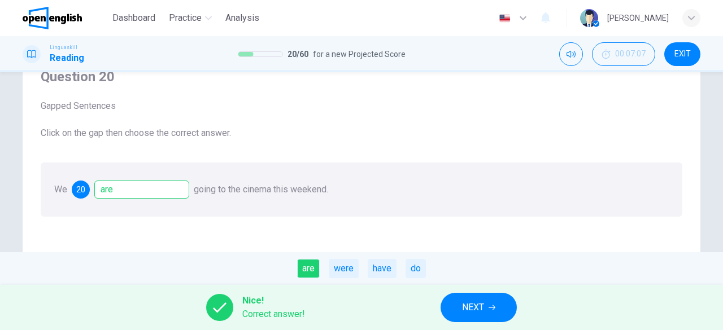
click at [477, 310] on span "NEXT" at bounding box center [473, 308] width 22 height 16
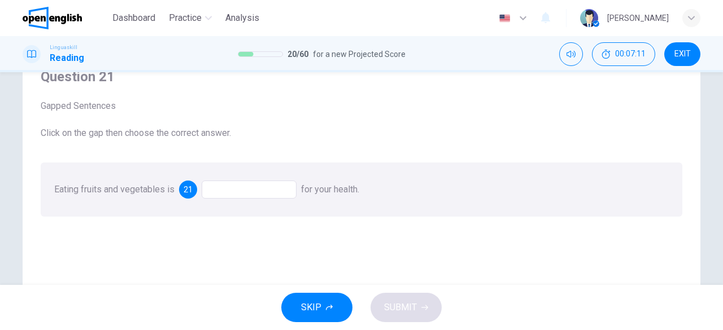
click at [256, 184] on div at bounding box center [249, 190] width 95 height 18
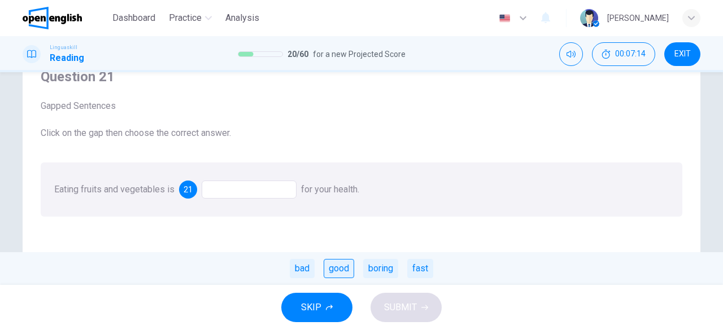
click at [336, 276] on div "good" at bounding box center [339, 268] width 31 height 19
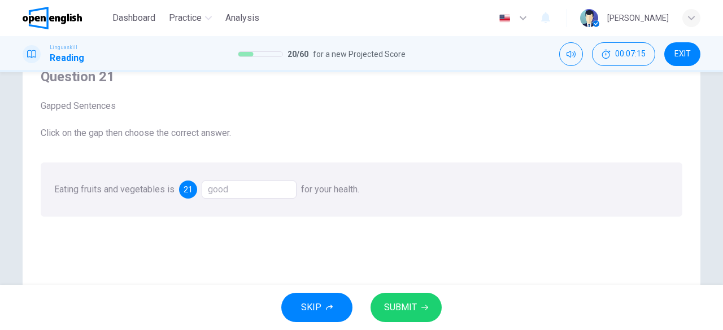
click at [406, 310] on span "SUBMIT" at bounding box center [400, 308] width 33 height 16
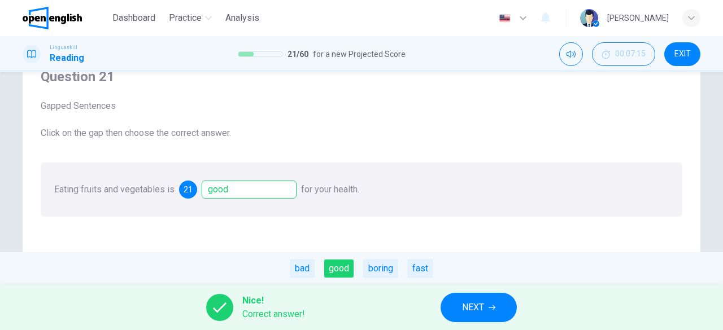
click at [461, 310] on button "NEXT" at bounding box center [479, 307] width 76 height 29
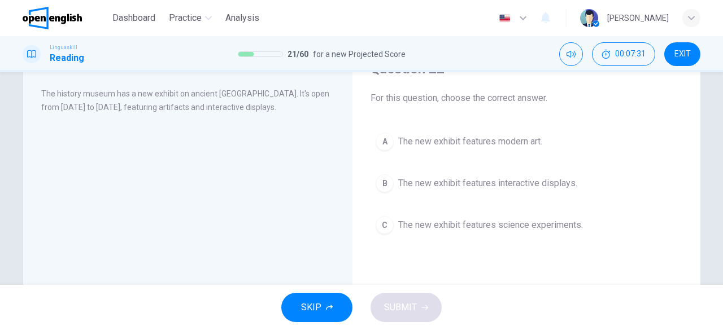
scroll to position [60, 0]
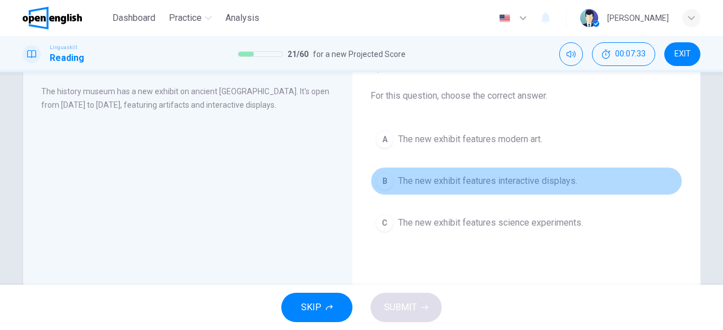
click at [500, 176] on span "The new exhibit features interactive displays." at bounding box center [487, 182] width 179 height 14
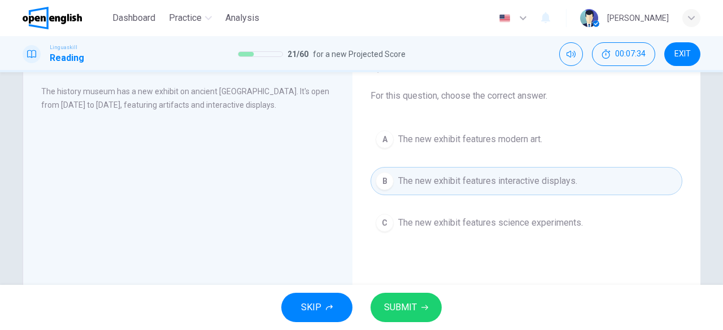
click at [420, 306] on button "SUBMIT" at bounding box center [406, 307] width 71 height 29
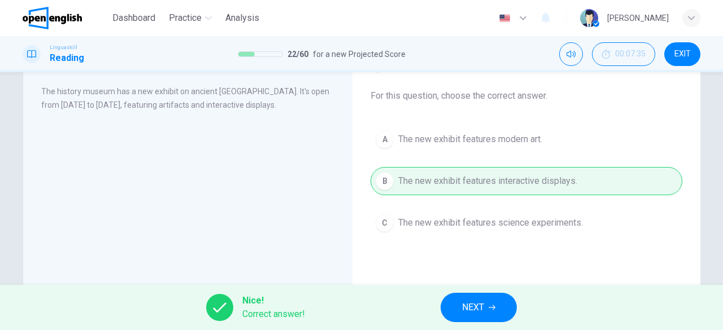
click at [473, 313] on span "NEXT" at bounding box center [473, 308] width 22 height 16
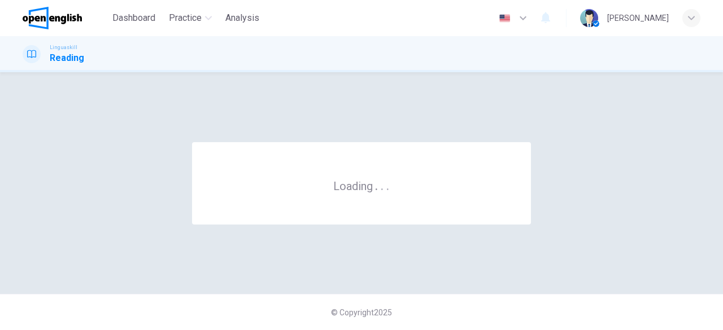
scroll to position [0, 0]
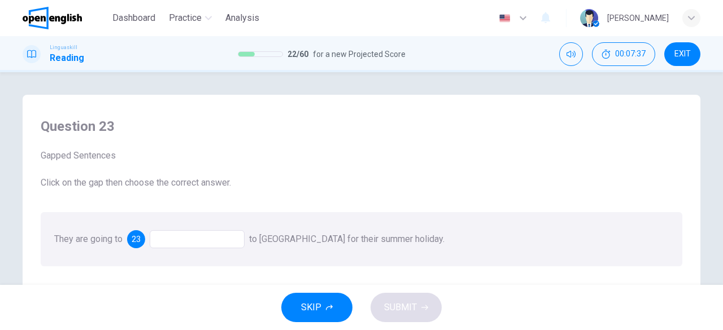
click at [159, 241] on div at bounding box center [197, 239] width 95 height 18
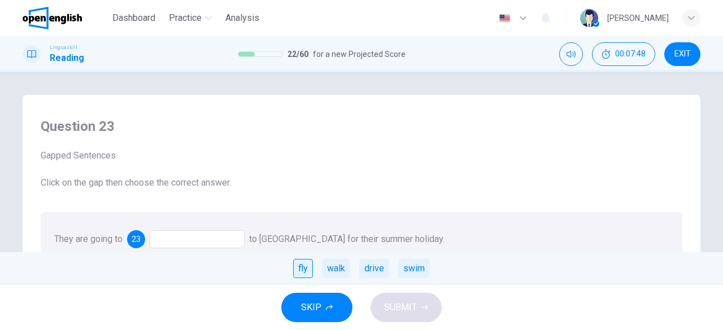
click at [303, 267] on div "fly" at bounding box center [303, 268] width 20 height 19
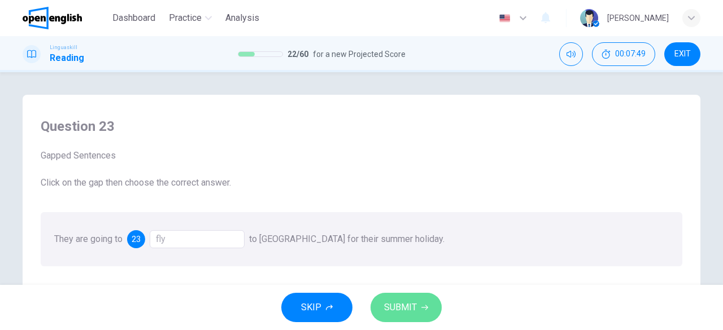
click at [408, 307] on span "SUBMIT" at bounding box center [400, 308] width 33 height 16
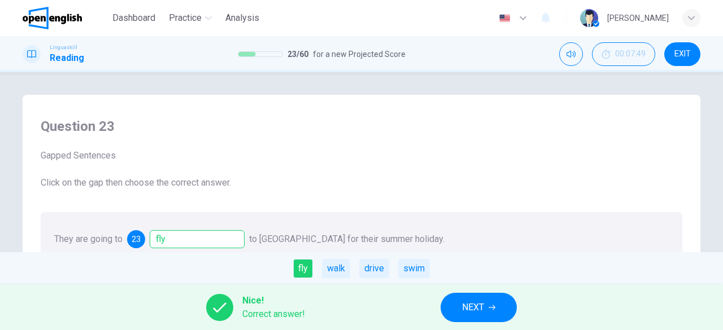
click at [485, 298] on button "NEXT" at bounding box center [479, 307] width 76 height 29
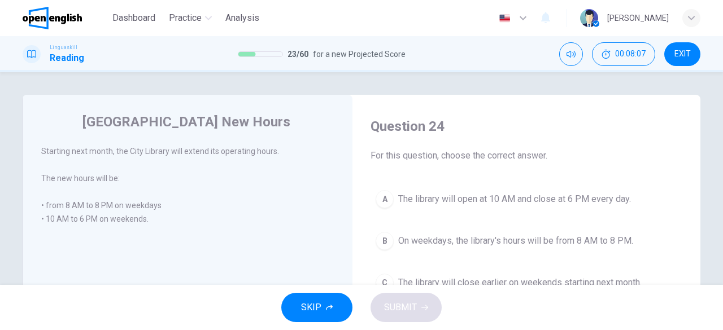
click at [385, 200] on div "A" at bounding box center [385, 199] width 18 height 18
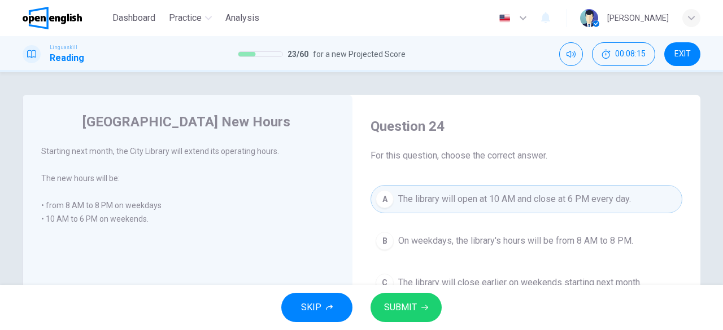
scroll to position [85, 0]
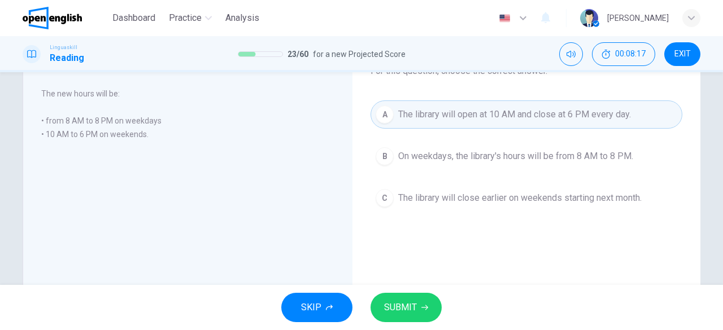
click at [413, 301] on span "SUBMIT" at bounding box center [400, 308] width 33 height 16
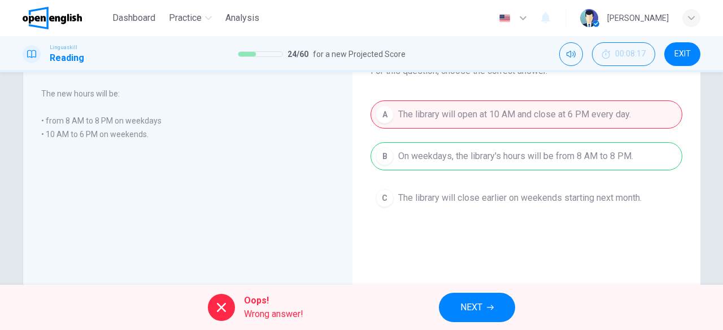
click at [472, 310] on span "NEXT" at bounding box center [471, 308] width 22 height 16
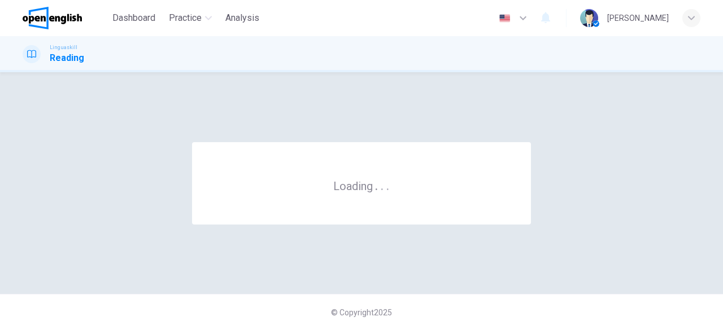
scroll to position [0, 0]
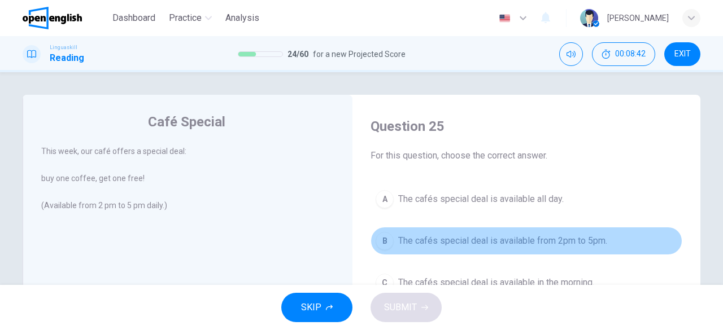
click at [390, 245] on div "B" at bounding box center [385, 241] width 18 height 18
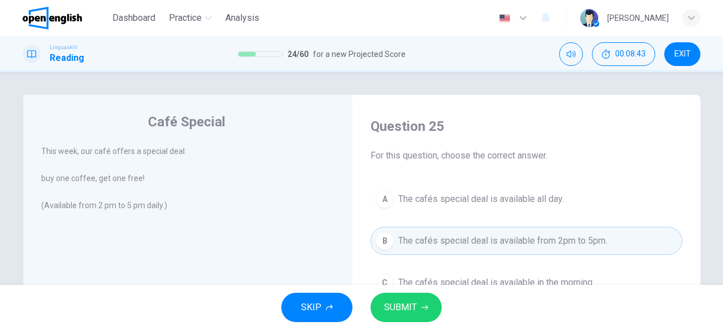
click at [415, 309] on span "SUBMIT" at bounding box center [400, 308] width 33 height 16
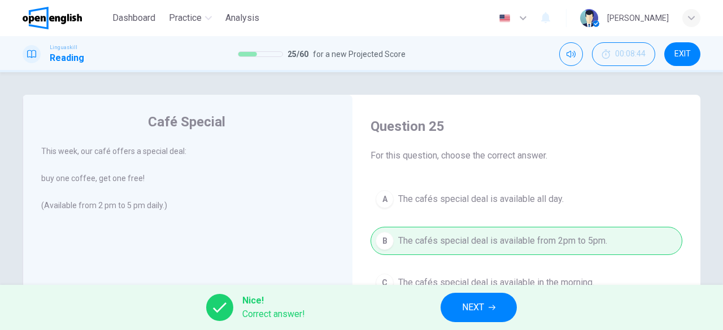
click at [481, 311] on span "NEXT" at bounding box center [473, 308] width 22 height 16
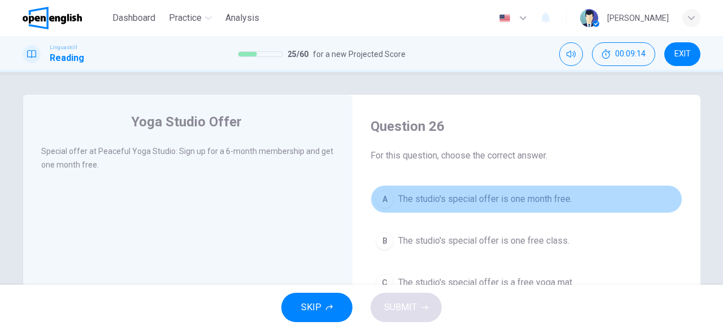
click at [498, 196] on span "The studio's special offer is one month free." at bounding box center [485, 200] width 174 height 14
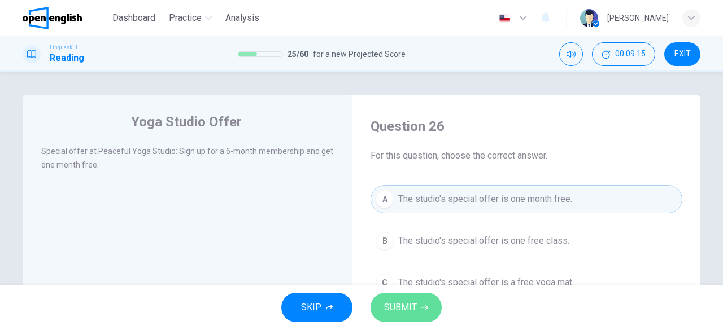
click at [413, 310] on span "SUBMIT" at bounding box center [400, 308] width 33 height 16
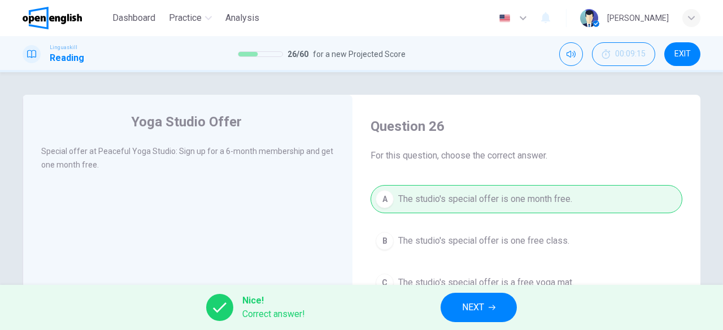
click at [479, 310] on span "NEXT" at bounding box center [473, 308] width 22 height 16
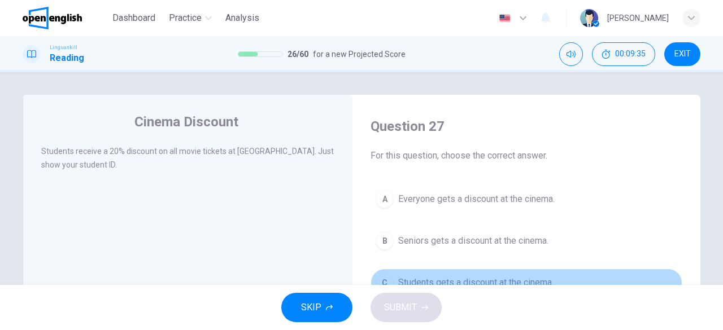
click at [488, 281] on span "Students gets a discount at the cinema." at bounding box center [475, 283] width 155 height 14
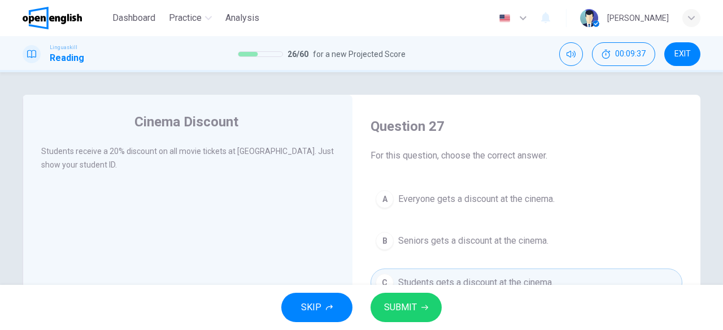
click at [414, 304] on span "SUBMIT" at bounding box center [400, 308] width 33 height 16
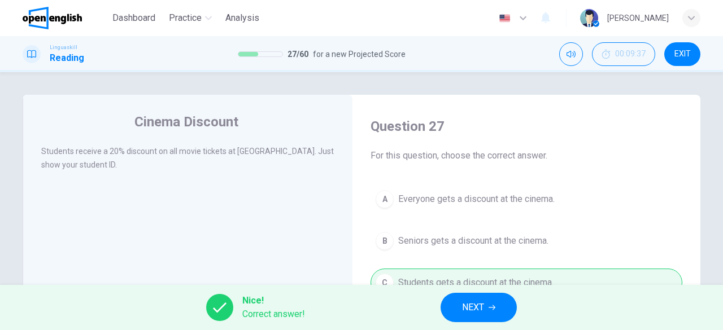
click at [487, 313] on button "NEXT" at bounding box center [479, 307] width 76 height 29
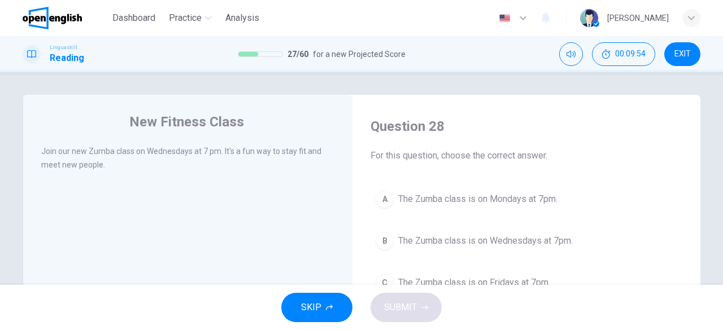
click at [394, 237] on button "B The Zumba class is on Wednesdays at 7pm." at bounding box center [527, 241] width 312 height 28
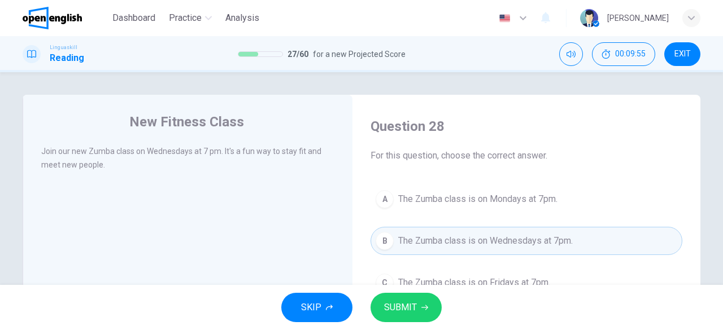
click at [412, 306] on span "SUBMIT" at bounding box center [400, 308] width 33 height 16
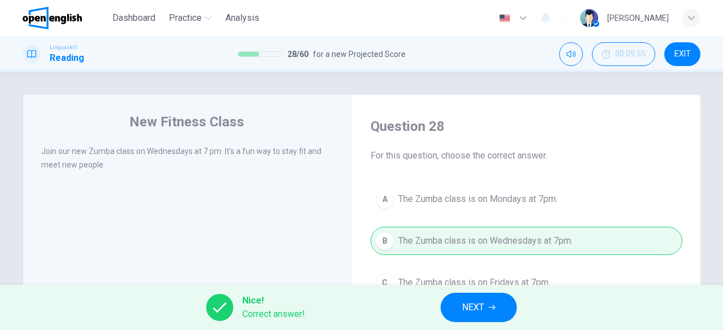
click at [464, 304] on span "NEXT" at bounding box center [473, 308] width 22 height 16
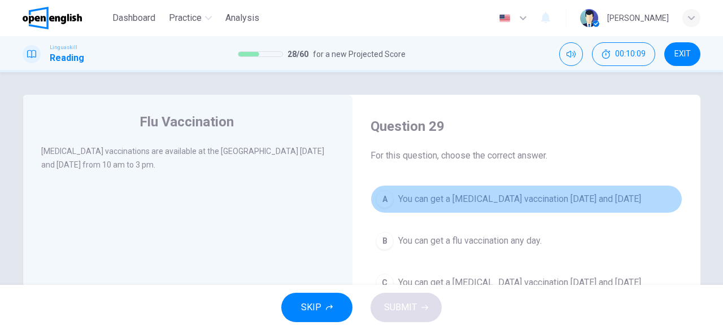
click at [384, 199] on div "A" at bounding box center [385, 199] width 18 height 18
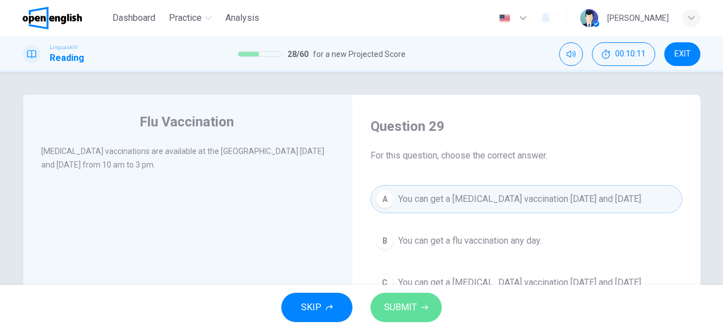
click at [407, 310] on span "SUBMIT" at bounding box center [400, 308] width 33 height 16
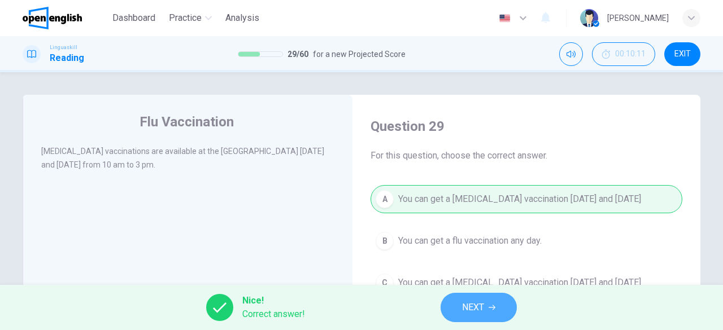
click at [472, 312] on span "NEXT" at bounding box center [473, 308] width 22 height 16
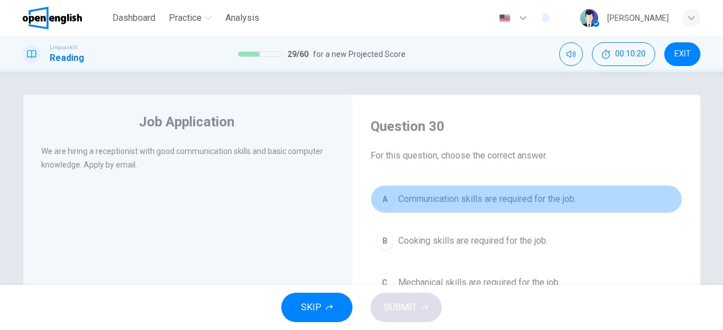
click at [469, 212] on button "A Communication skills are required for the job." at bounding box center [527, 199] width 312 height 28
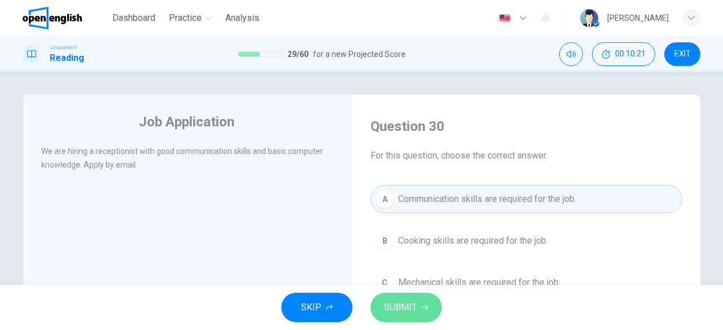
click at [402, 315] on span "SUBMIT" at bounding box center [400, 308] width 33 height 16
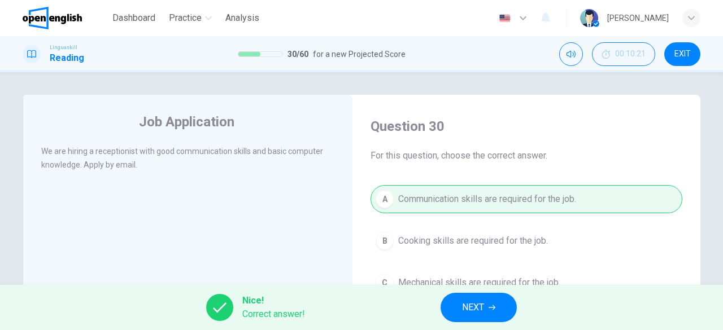
click at [485, 300] on button "NEXT" at bounding box center [479, 307] width 76 height 29
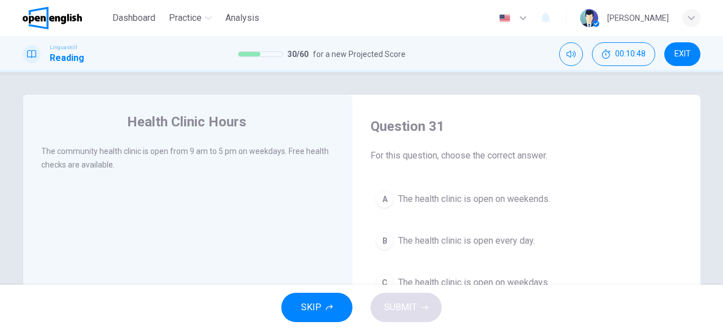
click at [420, 283] on span "The health clinic is open on weekdays." at bounding box center [473, 283] width 151 height 14
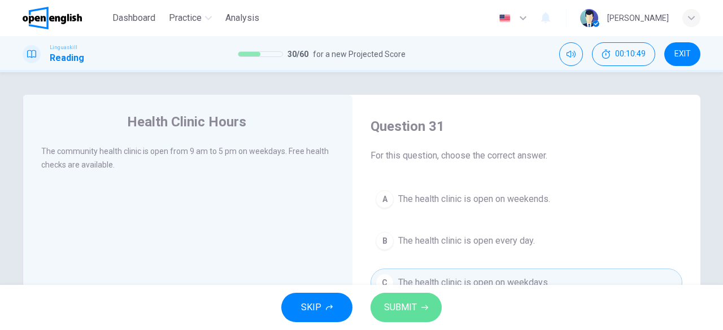
click at [394, 316] on button "SUBMIT" at bounding box center [406, 307] width 71 height 29
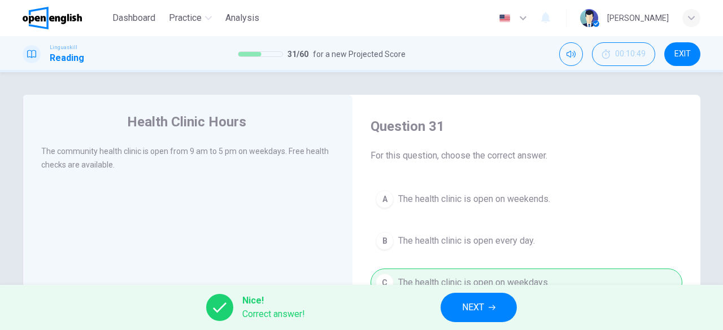
click at [476, 309] on span "NEXT" at bounding box center [473, 308] width 22 height 16
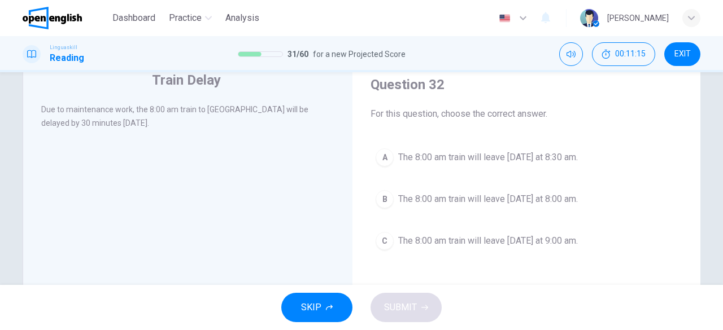
scroll to position [44, 0]
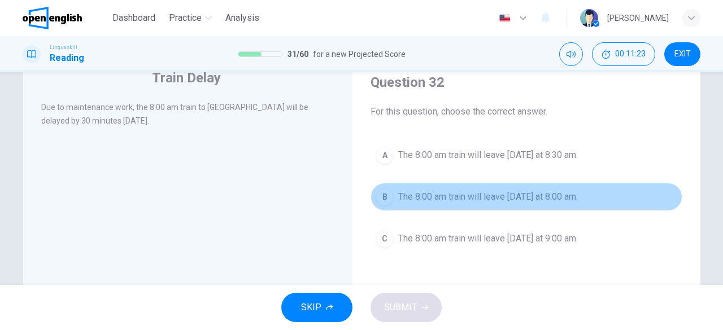
click at [496, 194] on span "The 8:00 am train will leave [DATE] at 8:00 am." at bounding box center [488, 197] width 180 height 14
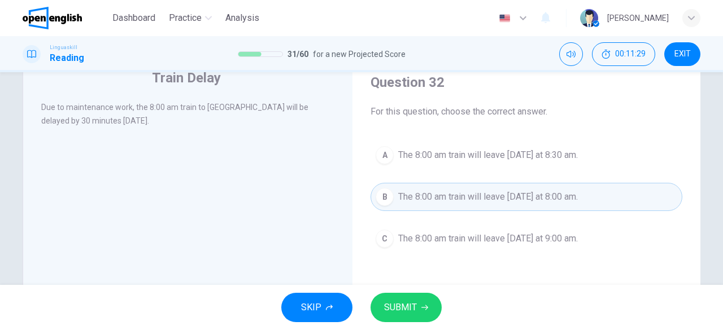
click at [407, 307] on span "SUBMIT" at bounding box center [400, 308] width 33 height 16
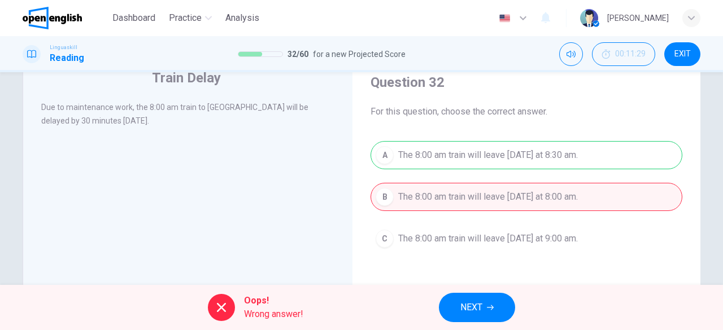
click at [482, 312] on span "NEXT" at bounding box center [471, 308] width 22 height 16
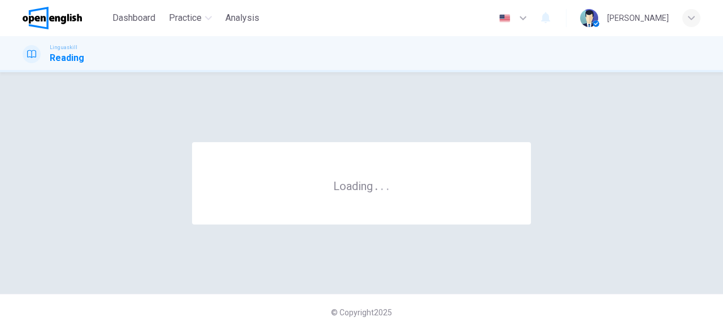
scroll to position [0, 0]
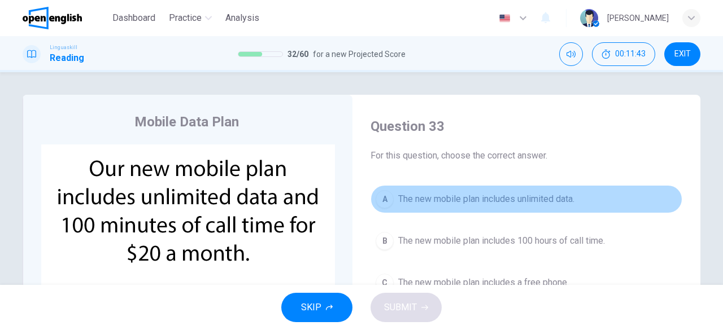
click at [515, 204] on span "The new mobile plan includes unlimited data." at bounding box center [486, 200] width 176 height 14
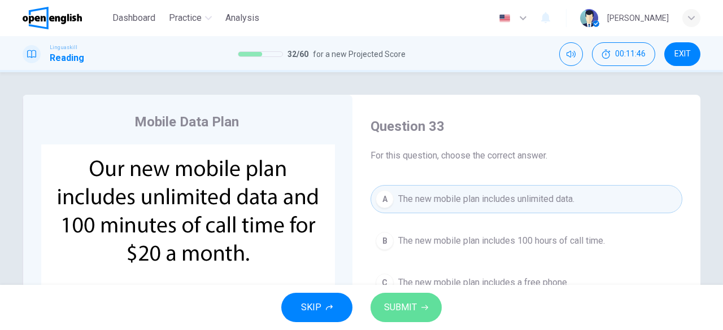
click at [408, 311] on span "SUBMIT" at bounding box center [400, 308] width 33 height 16
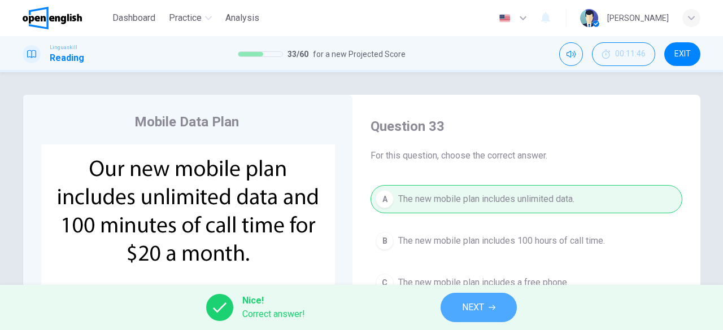
click at [475, 305] on span "NEXT" at bounding box center [473, 308] width 22 height 16
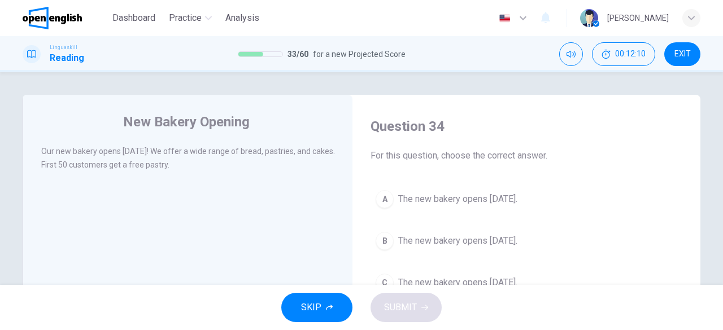
click at [508, 232] on button "B The new bakery opens [DATE]." at bounding box center [527, 241] width 312 height 28
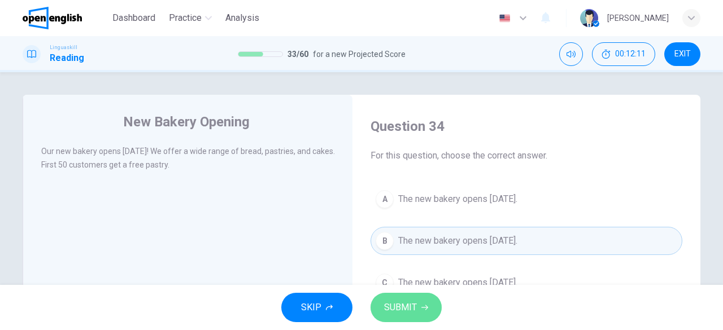
click at [402, 310] on span "SUBMIT" at bounding box center [400, 308] width 33 height 16
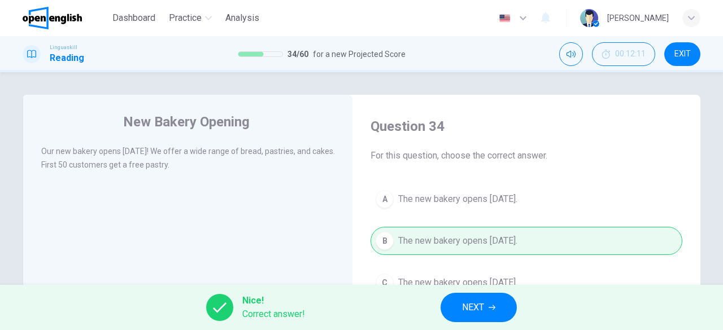
click at [485, 313] on button "NEXT" at bounding box center [479, 307] width 76 height 29
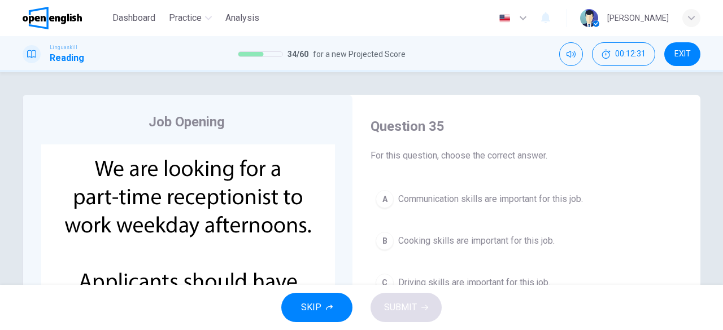
click at [537, 201] on span "Communication skills are important for this job." at bounding box center [490, 200] width 185 height 14
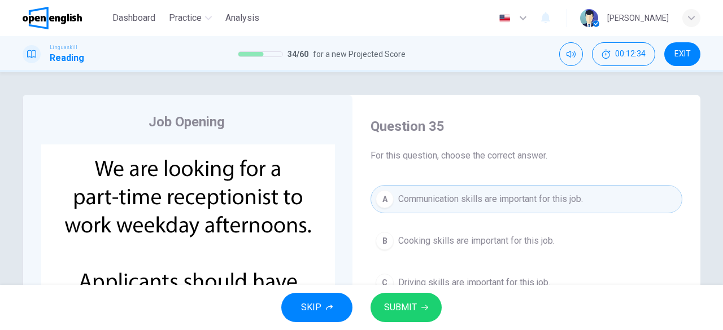
click at [387, 310] on span "SUBMIT" at bounding box center [400, 308] width 33 height 16
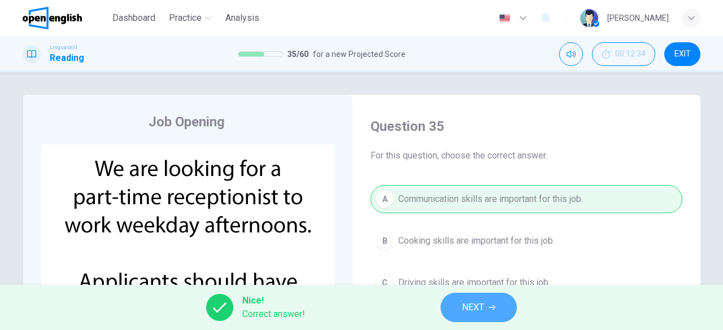
click at [487, 316] on button "NEXT" at bounding box center [479, 307] width 76 height 29
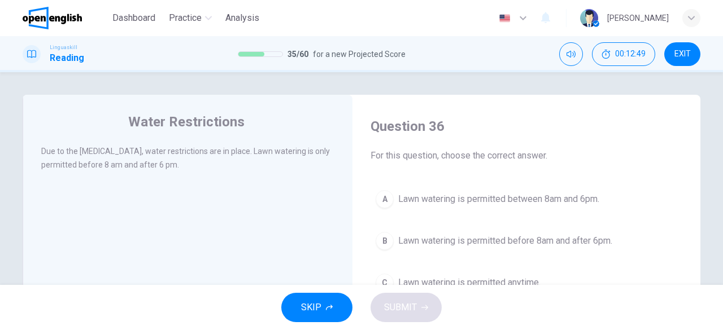
click at [474, 202] on span "Lawn watering is permitted between 8am and 6pm." at bounding box center [498, 200] width 201 height 14
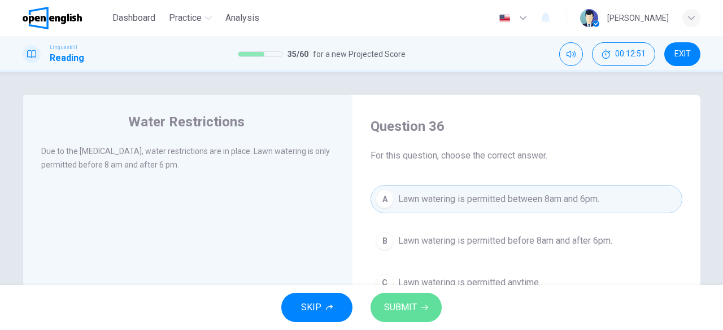
click at [406, 304] on span "SUBMIT" at bounding box center [400, 308] width 33 height 16
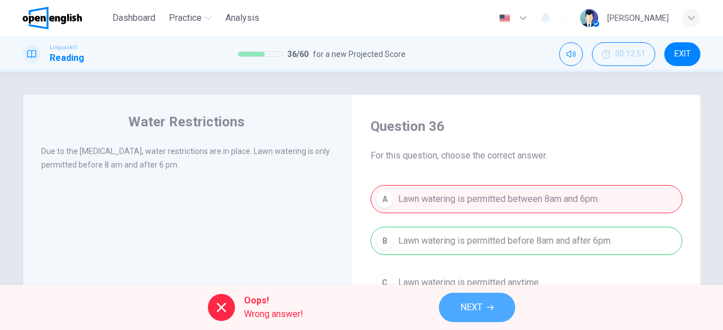
click at [470, 310] on span "NEXT" at bounding box center [471, 308] width 22 height 16
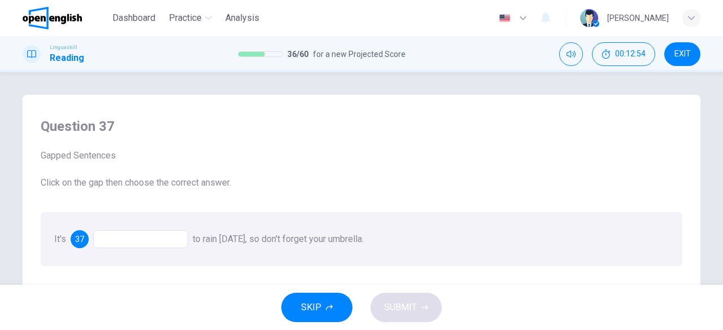
click at [159, 245] on div at bounding box center [140, 239] width 95 height 18
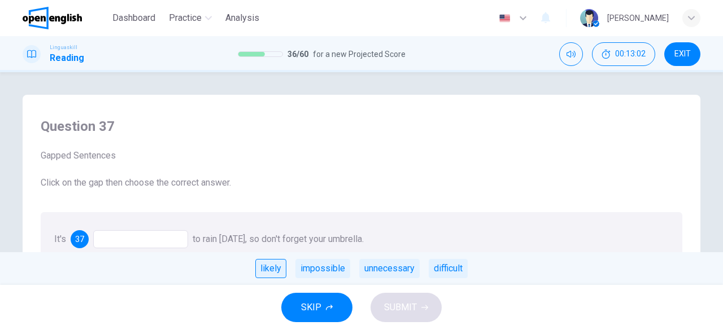
click at [271, 269] on div "likely" at bounding box center [270, 268] width 31 height 19
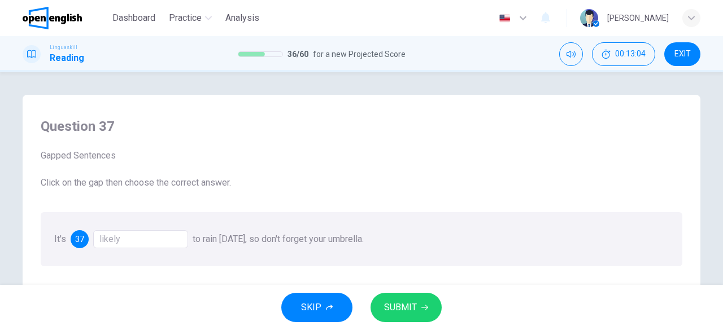
click at [411, 308] on span "SUBMIT" at bounding box center [400, 308] width 33 height 16
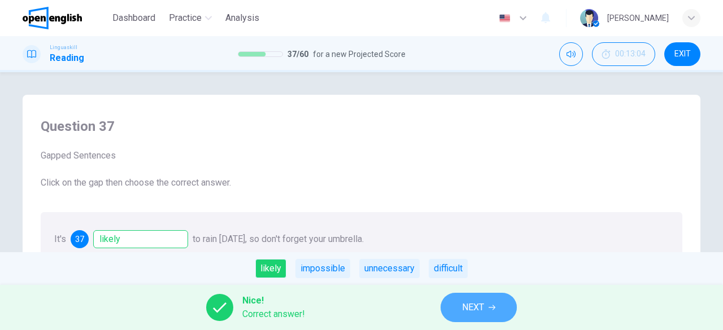
click at [483, 307] on span "NEXT" at bounding box center [473, 308] width 22 height 16
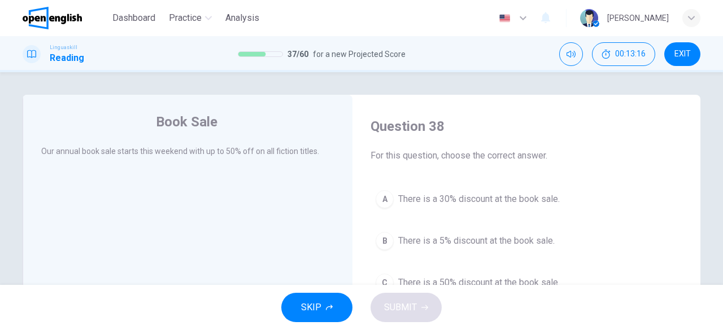
click at [410, 283] on span "There is a 50% discount at the book sale." at bounding box center [479, 283] width 162 height 14
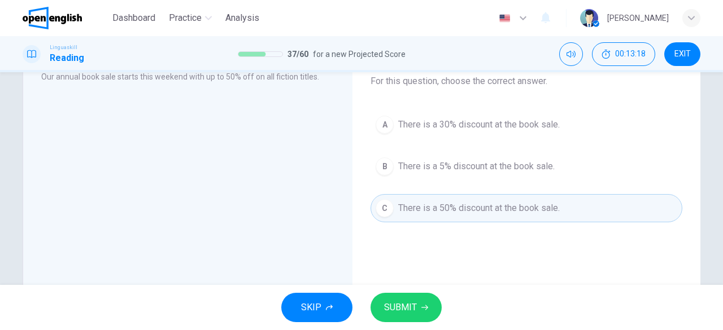
scroll to position [77, 0]
click at [406, 304] on span "SUBMIT" at bounding box center [400, 308] width 33 height 16
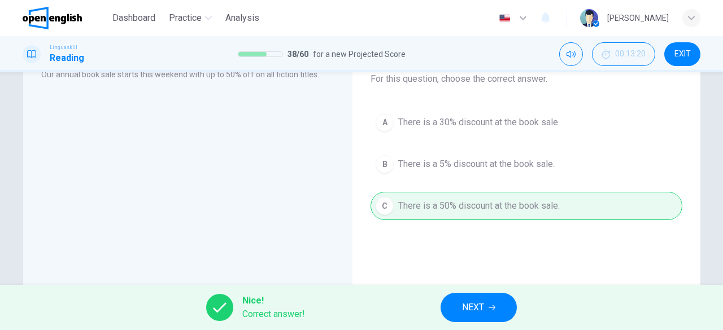
click at [466, 310] on span "NEXT" at bounding box center [473, 308] width 22 height 16
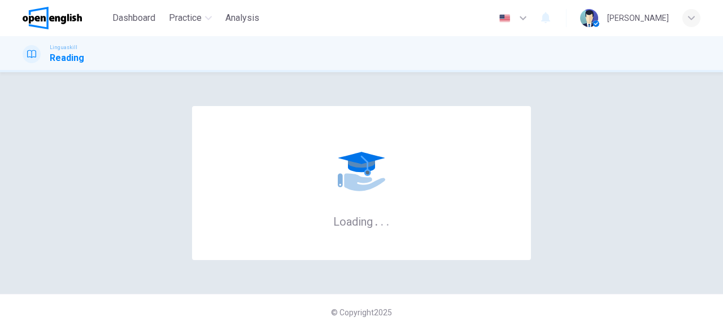
scroll to position [0, 0]
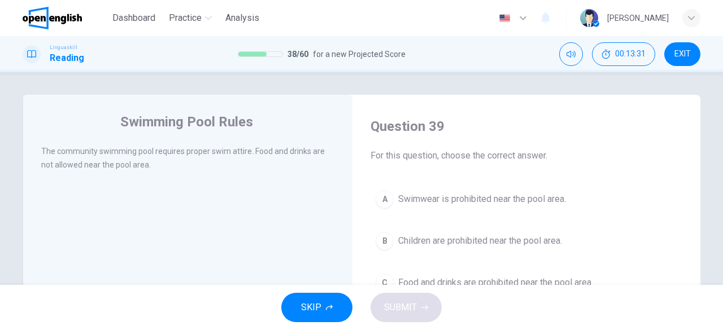
click at [473, 276] on span "Food and drinks are prohibited near the pool area." at bounding box center [495, 283] width 195 height 14
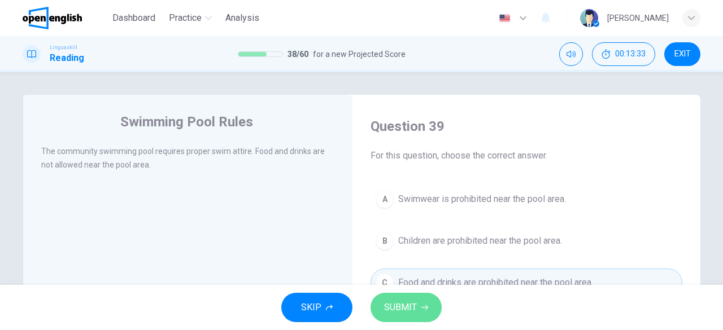
click at [417, 308] on button "SUBMIT" at bounding box center [406, 307] width 71 height 29
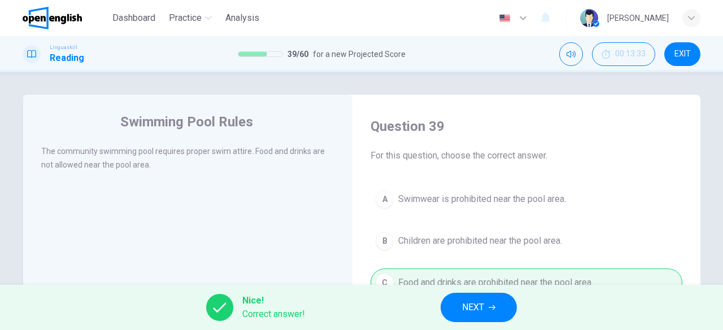
click at [490, 313] on button "NEXT" at bounding box center [479, 307] width 76 height 29
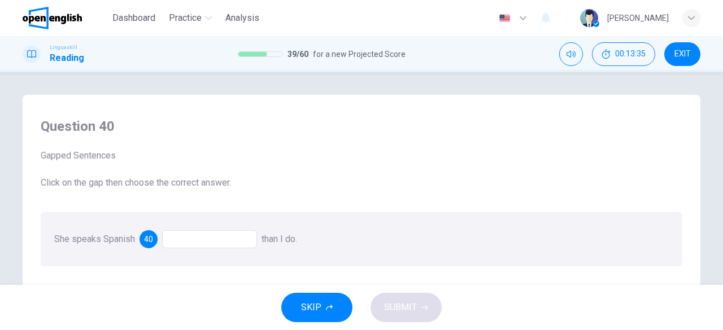
click at [190, 237] on div at bounding box center [209, 239] width 95 height 18
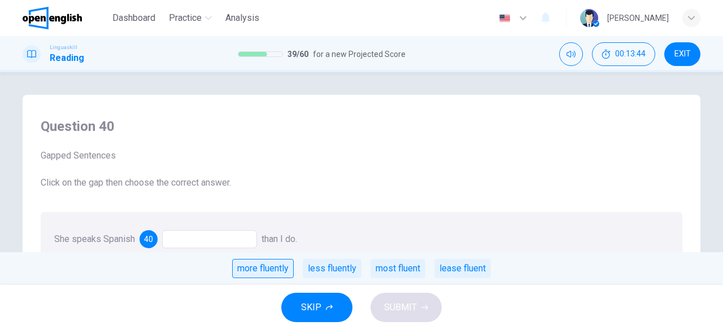
click at [272, 271] on div "more fluently" at bounding box center [263, 268] width 62 height 19
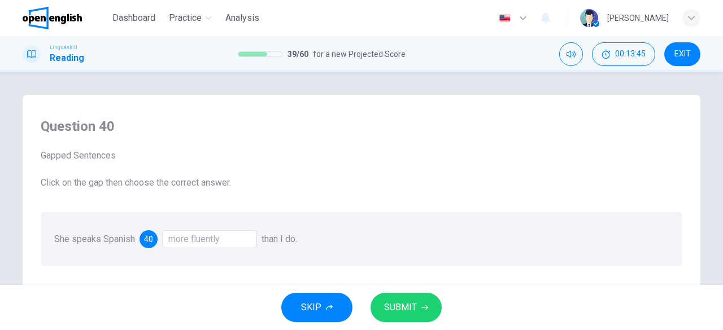
click at [404, 307] on span "SUBMIT" at bounding box center [400, 308] width 33 height 16
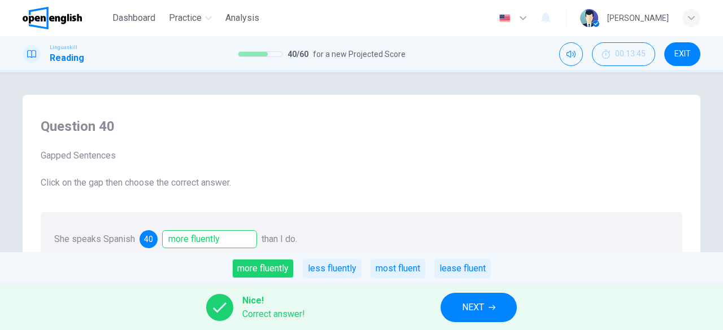
click at [500, 310] on button "NEXT" at bounding box center [479, 307] width 76 height 29
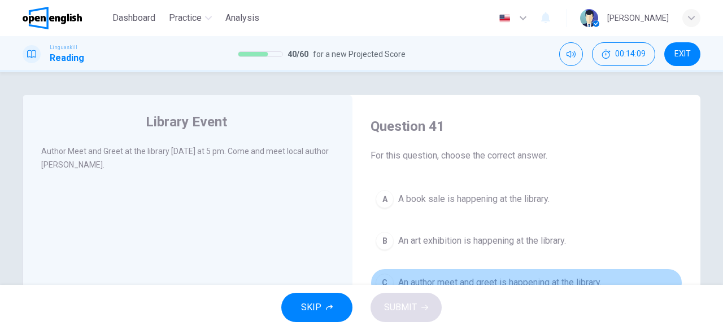
click at [481, 280] on span "An author meet and greet is happening at the library." at bounding box center [499, 283] width 203 height 14
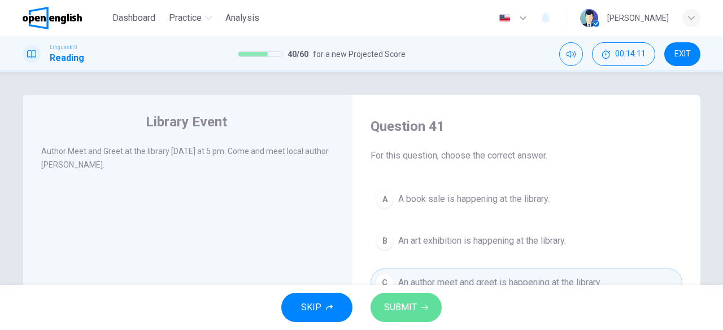
click at [419, 308] on button "SUBMIT" at bounding box center [406, 307] width 71 height 29
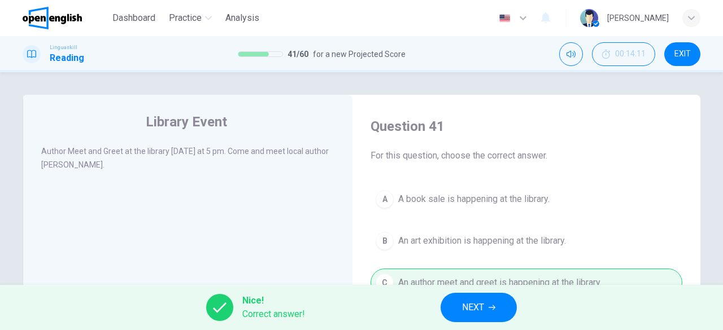
click at [478, 307] on span "NEXT" at bounding box center [473, 308] width 22 height 16
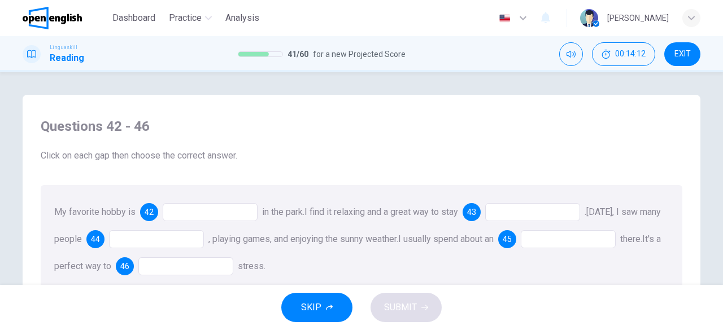
click at [177, 212] on div at bounding box center [210, 212] width 95 height 18
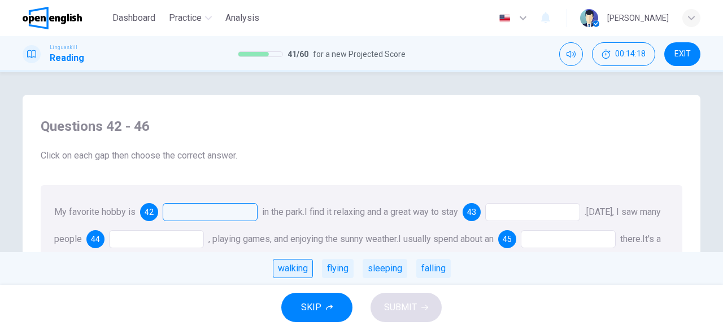
click at [294, 271] on div "walking" at bounding box center [293, 268] width 40 height 19
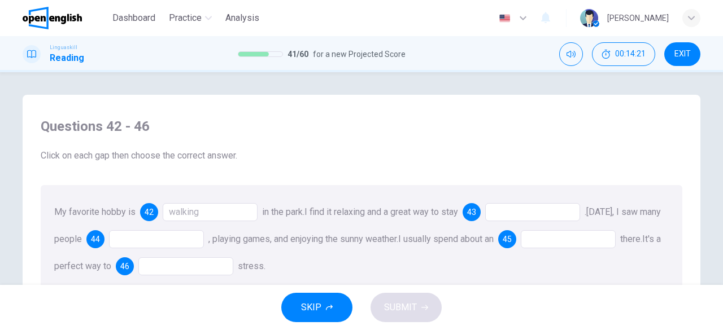
click at [519, 204] on div at bounding box center [532, 212] width 95 height 18
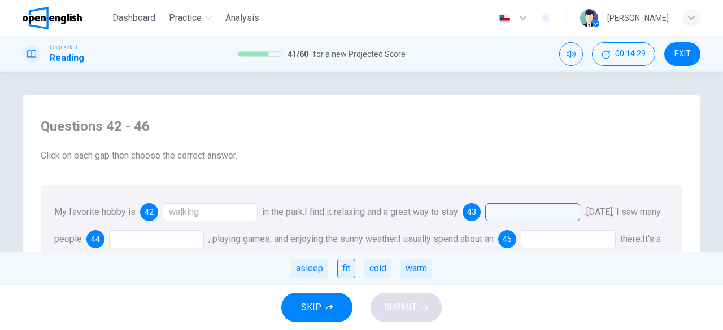
click at [338, 271] on div "fit" at bounding box center [346, 268] width 18 height 19
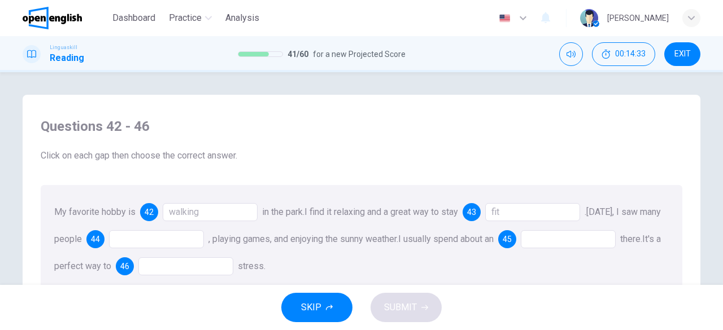
click at [142, 247] on div at bounding box center [156, 239] width 95 height 18
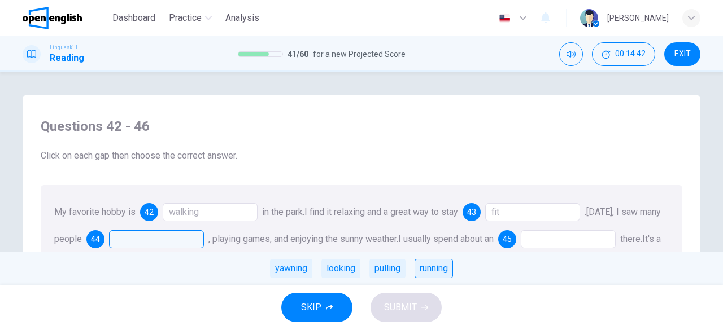
click at [430, 273] on div "running" at bounding box center [434, 268] width 38 height 19
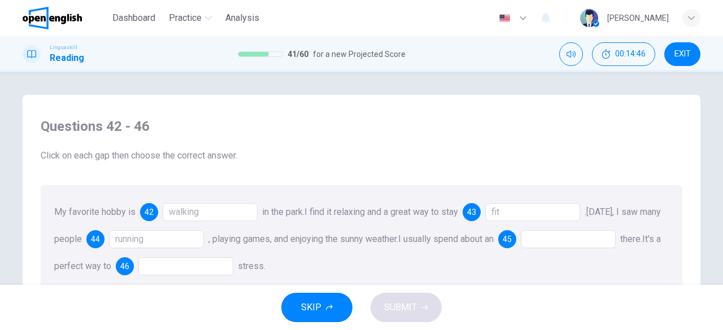
click at [576, 234] on div at bounding box center [568, 239] width 95 height 18
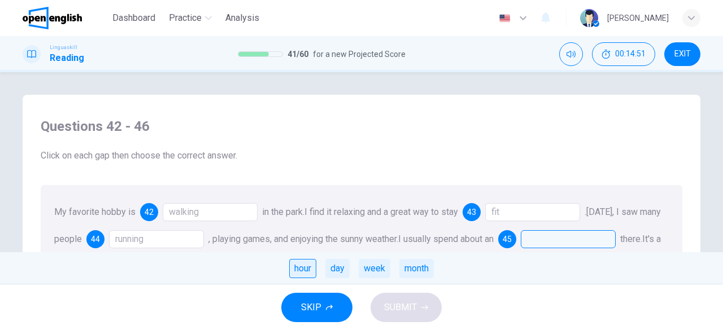
click at [302, 273] on div "hour" at bounding box center [302, 268] width 27 height 19
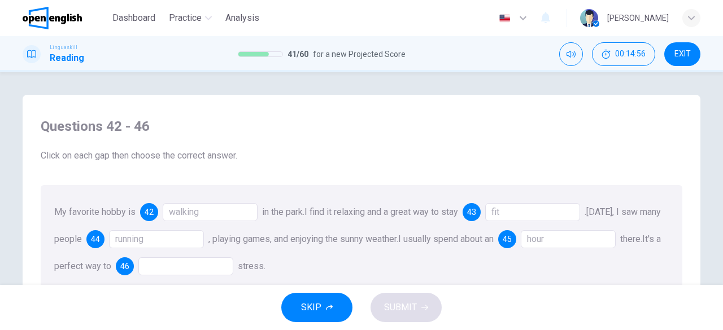
click at [233, 263] on div at bounding box center [185, 267] width 95 height 18
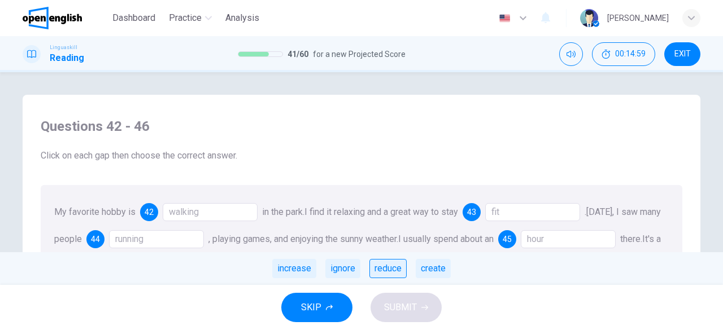
click at [384, 275] on div "reduce" at bounding box center [387, 268] width 37 height 19
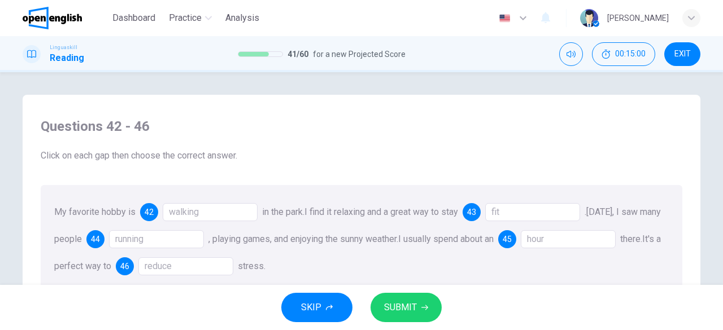
click at [407, 311] on span "SUBMIT" at bounding box center [400, 308] width 33 height 16
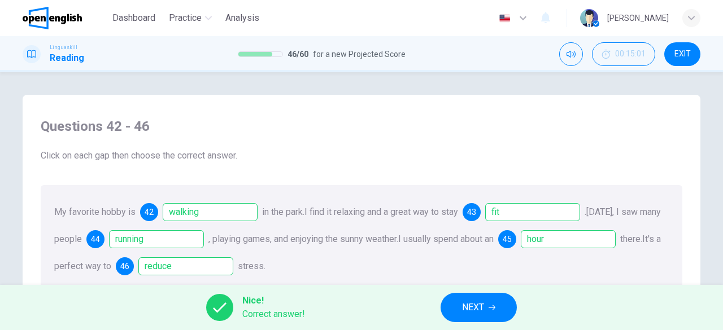
click at [479, 314] on span "NEXT" at bounding box center [473, 308] width 22 height 16
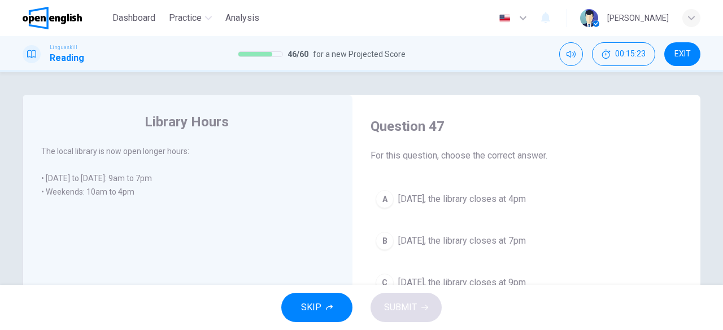
click at [500, 199] on span "[DATE], the library closes at 4pm" at bounding box center [462, 200] width 128 height 14
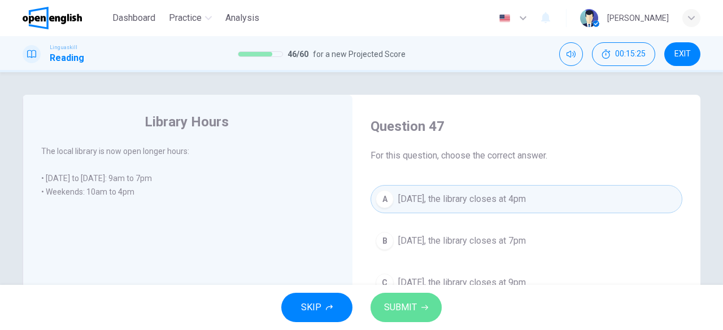
click at [409, 308] on span "SUBMIT" at bounding box center [400, 308] width 33 height 16
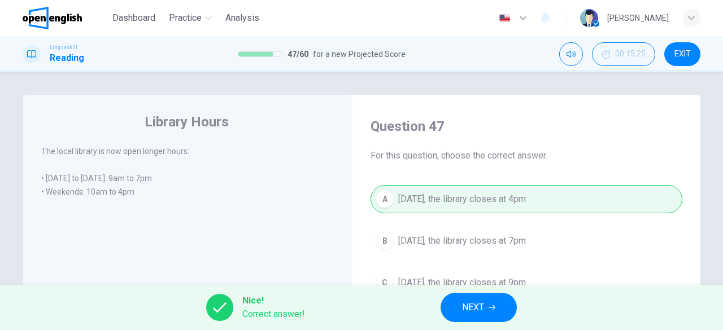
click at [468, 307] on span "NEXT" at bounding box center [473, 308] width 22 height 16
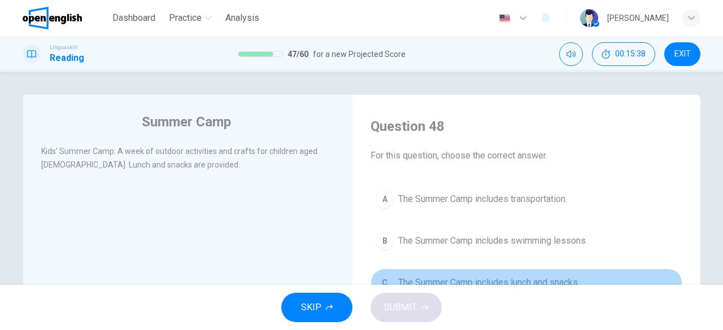
click at [490, 281] on span "The Summer Camp includes lunch and snacks." at bounding box center [488, 283] width 181 height 14
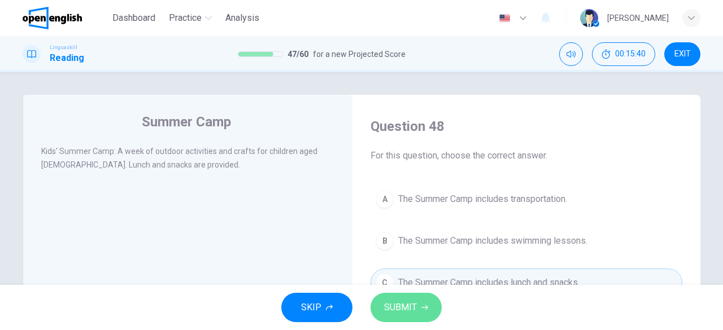
click at [409, 311] on span "SUBMIT" at bounding box center [400, 308] width 33 height 16
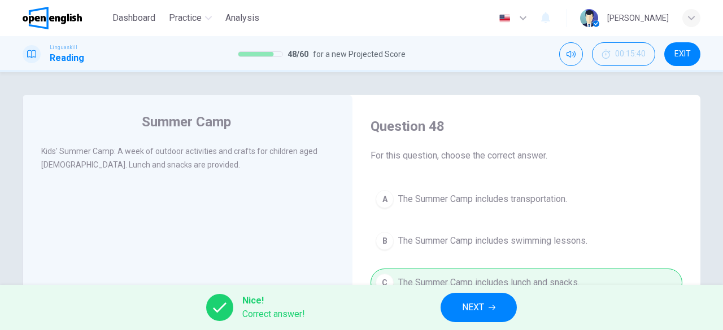
click at [486, 307] on button "NEXT" at bounding box center [479, 307] width 76 height 29
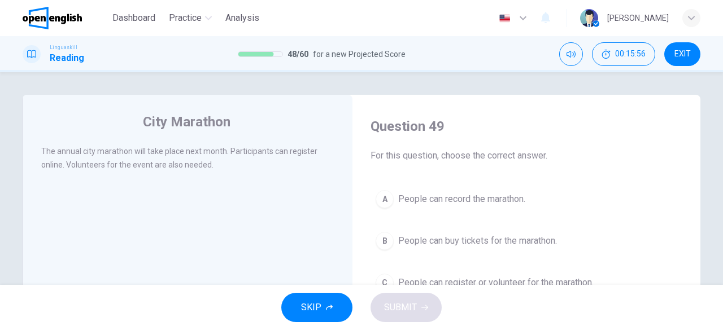
click at [524, 278] on span "People can register or volunteer for the marathon." at bounding box center [495, 283] width 195 height 14
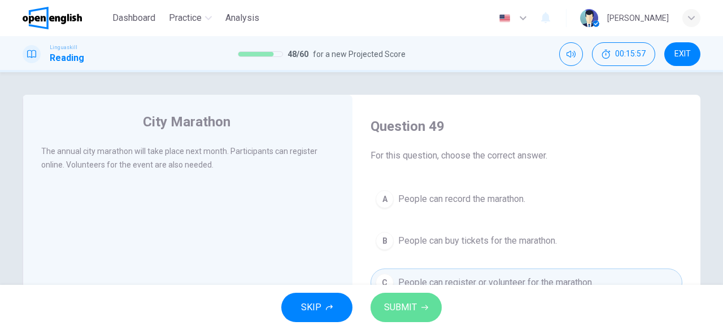
click at [421, 310] on icon "button" at bounding box center [424, 307] width 7 height 7
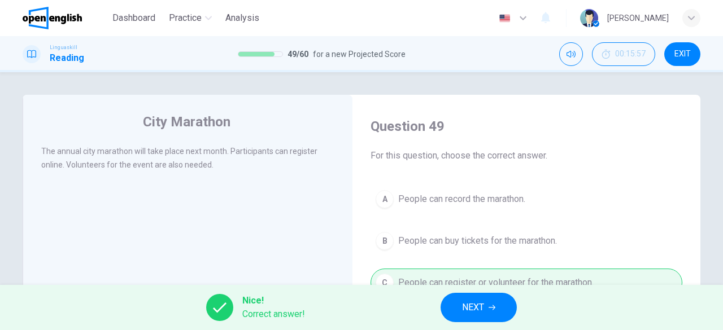
click at [495, 307] on icon "button" at bounding box center [492, 307] width 7 height 7
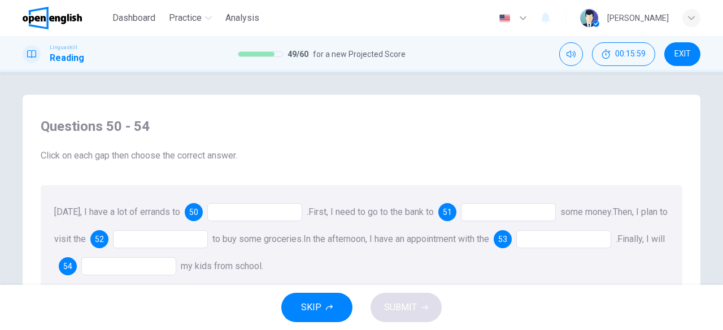
click at [252, 210] on div at bounding box center [254, 212] width 95 height 18
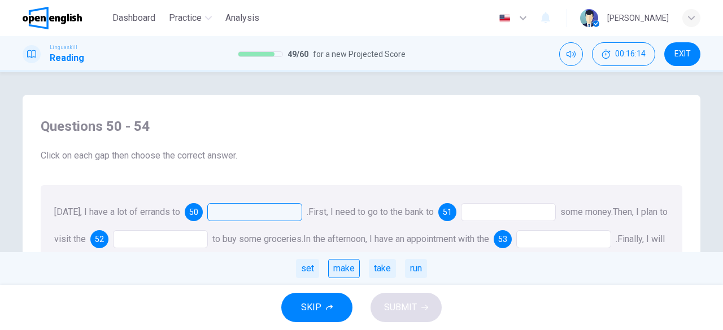
click at [341, 273] on div "make" at bounding box center [344, 268] width 32 height 19
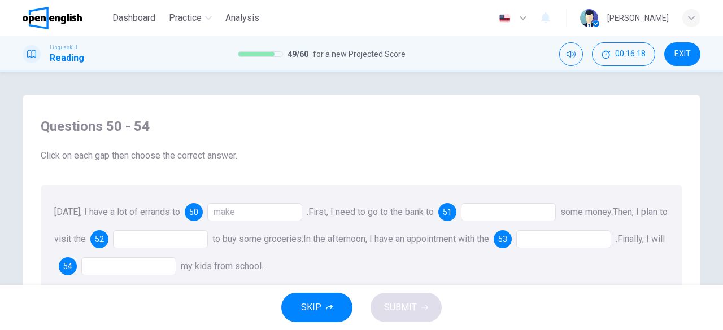
click at [477, 211] on div at bounding box center [508, 212] width 95 height 18
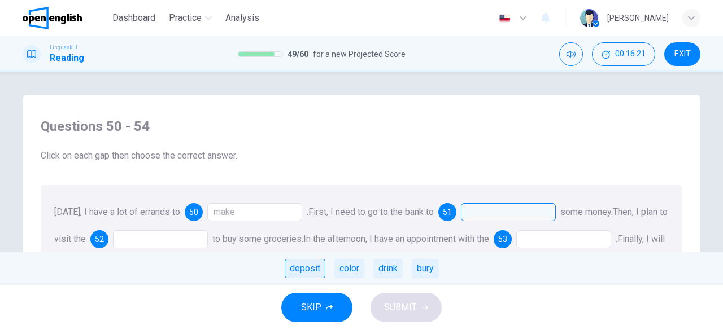
click at [308, 271] on div "deposit" at bounding box center [305, 268] width 41 height 19
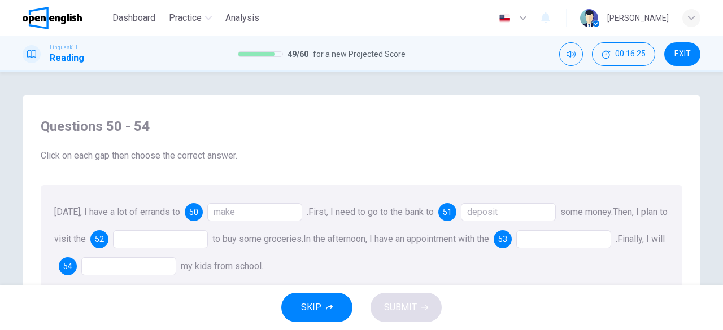
click at [178, 242] on div at bounding box center [160, 239] width 95 height 18
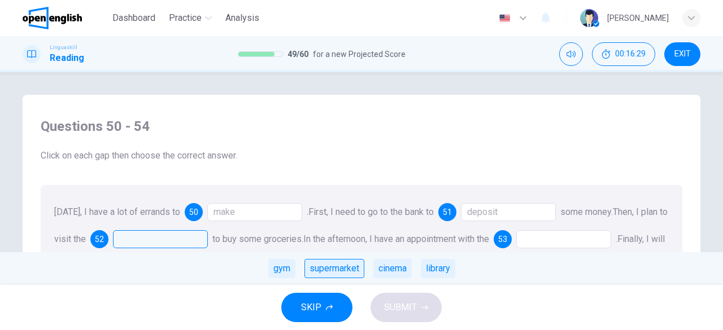
click at [317, 272] on div "supermarket" at bounding box center [334, 268] width 60 height 19
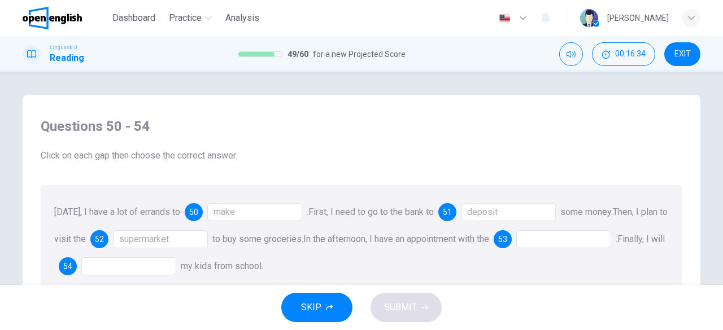
click at [546, 241] on div at bounding box center [563, 239] width 95 height 18
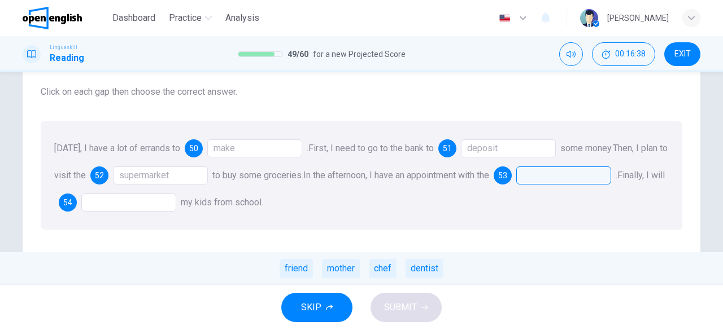
scroll to position [68, 0]
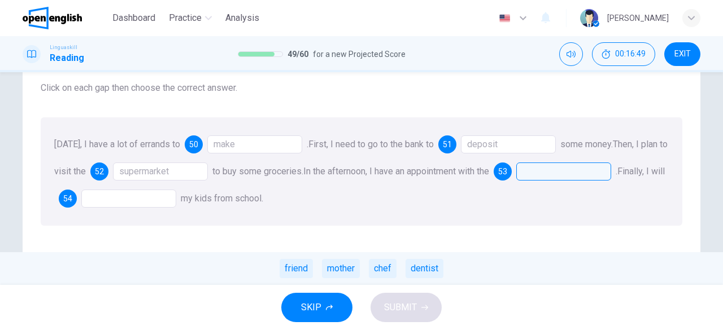
click at [563, 170] on div at bounding box center [563, 172] width 95 height 18
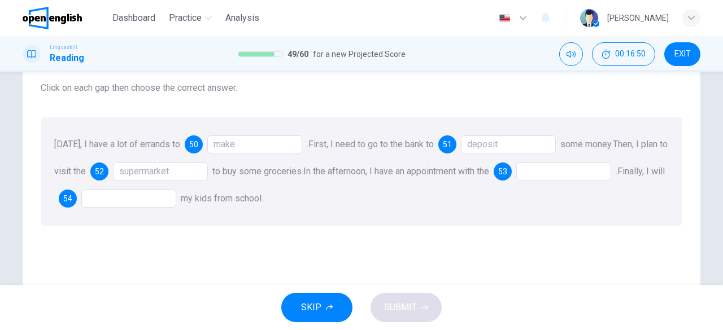
click at [563, 170] on div at bounding box center [563, 172] width 95 height 18
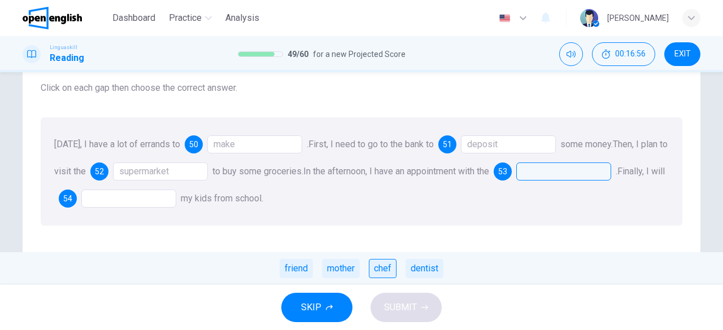
click at [378, 273] on div "chef" at bounding box center [383, 268] width 28 height 19
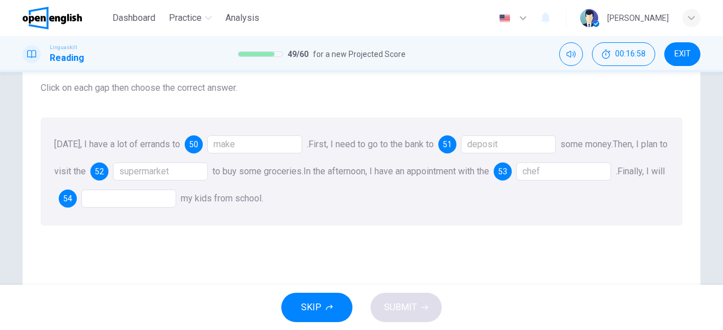
click at [576, 170] on div "chef" at bounding box center [563, 172] width 95 height 18
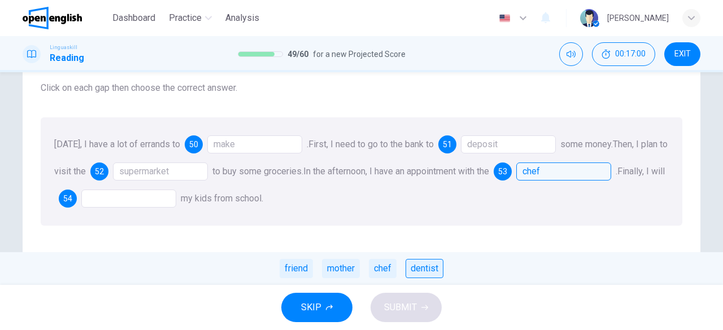
click at [428, 271] on div "dentist" at bounding box center [425, 268] width 38 height 19
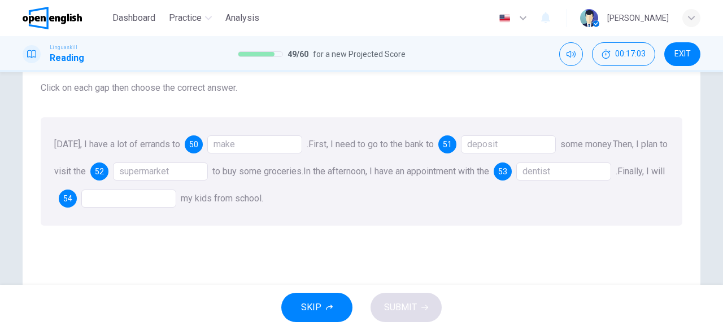
click at [164, 204] on div at bounding box center [128, 199] width 95 height 18
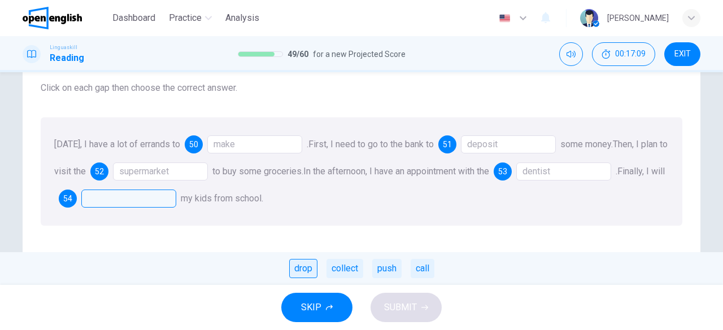
click at [296, 270] on div "drop" at bounding box center [303, 268] width 28 height 19
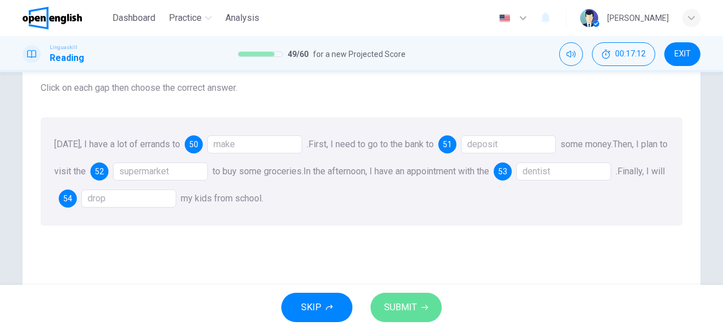
click at [408, 310] on span "SUBMIT" at bounding box center [400, 308] width 33 height 16
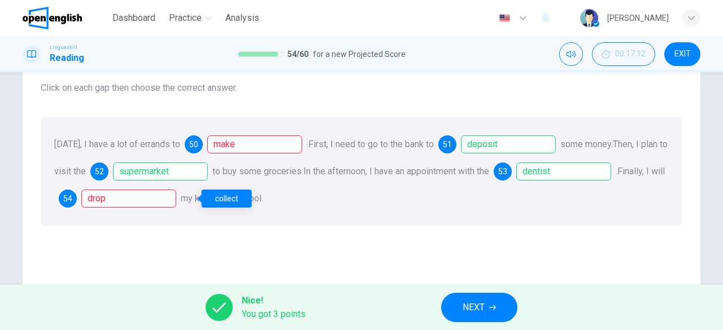
click at [72, 201] on span "54" at bounding box center [67, 199] width 9 height 8
click at [193, 143] on span "50" at bounding box center [193, 145] width 9 height 8
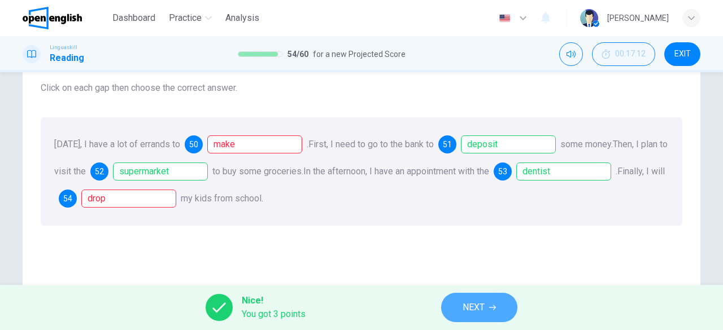
click at [482, 303] on span "NEXT" at bounding box center [474, 308] width 22 height 16
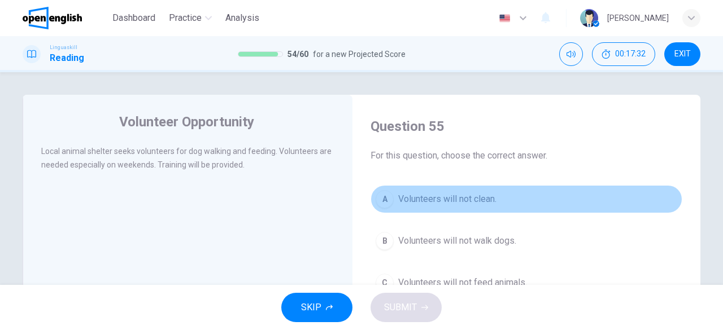
click at [471, 194] on span "Volunteers will not clean." at bounding box center [447, 200] width 98 height 14
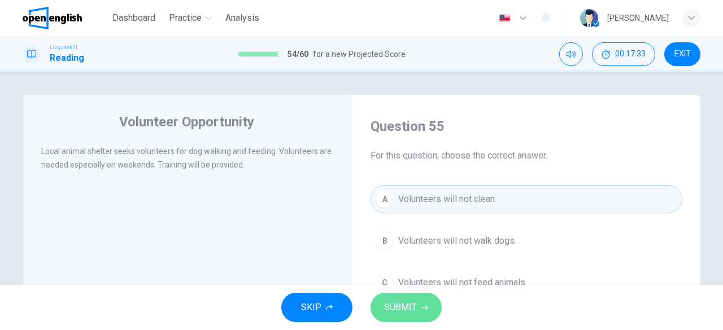
click at [410, 302] on span "SUBMIT" at bounding box center [400, 308] width 33 height 16
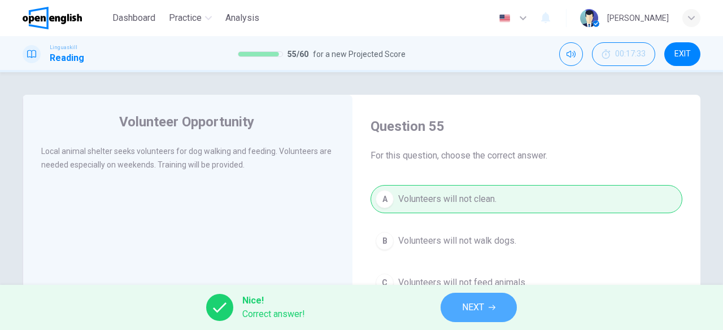
click at [472, 311] on span "NEXT" at bounding box center [473, 308] width 22 height 16
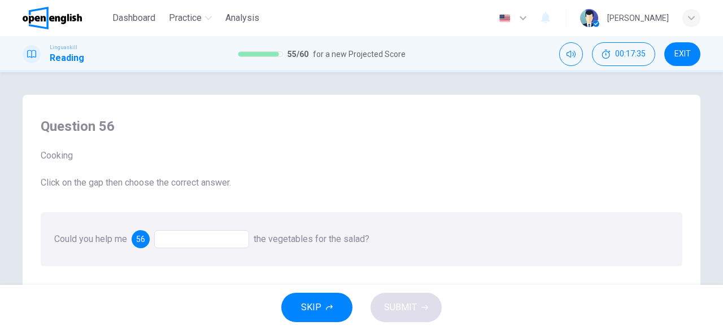
click at [197, 234] on div at bounding box center [201, 239] width 95 height 18
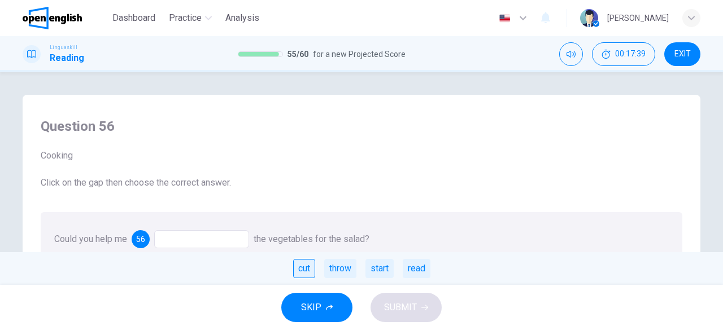
click at [304, 267] on div "cut" at bounding box center [304, 268] width 22 height 19
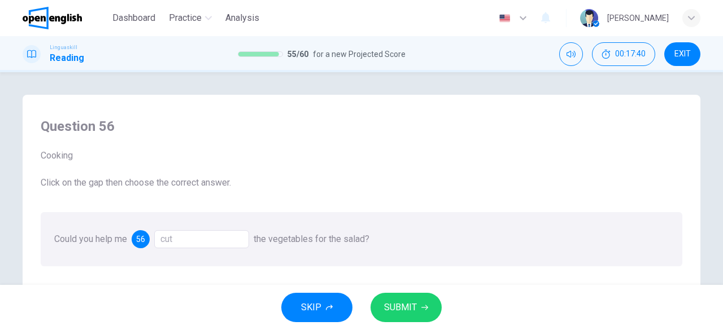
click at [410, 310] on span "SUBMIT" at bounding box center [400, 308] width 33 height 16
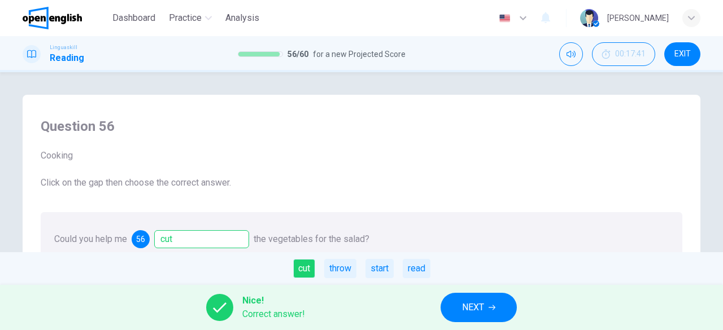
click at [470, 304] on span "NEXT" at bounding box center [473, 308] width 22 height 16
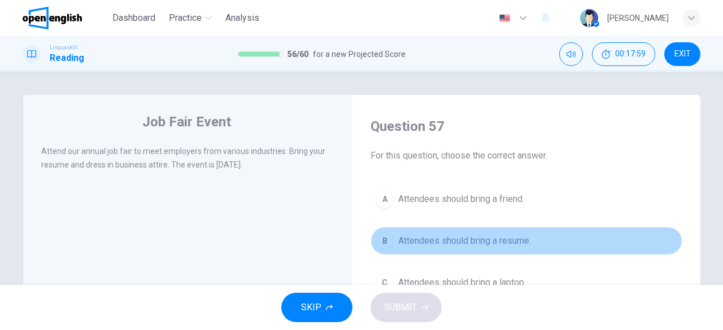
click at [503, 240] on span "Attendees should bring a resume." at bounding box center [464, 241] width 133 height 14
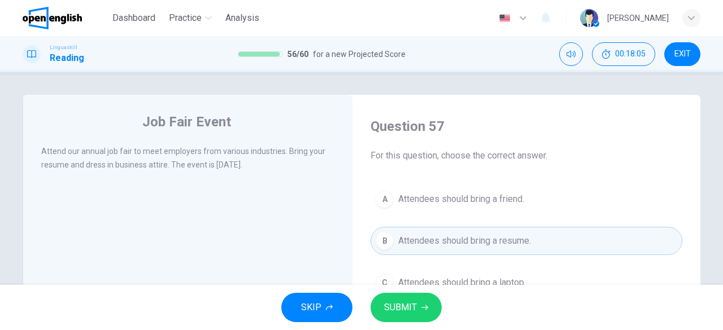
click at [404, 307] on span "SUBMIT" at bounding box center [400, 308] width 33 height 16
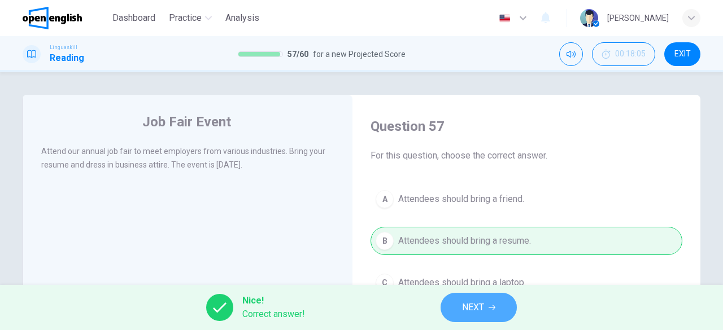
click at [474, 312] on span "NEXT" at bounding box center [473, 308] width 22 height 16
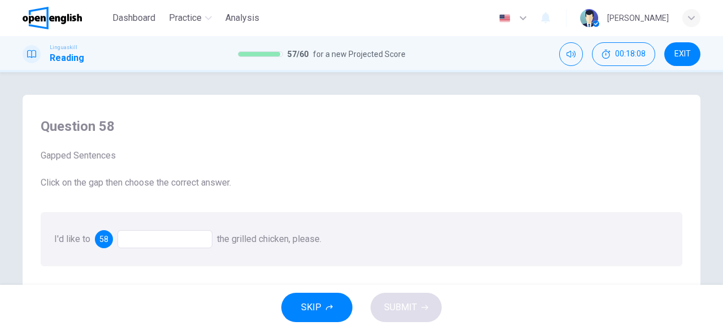
click at [164, 238] on div at bounding box center [164, 239] width 95 height 18
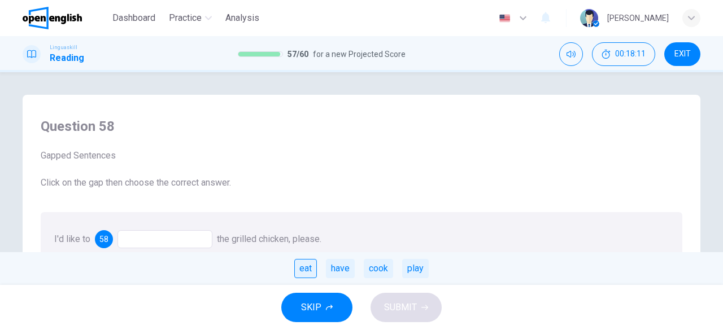
click at [304, 267] on div "eat" at bounding box center [305, 268] width 23 height 19
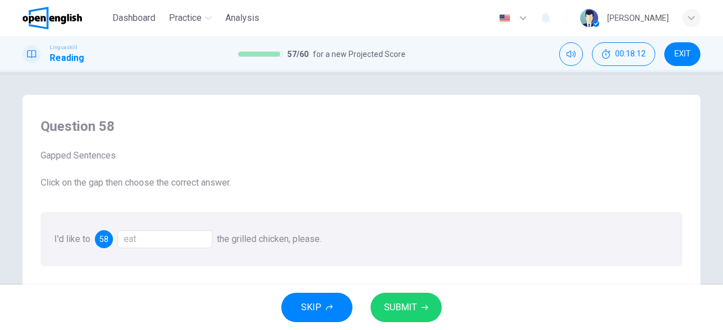
click at [398, 312] on span "SUBMIT" at bounding box center [400, 308] width 33 height 16
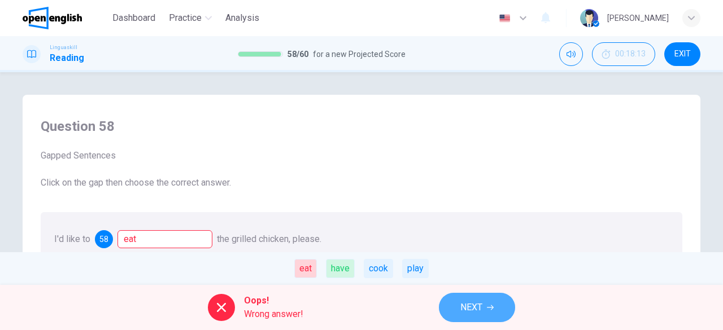
click at [488, 307] on icon "button" at bounding box center [490, 307] width 7 height 7
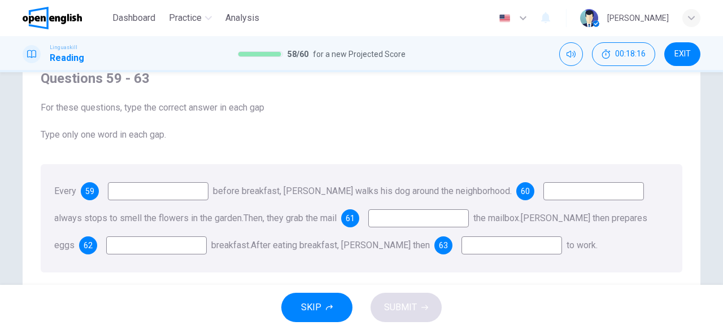
scroll to position [52, 0]
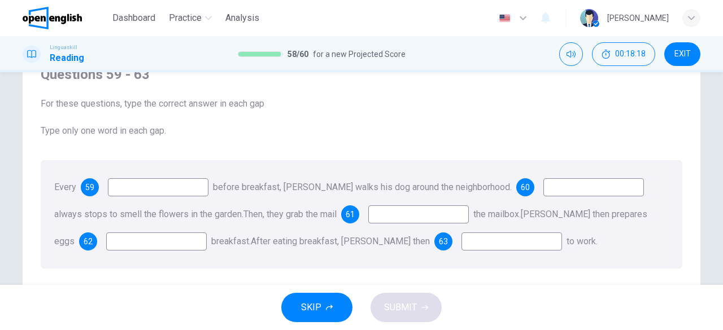
click at [167, 187] on input at bounding box center [158, 187] width 101 height 18
type input "***"
click at [543, 188] on input at bounding box center [593, 187] width 101 height 18
type input "**"
click at [383, 216] on input at bounding box center [418, 215] width 101 height 18
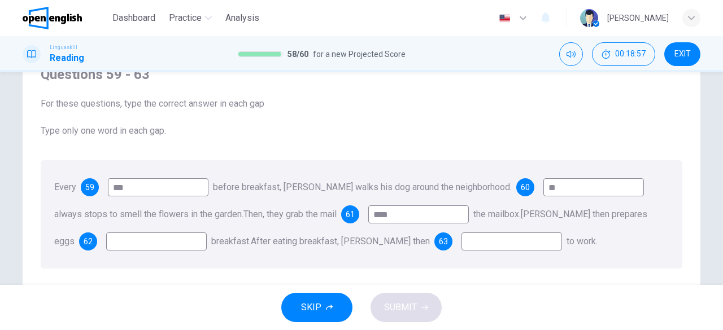
type input "****"
click at [160, 240] on input at bounding box center [156, 242] width 101 height 18
type input "***"
click at [461, 243] on input at bounding box center [511, 242] width 101 height 18
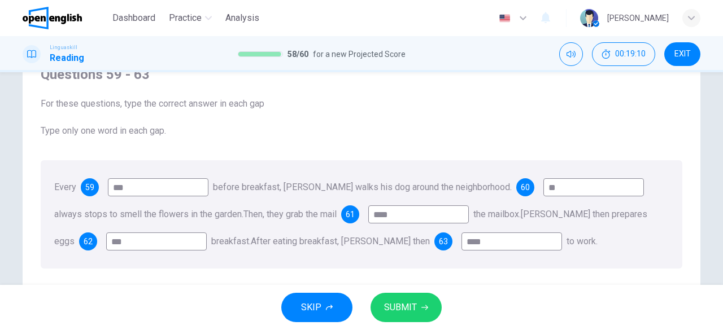
type input "****"
click at [410, 311] on span "SUBMIT" at bounding box center [400, 308] width 33 height 16
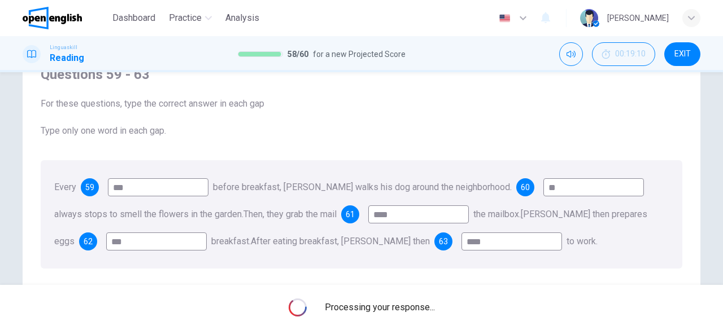
scroll to position [0, 0]
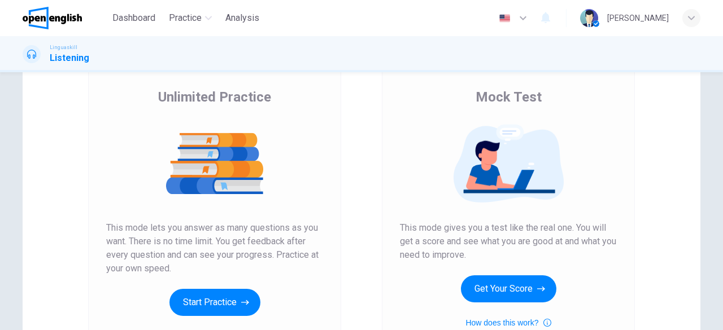
scroll to position [142, 0]
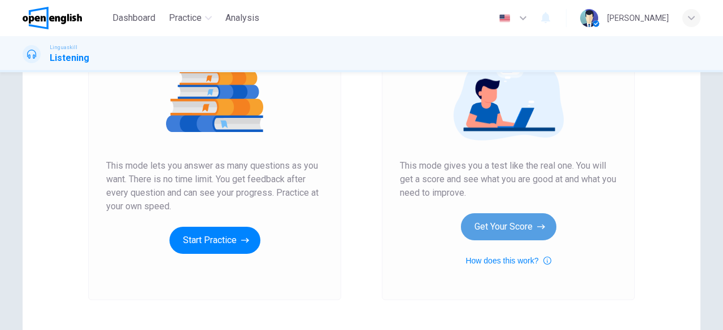
click at [500, 229] on button "Get Your Score" at bounding box center [508, 227] width 95 height 27
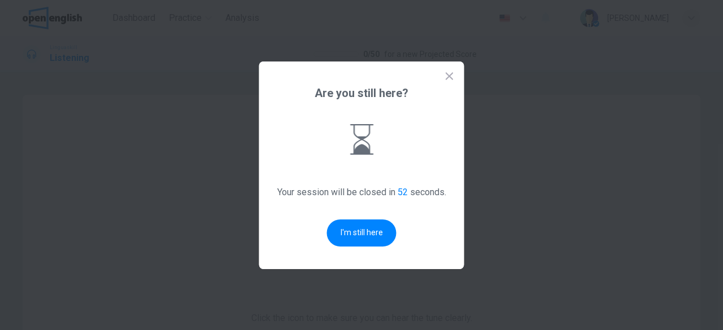
click at [448, 75] on icon at bounding box center [449, 75] width 7 height 7
